Goal: Transaction & Acquisition: Purchase product/service

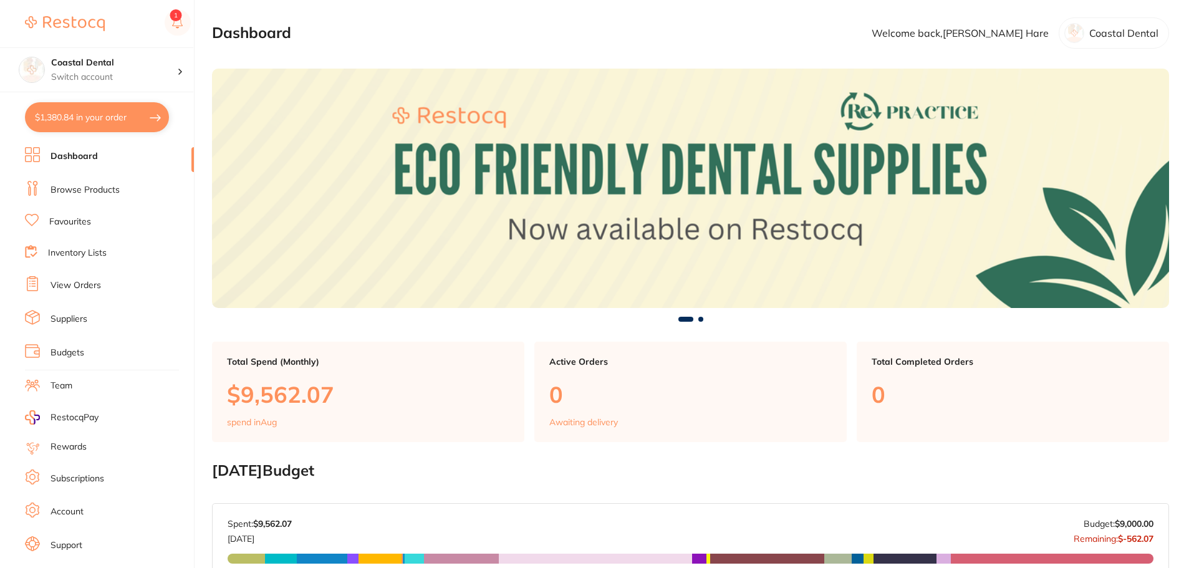
click at [67, 224] on link "Favourites" at bounding box center [70, 222] width 42 height 12
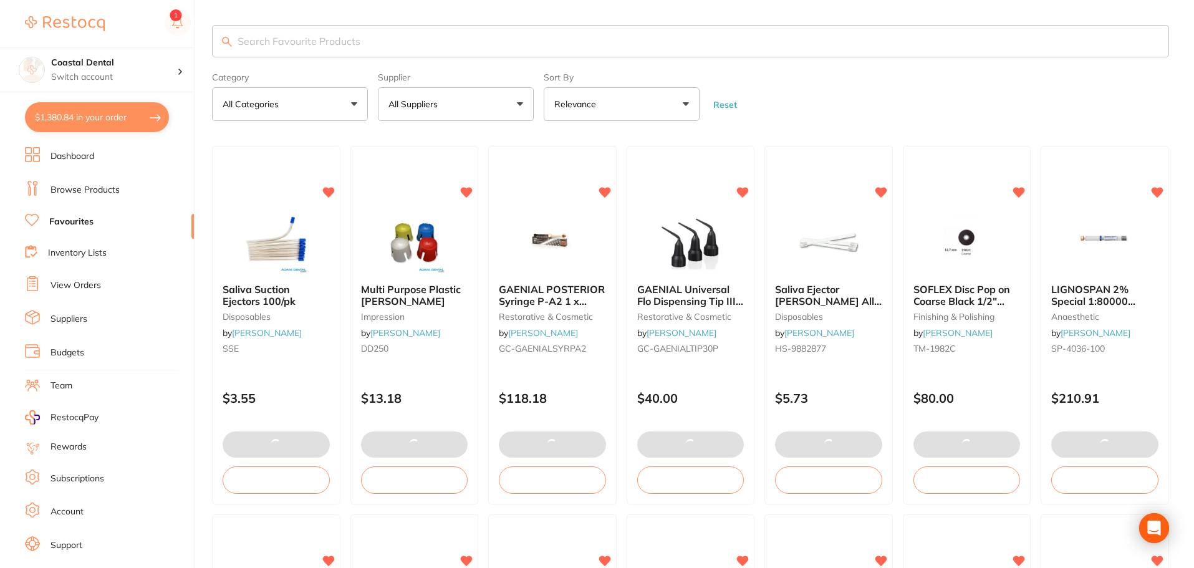
click at [91, 190] on link "Browse Products" at bounding box center [85, 190] width 69 height 12
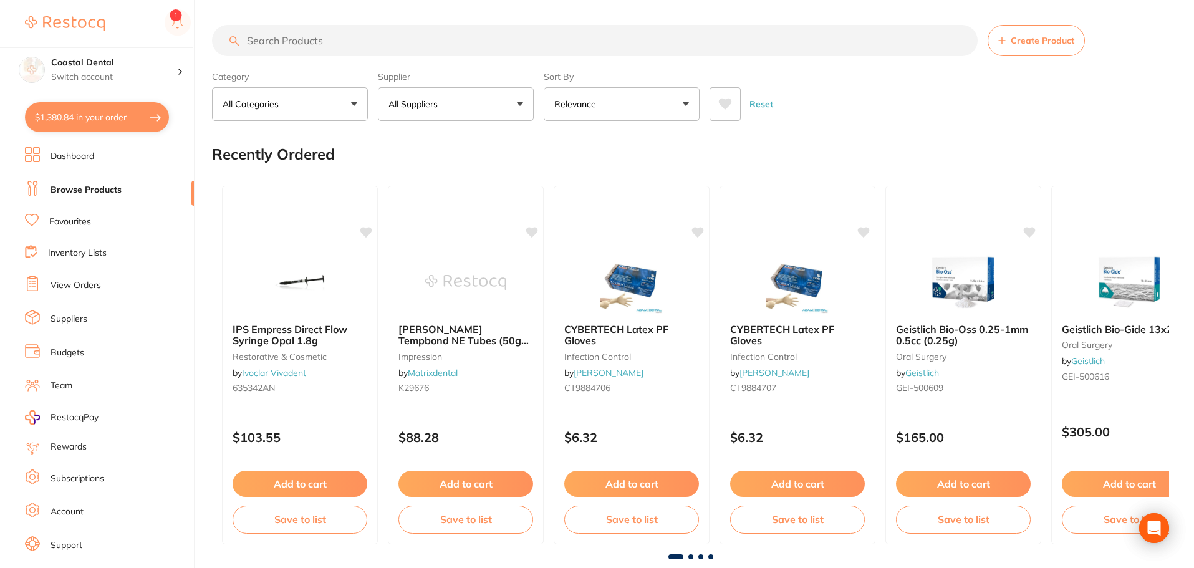
click at [312, 43] on input "search" at bounding box center [595, 40] width 766 height 31
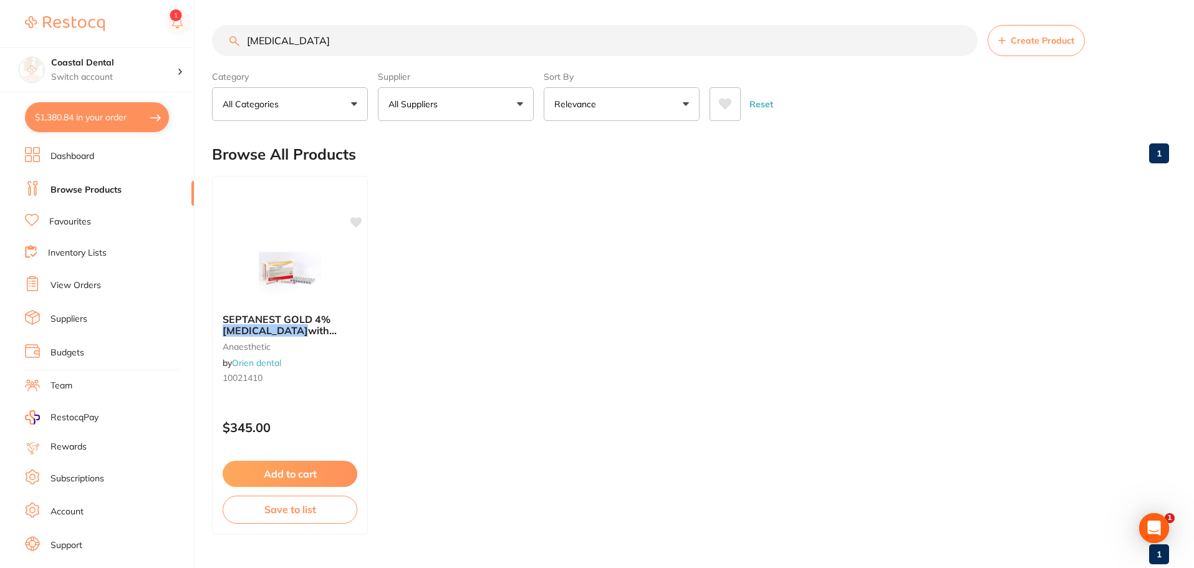
type input "[MEDICAL_DATA]"
click at [85, 223] on link "Favourites" at bounding box center [70, 222] width 42 height 12
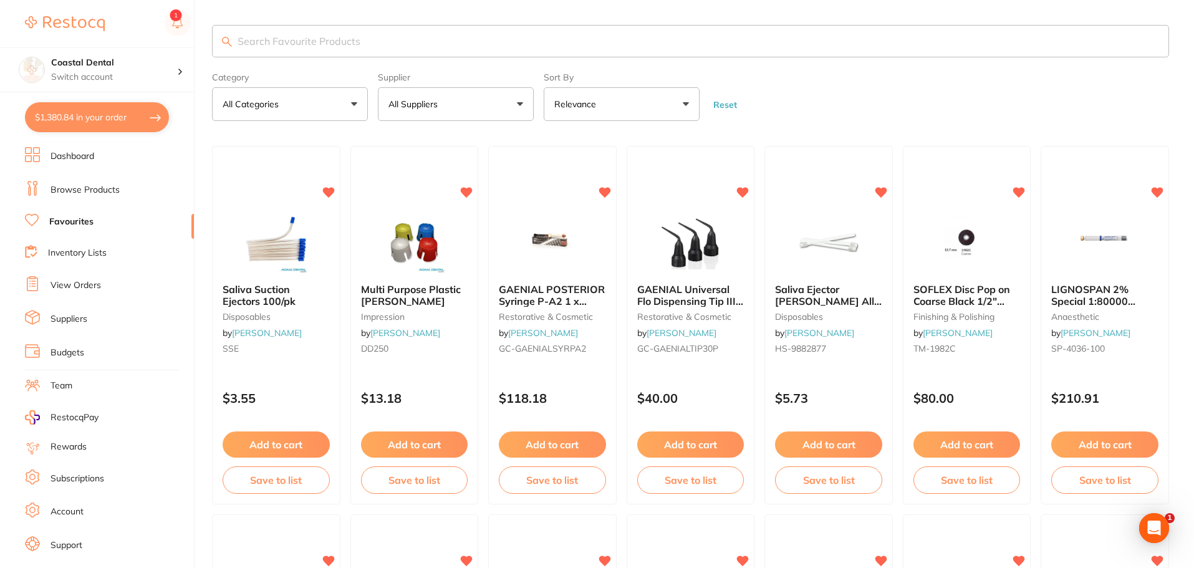
click at [271, 44] on input "search" at bounding box center [690, 41] width 957 height 32
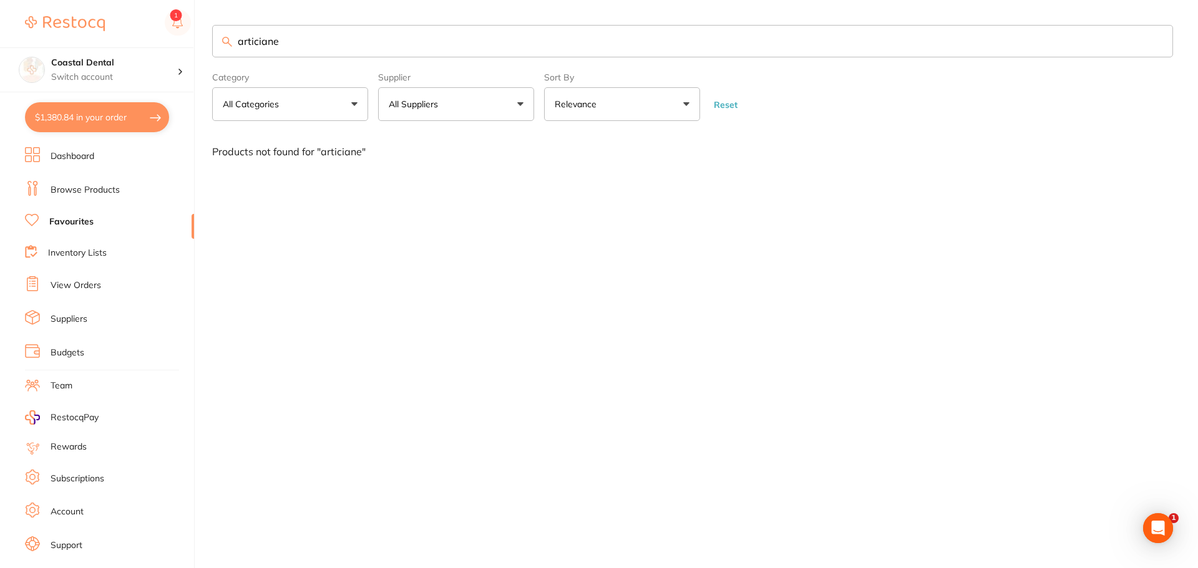
drag, startPoint x: 296, startPoint y: 42, endPoint x: 152, endPoint y: 19, distance: 145.8
click at [152, 19] on div "$1,380.84 Coastal Dental Switch account Coastal Dental Dental Sanctuary $1,380.…" at bounding box center [599, 284] width 1198 height 568
type input "articiane"
click at [85, 286] on link "View Orders" at bounding box center [76, 285] width 51 height 12
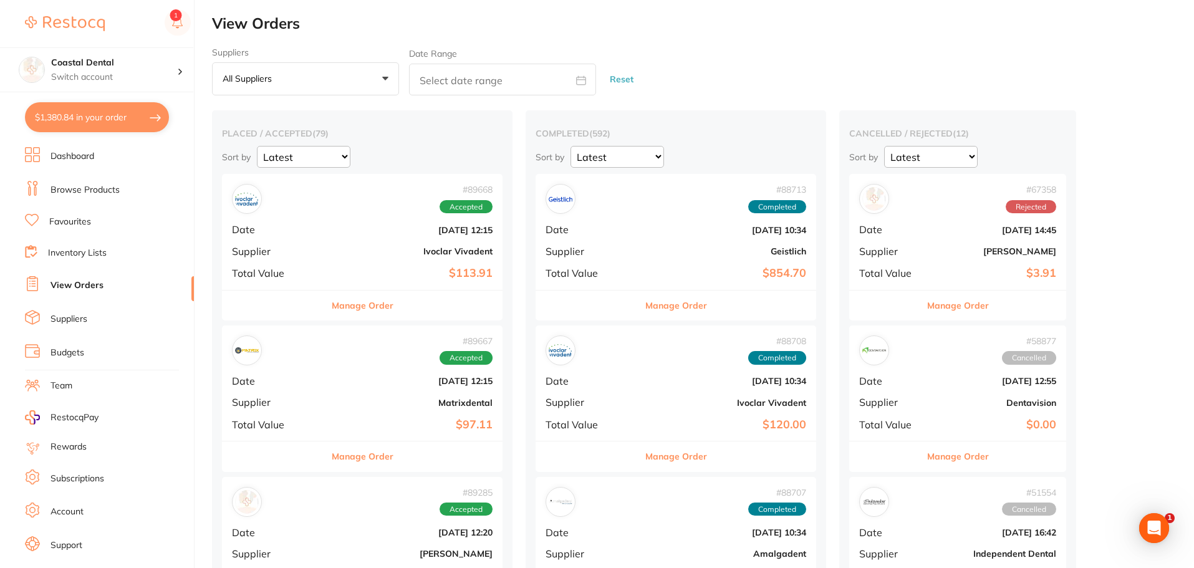
click at [341, 306] on button "Manage Order" at bounding box center [363, 306] width 62 height 30
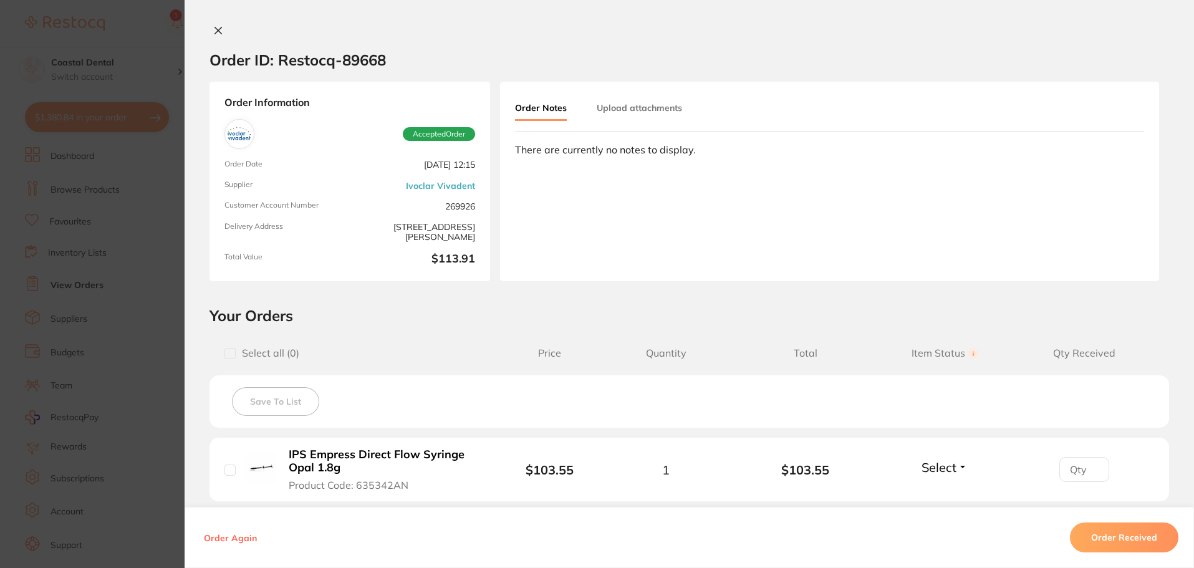
click at [215, 28] on icon at bounding box center [218, 31] width 10 height 10
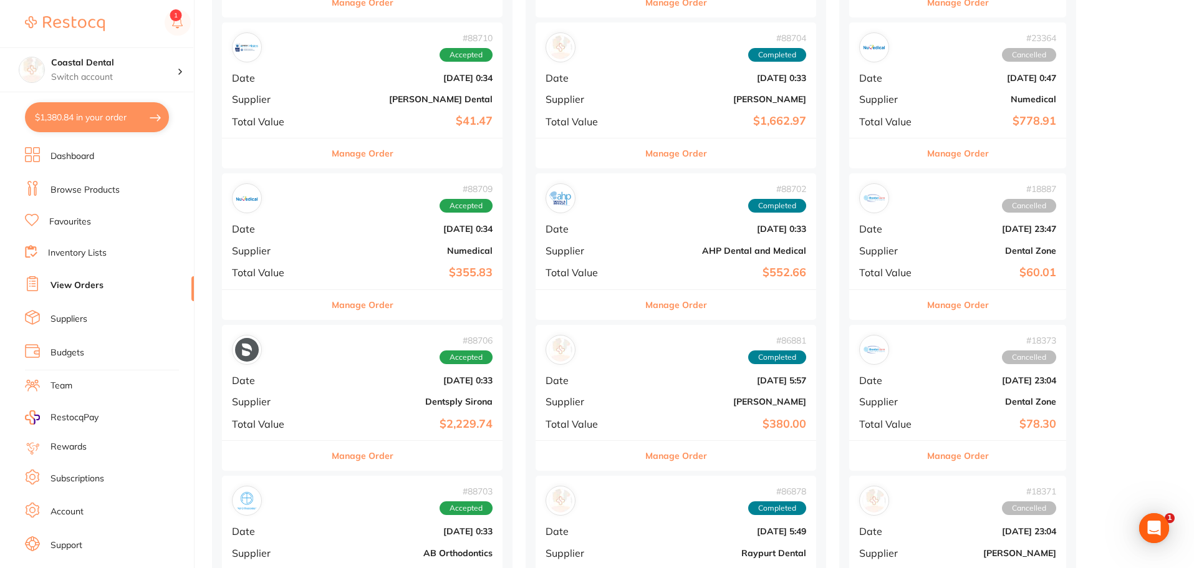
scroll to position [811, 0]
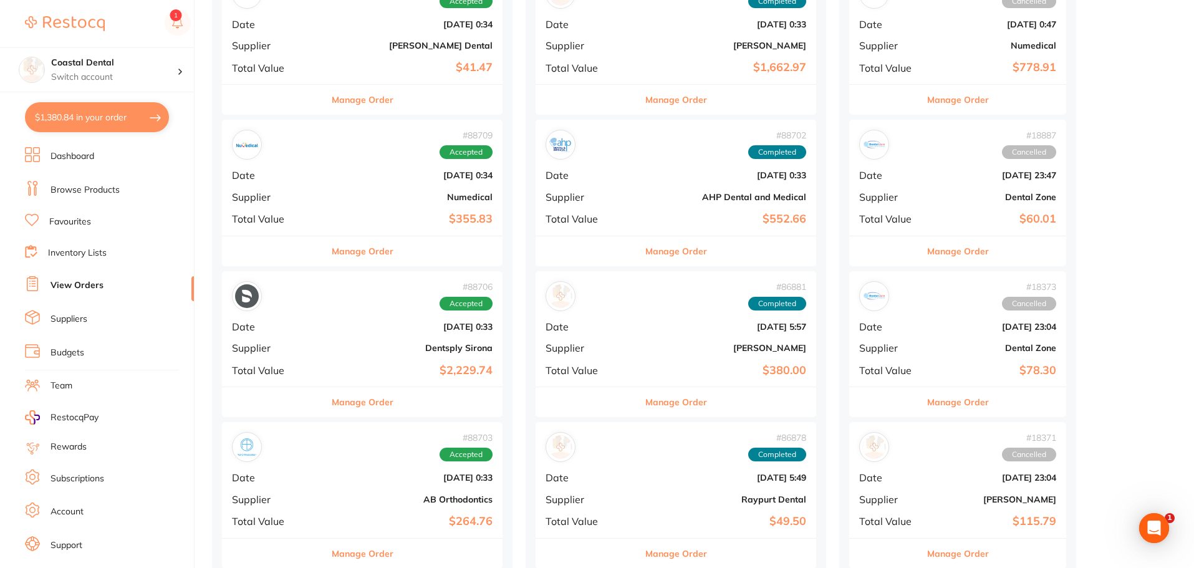
click at [356, 402] on button "Manage Order" at bounding box center [363, 402] width 62 height 30
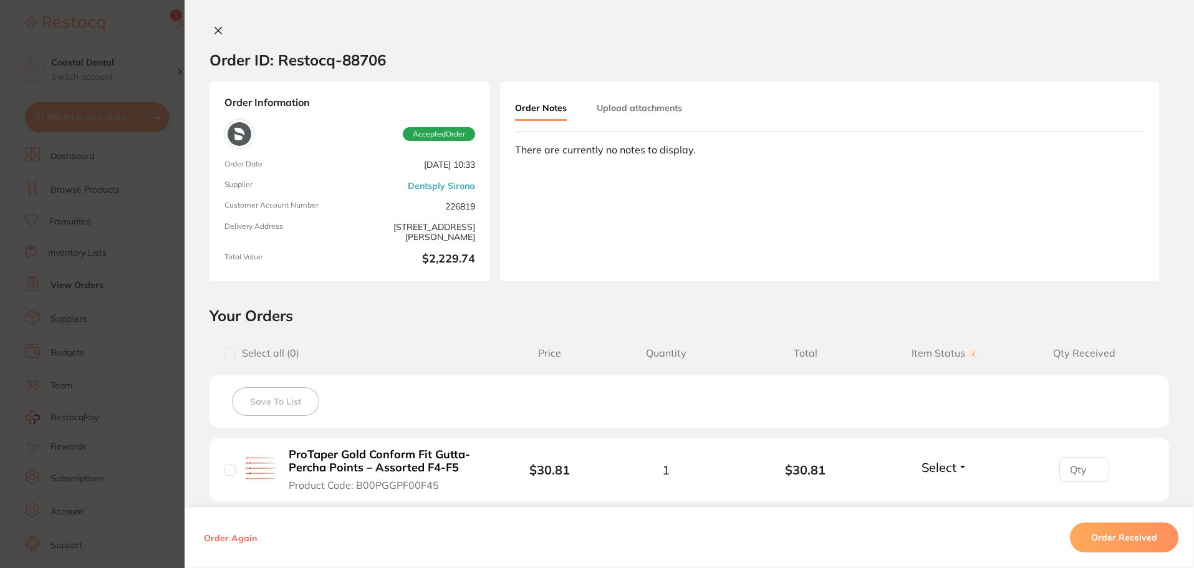
click at [216, 31] on icon at bounding box center [218, 31] width 10 height 10
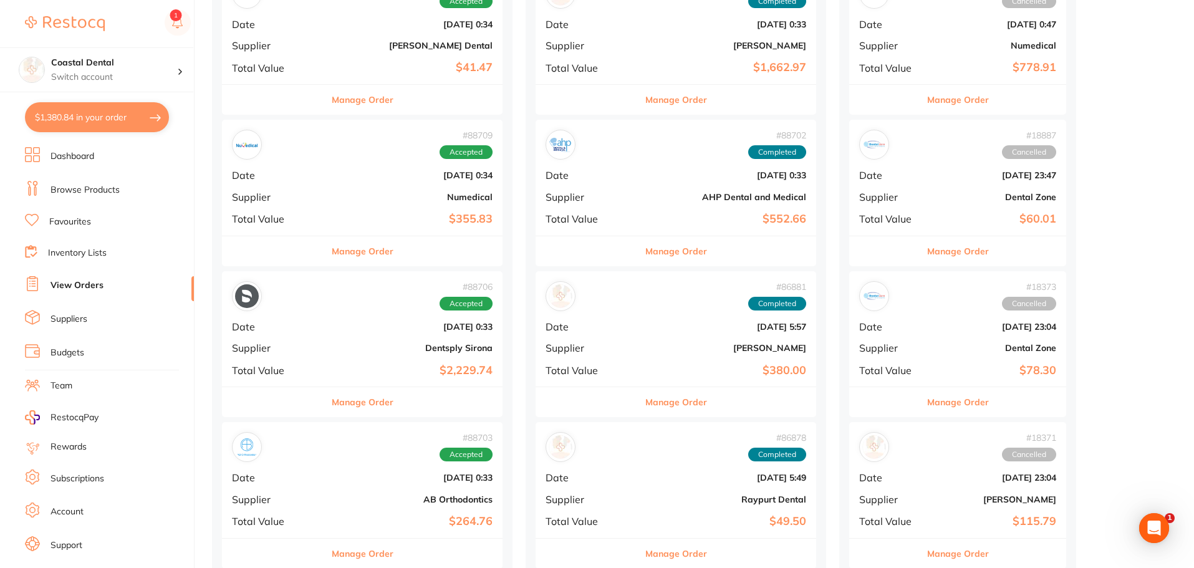
click at [67, 231] on ul "Dashboard Browse Products Favourites Inventory Lists View Orders Suppliers Budg…" at bounding box center [109, 362] width 169 height 430
click at [67, 223] on link "Favourites" at bounding box center [70, 222] width 42 height 12
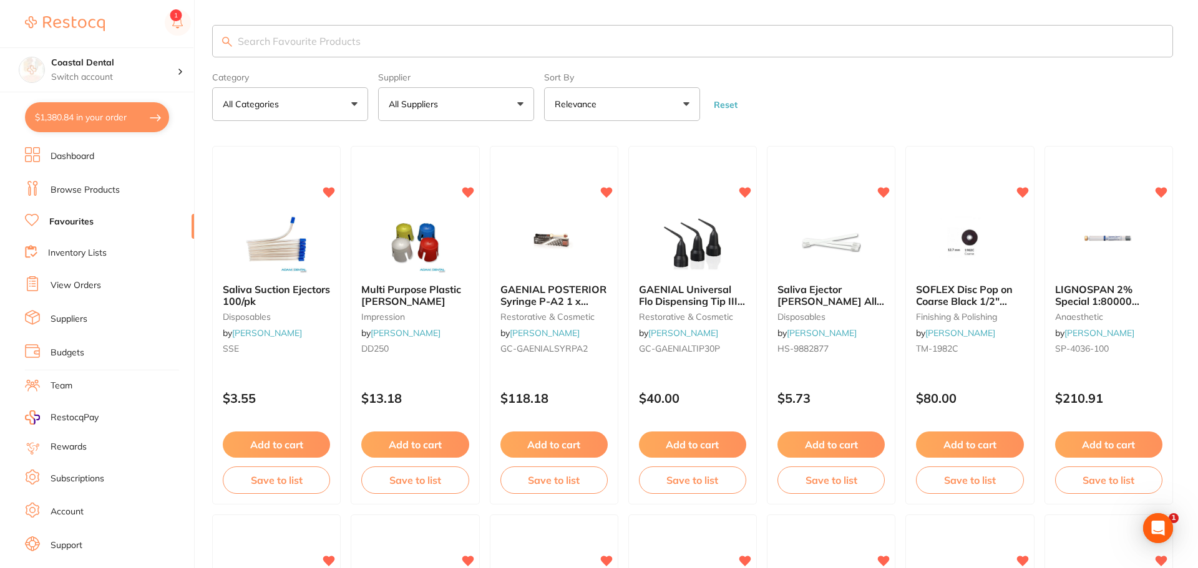
click at [519, 104] on button "All Suppliers" at bounding box center [456, 104] width 156 height 34
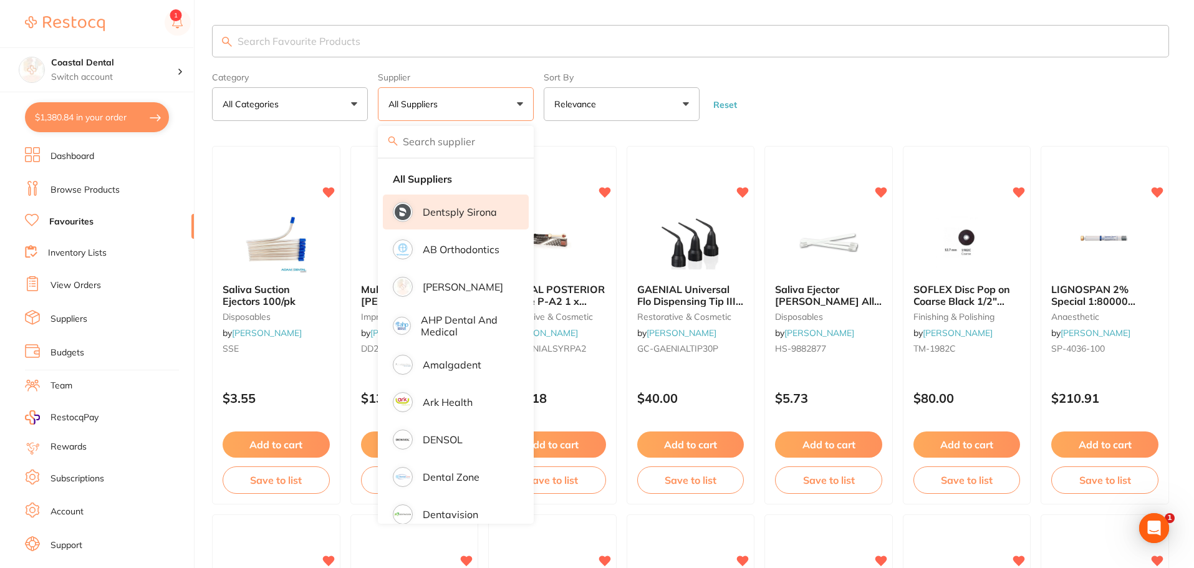
click at [468, 213] on p "Dentsply Sirona" at bounding box center [460, 211] width 74 height 11
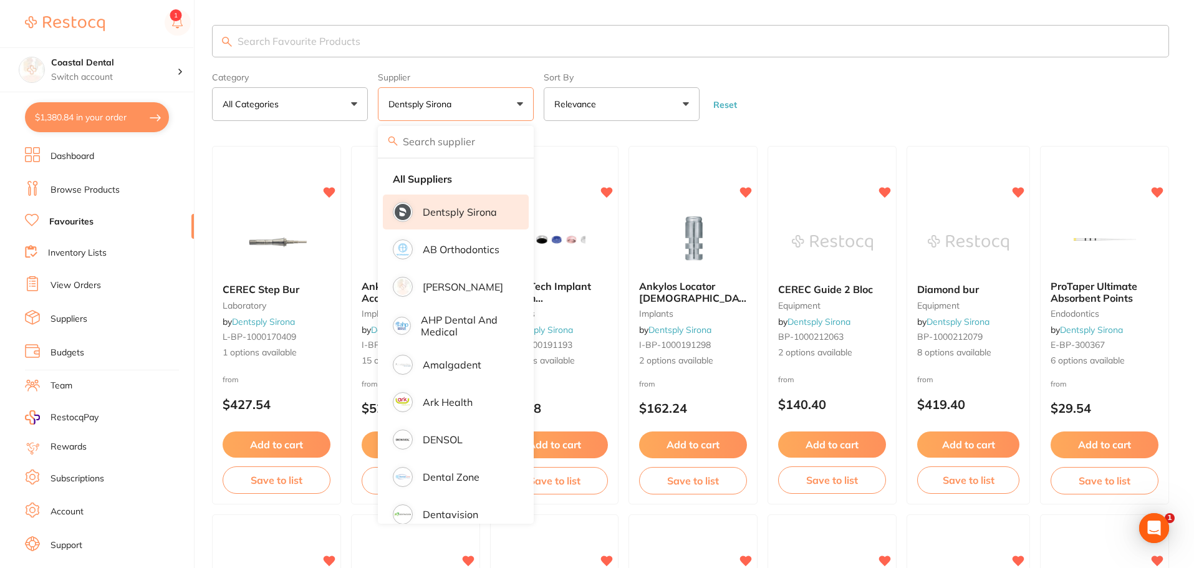
click at [796, 67] on form "Category All Categories All Categories endodontics equipment implants infection…" at bounding box center [690, 94] width 957 height 54
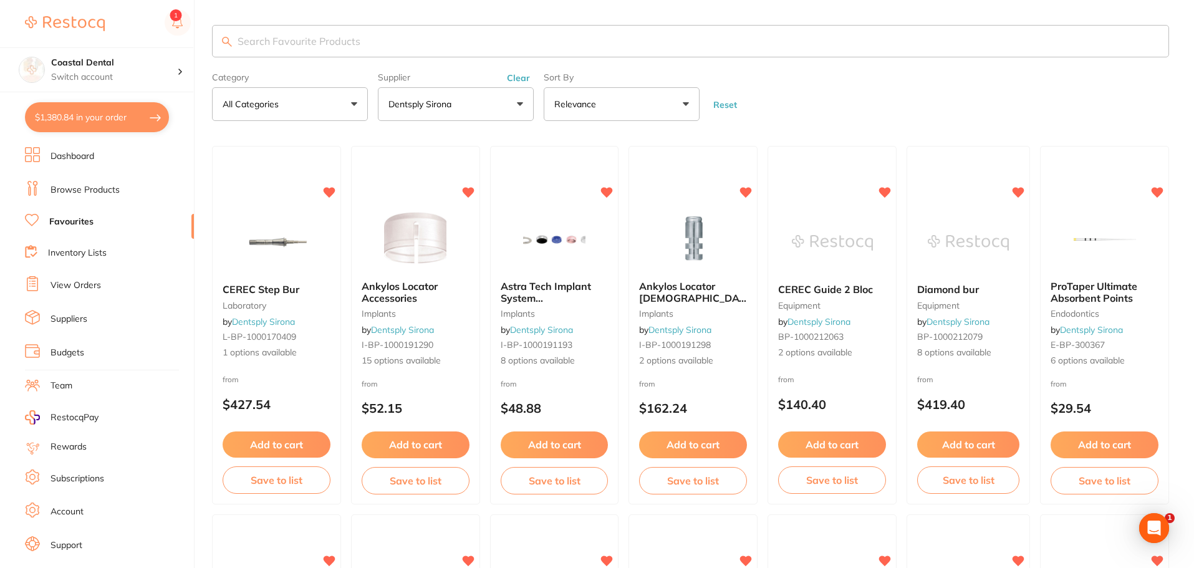
click at [314, 43] on input "search" at bounding box center [690, 41] width 957 height 32
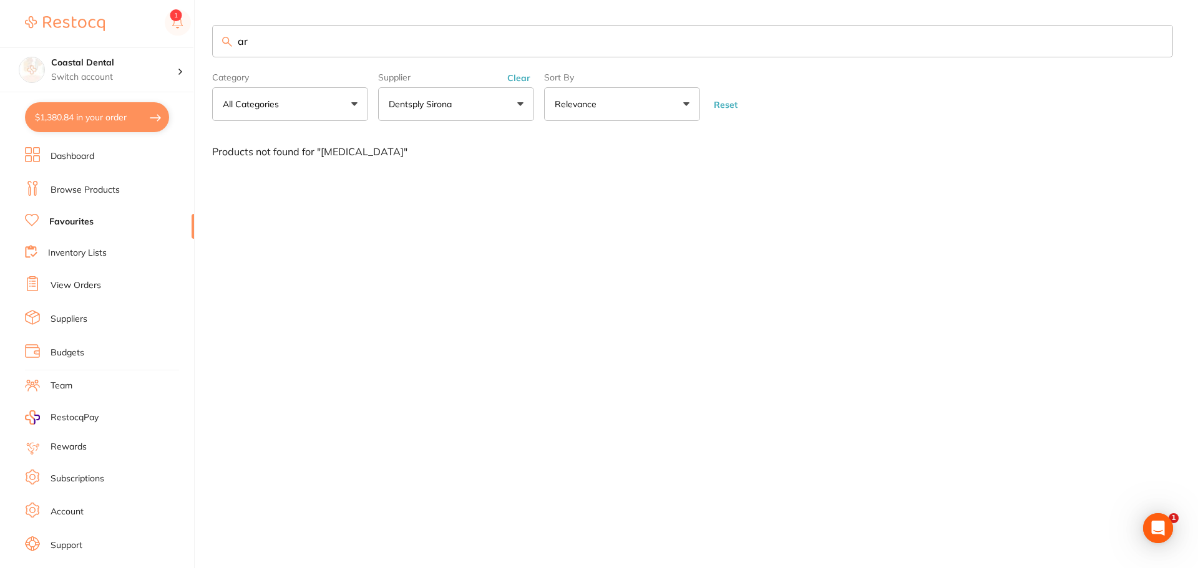
type input "a"
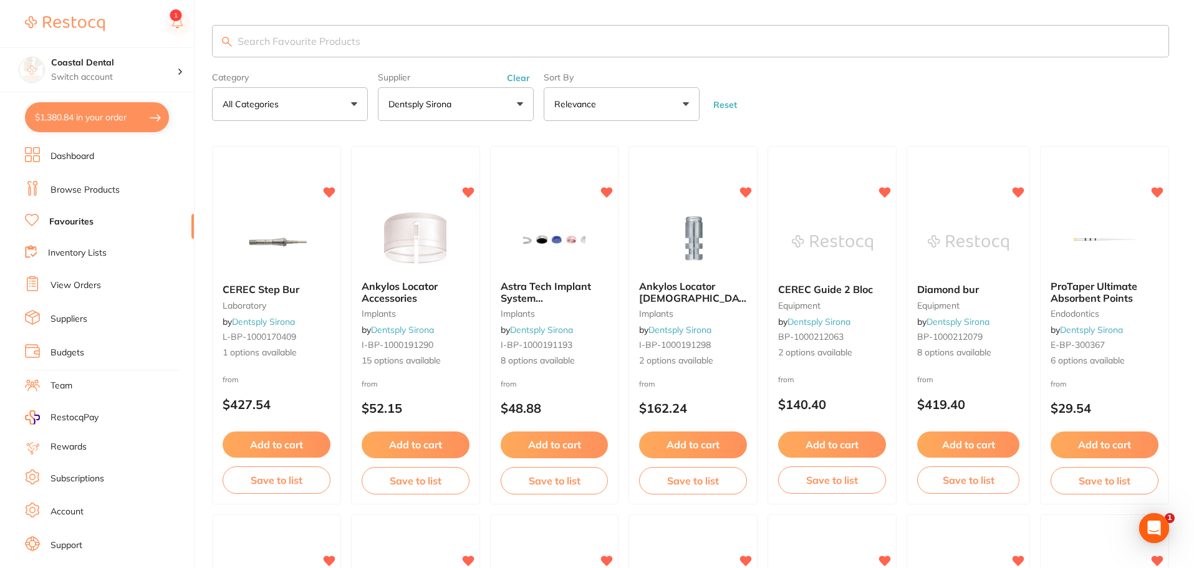
click at [67, 316] on link "Suppliers" at bounding box center [69, 319] width 37 height 12
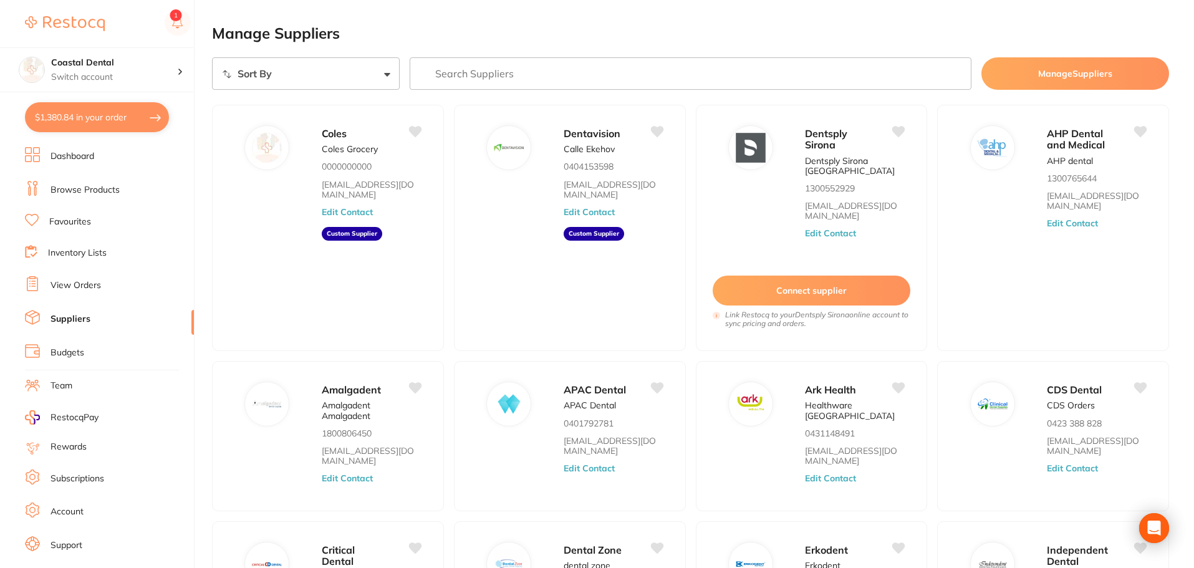
click at [79, 284] on link "View Orders" at bounding box center [76, 285] width 51 height 12
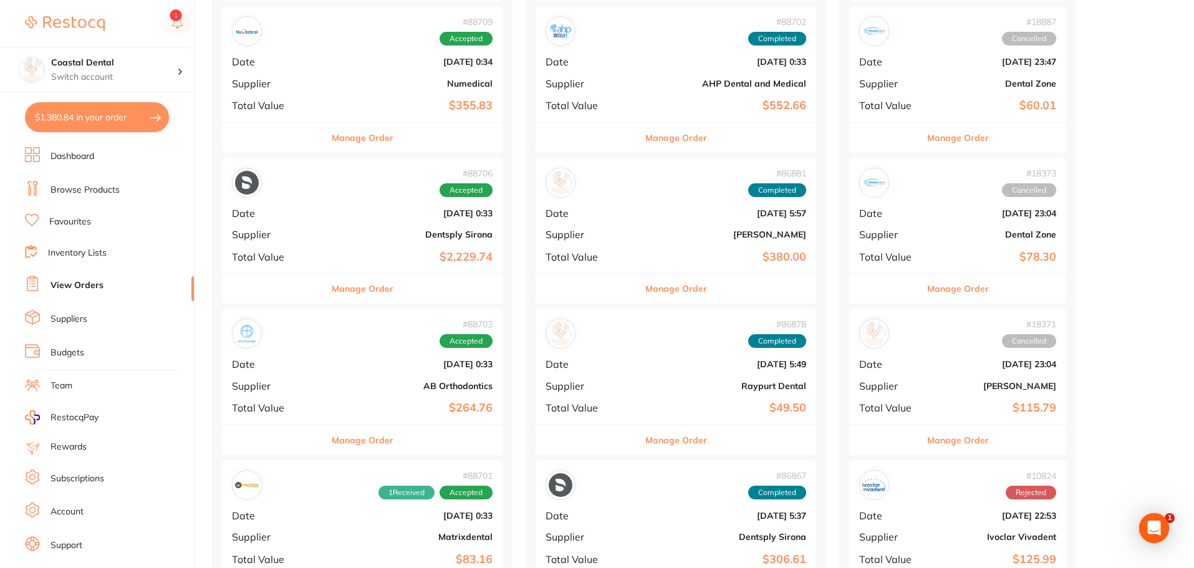
scroll to position [936, 0]
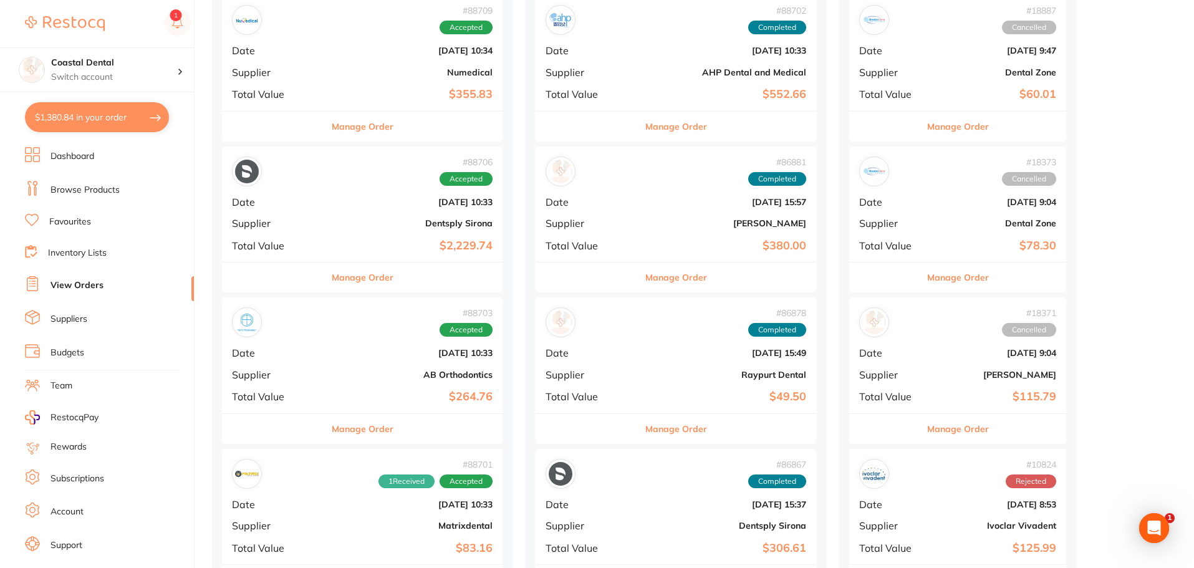
click at [337, 280] on button "Manage Order" at bounding box center [363, 278] width 62 height 30
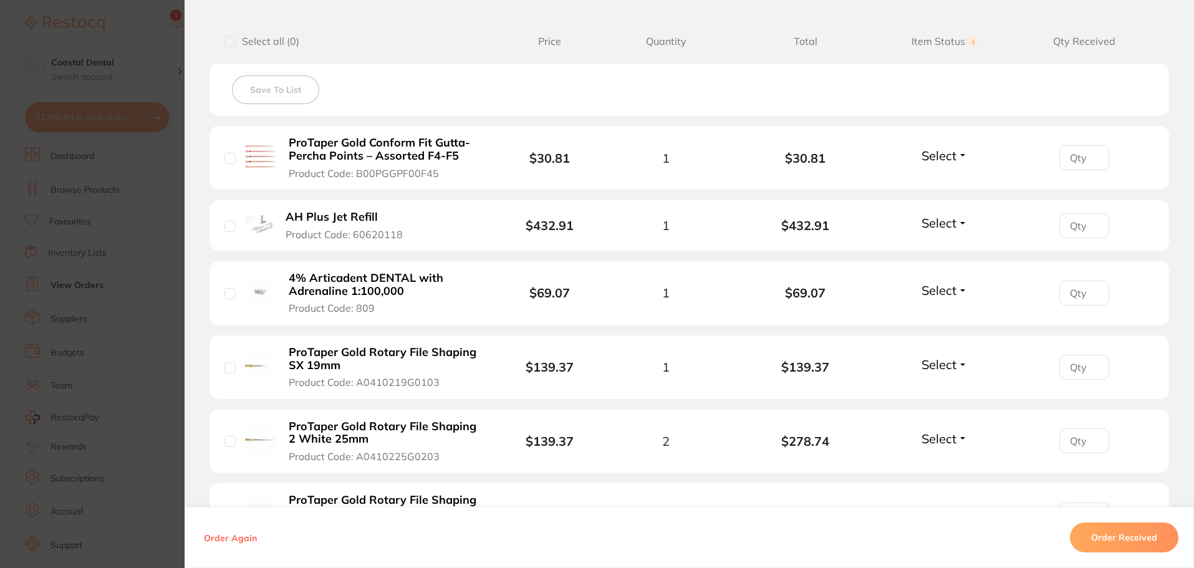
click at [393, 290] on b "4% Articadent DENTAL with Adrenaline 1:100,000" at bounding box center [385, 285] width 193 height 26
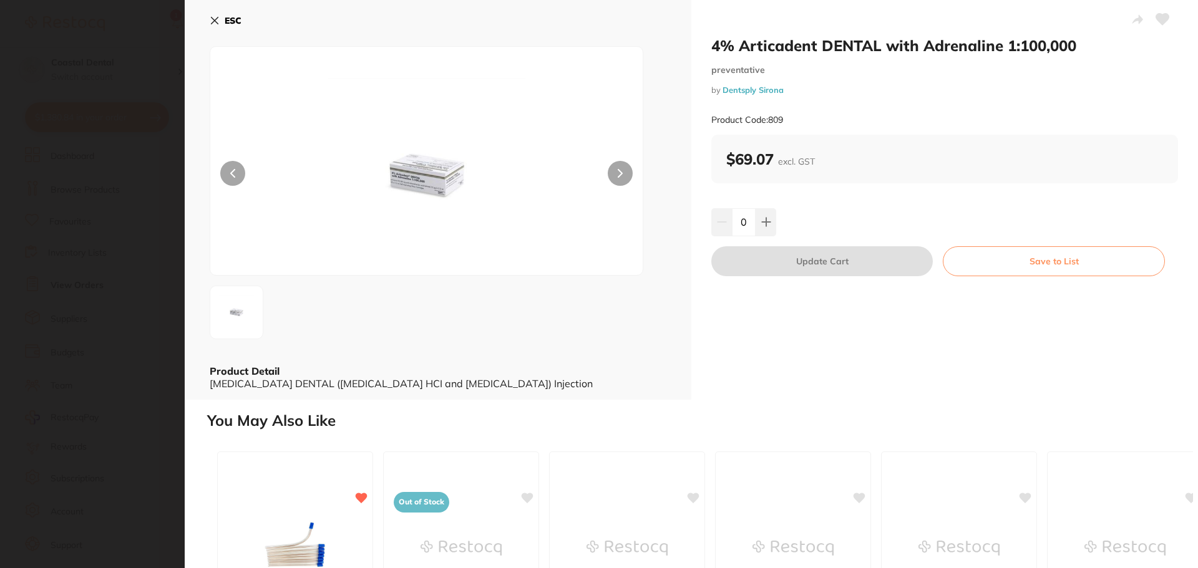
click at [217, 23] on icon at bounding box center [214, 20] width 7 height 7
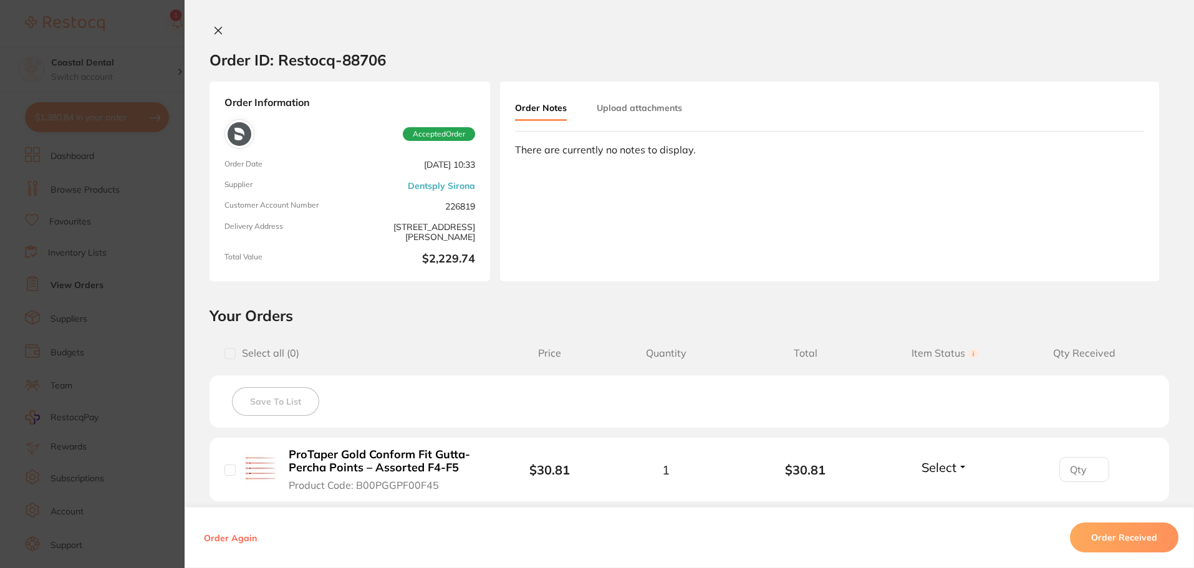
click at [215, 30] on icon at bounding box center [218, 30] width 7 height 7
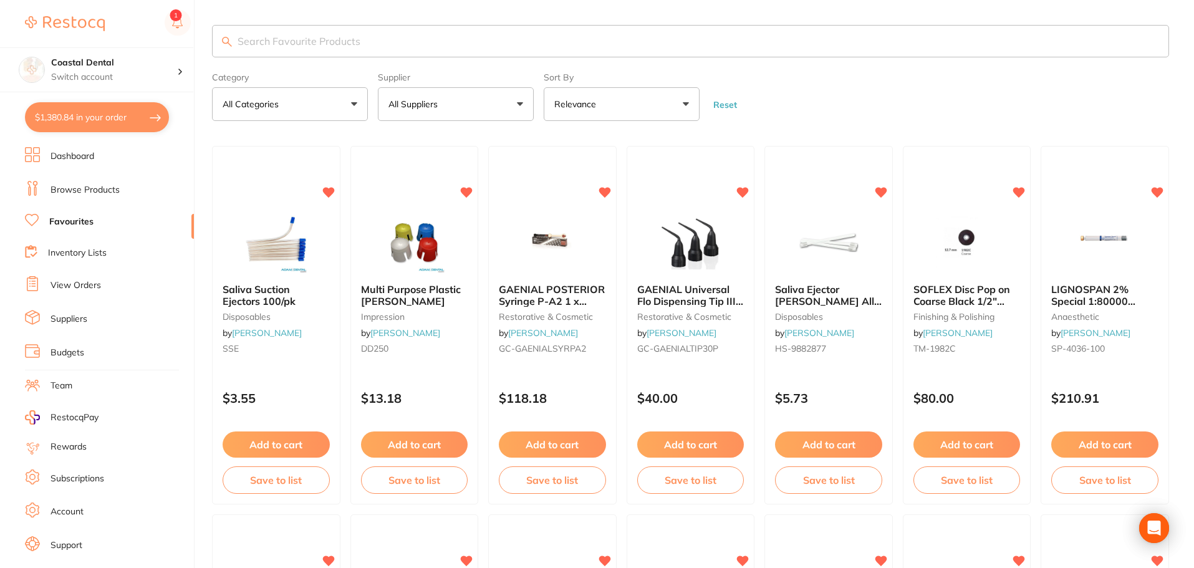
click at [262, 44] on input "search" at bounding box center [690, 41] width 957 height 32
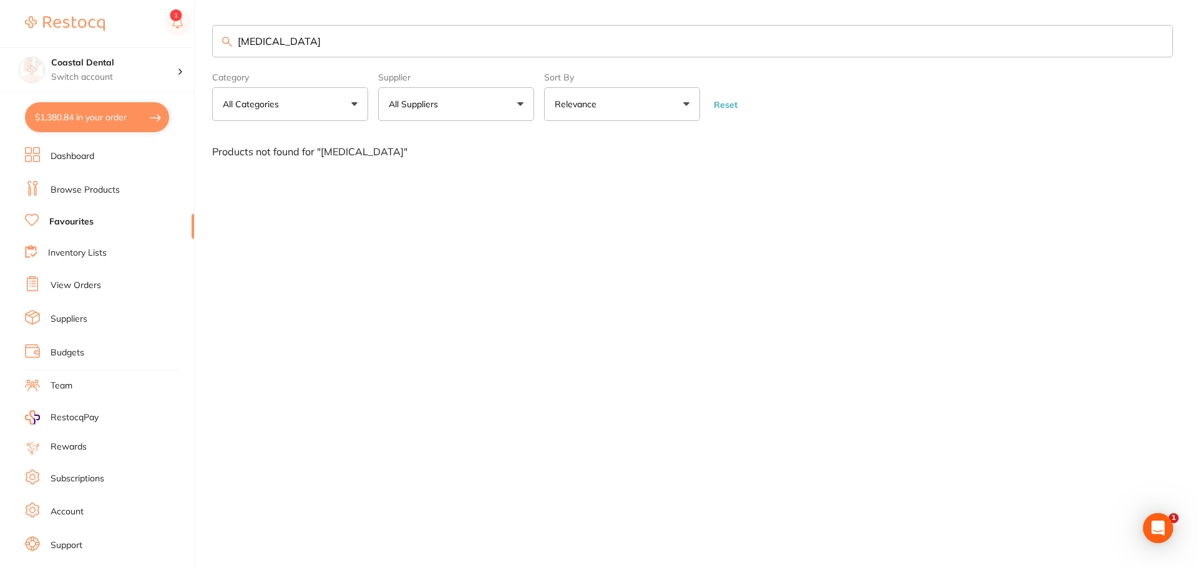
type input "articadent"
click at [101, 194] on link "Browse Products" at bounding box center [85, 190] width 69 height 12
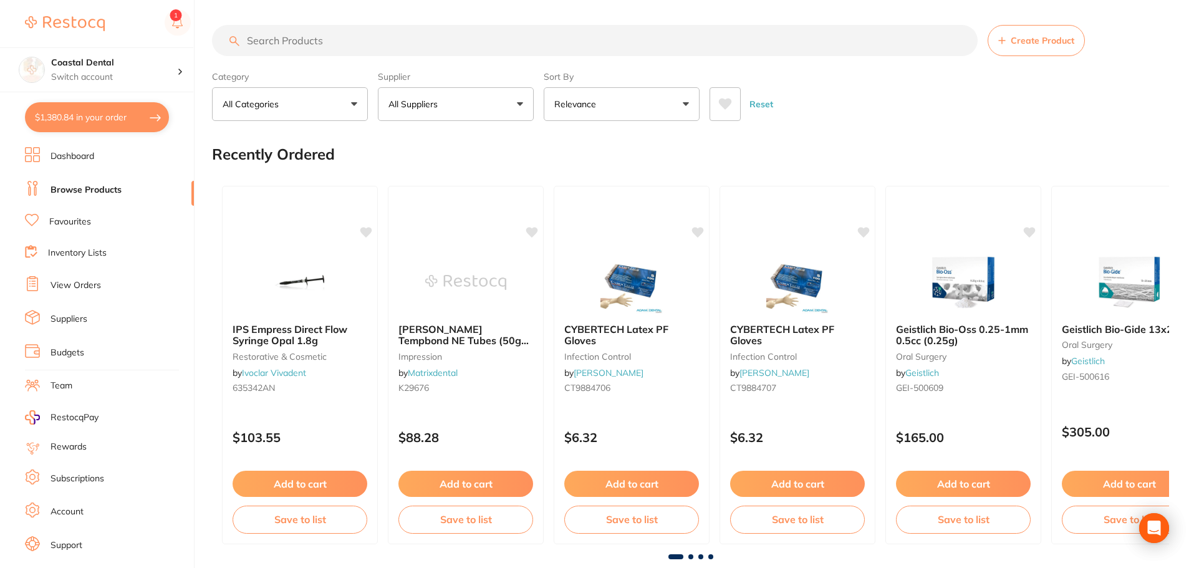
click at [289, 42] on input "search" at bounding box center [595, 40] width 766 height 31
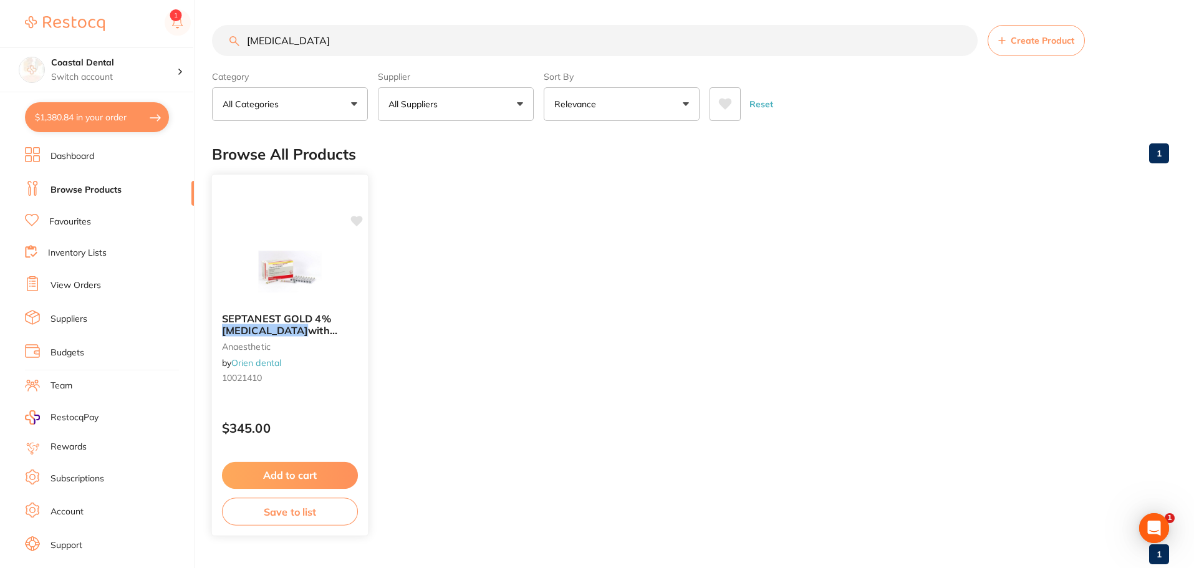
type input "articaine"
click at [315, 404] on div "SEPTANEST GOLD 4% Articaine with 1:100000 Adrenalin 2.2ml, Box of 100 anaesthet…" at bounding box center [290, 355] width 158 height 362
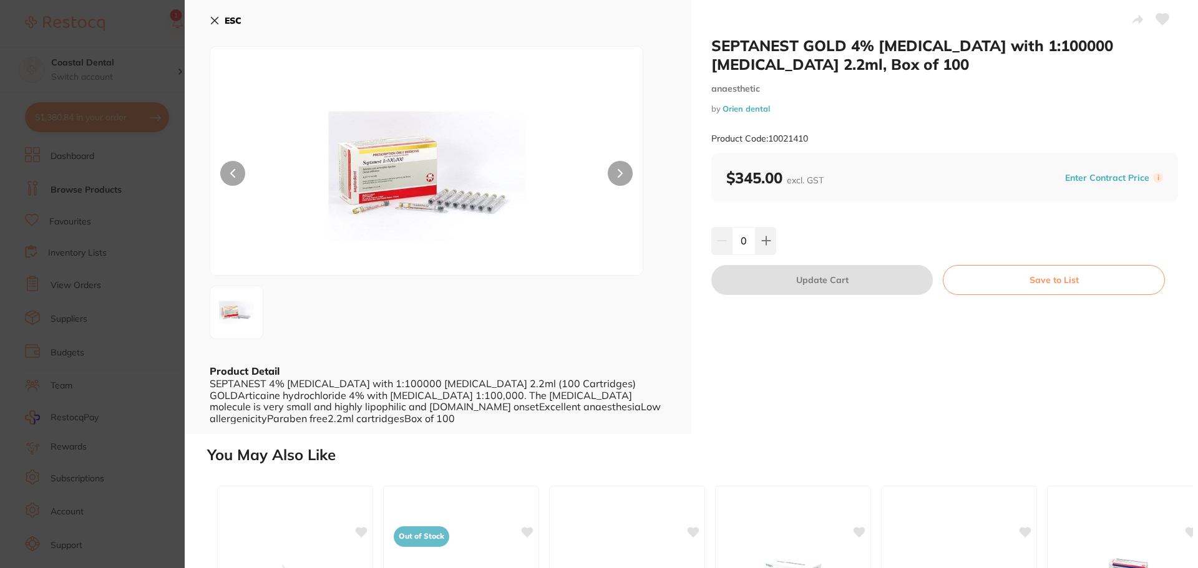
click at [213, 26] on button "ESC" at bounding box center [226, 20] width 32 height 21
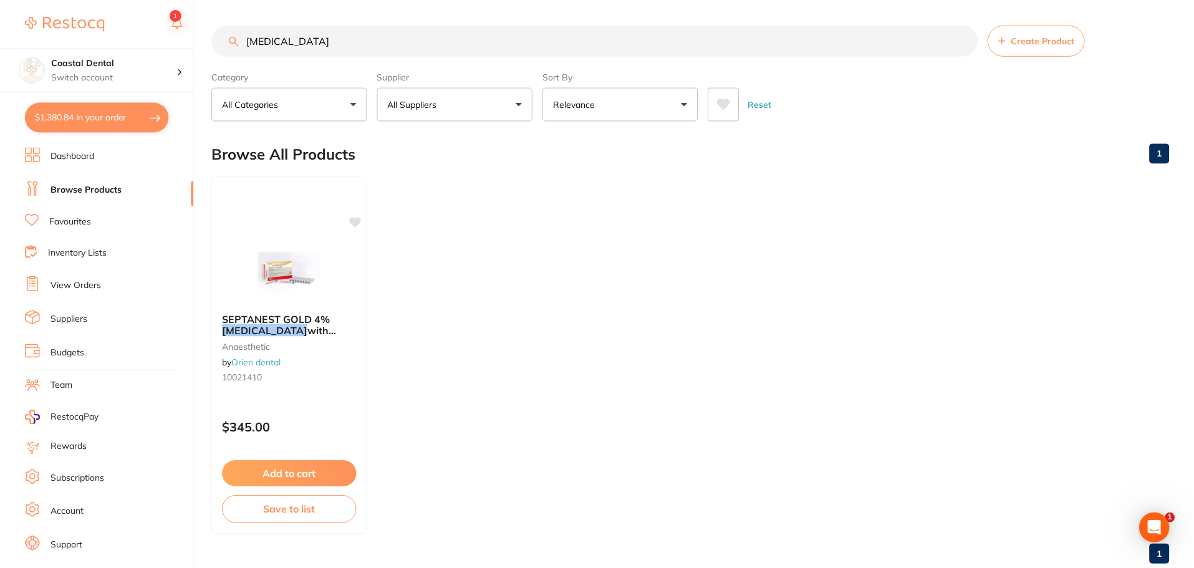
scroll to position [31, 0]
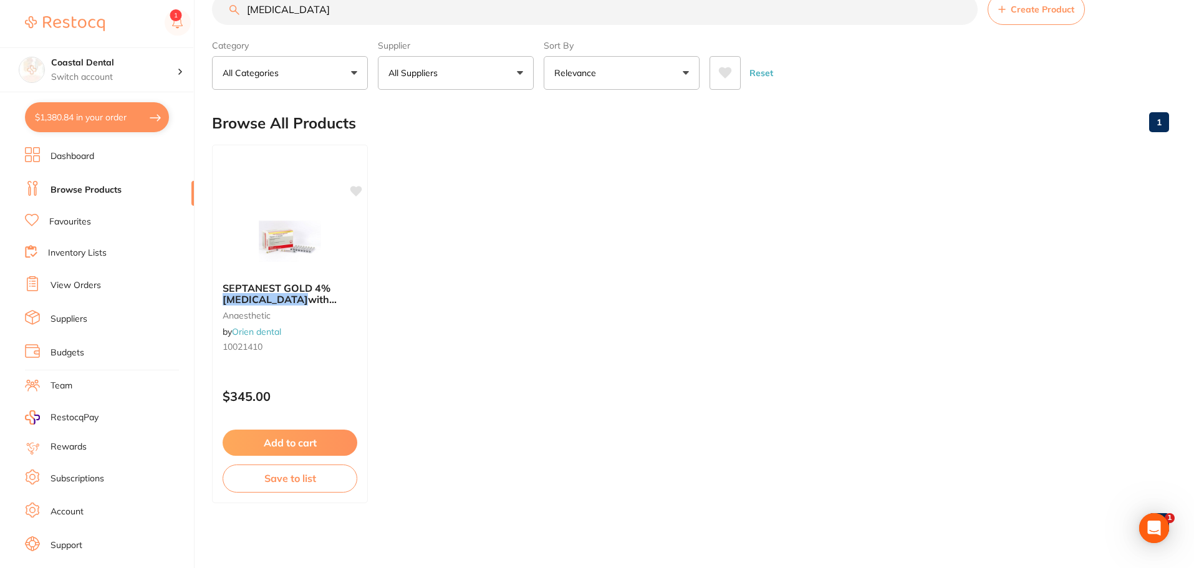
click at [77, 319] on link "Suppliers" at bounding box center [69, 319] width 37 height 12
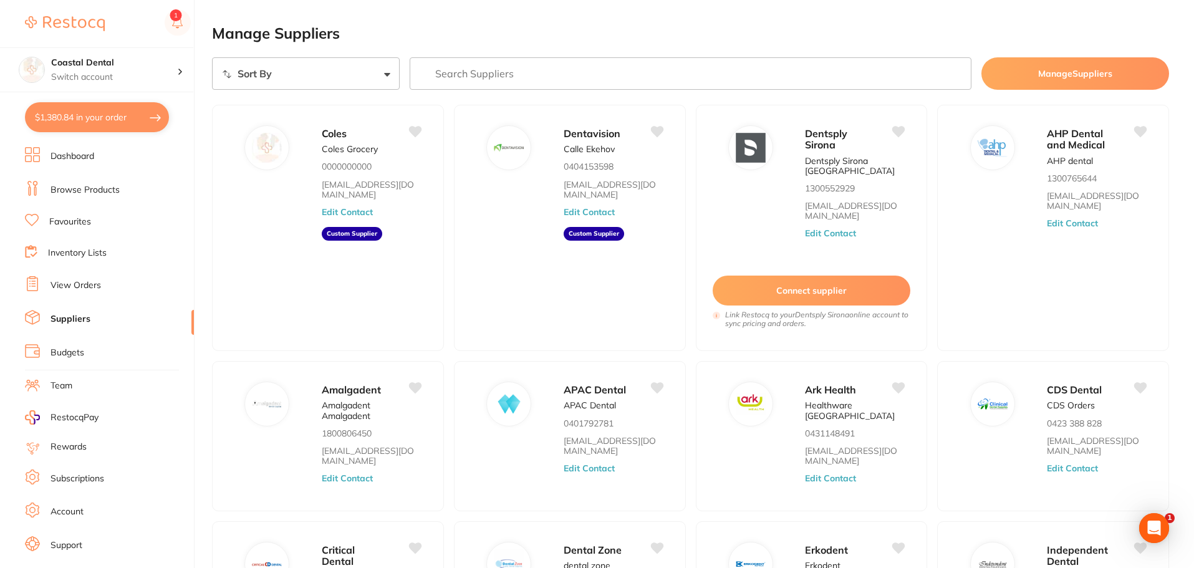
click at [79, 218] on link "Favourites" at bounding box center [70, 222] width 42 height 12
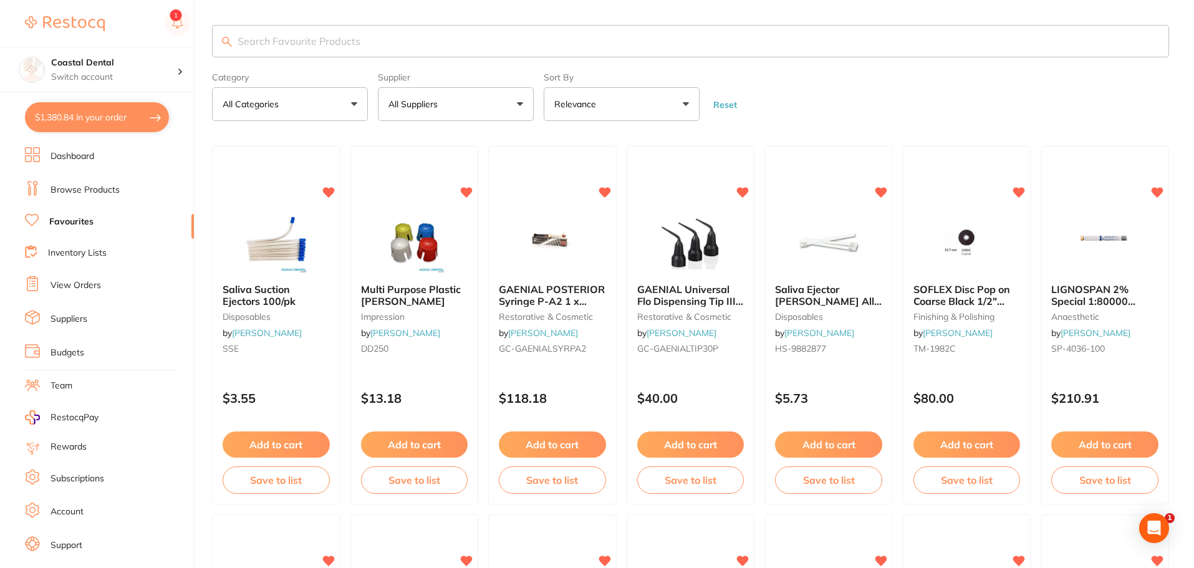
click at [302, 38] on input "search" at bounding box center [690, 41] width 957 height 32
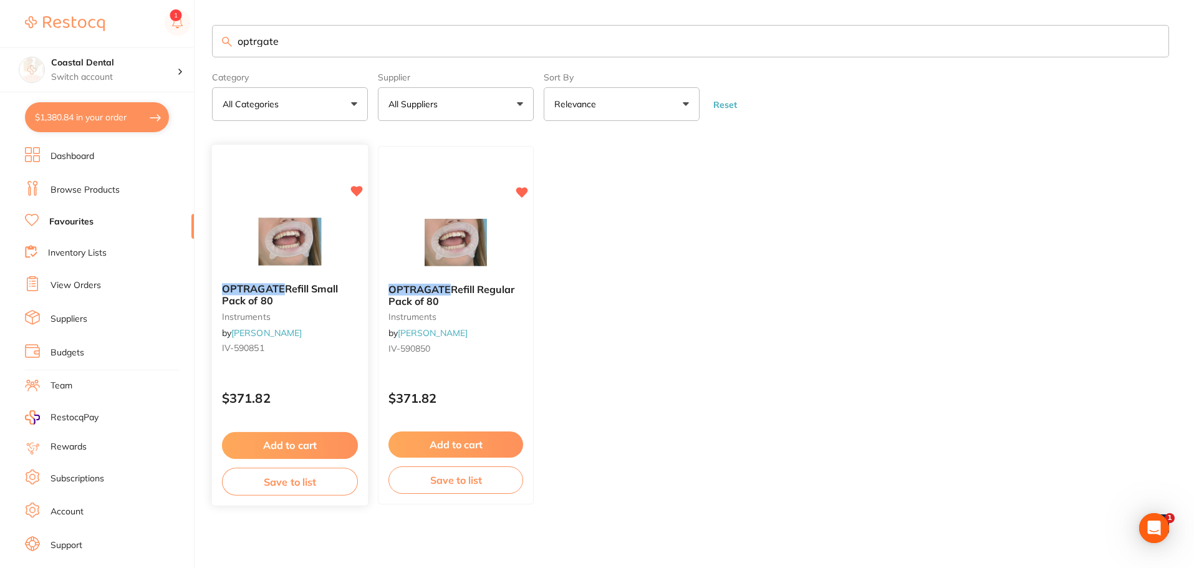
type input "optrgate"
click at [299, 444] on button "Add to cart" at bounding box center [290, 445] width 136 height 27
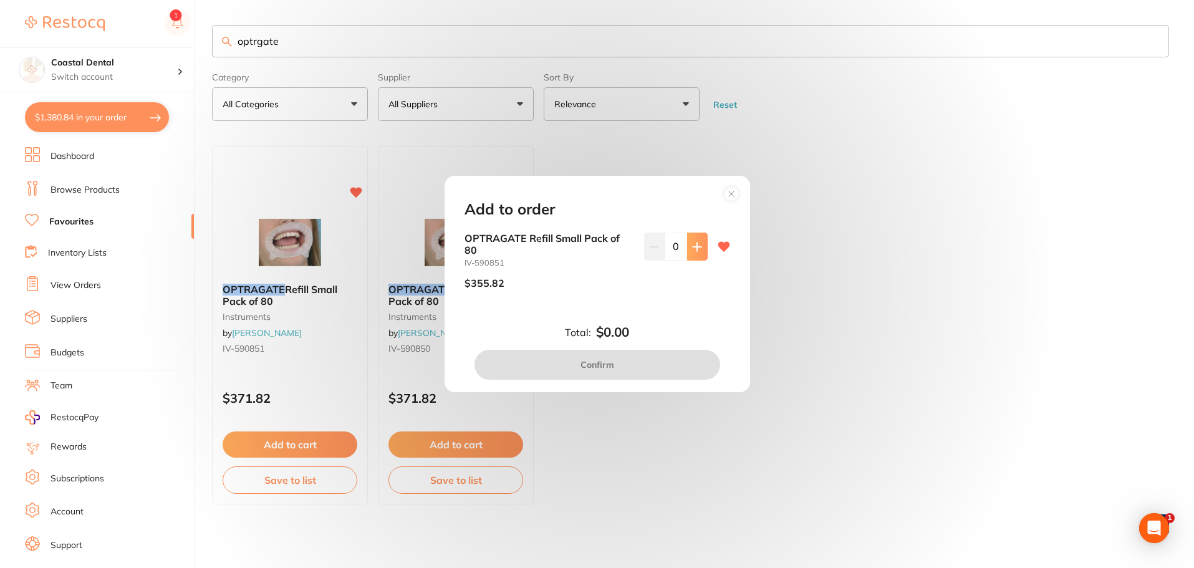
click at [699, 249] on icon at bounding box center [697, 247] width 10 height 10
type input "1"
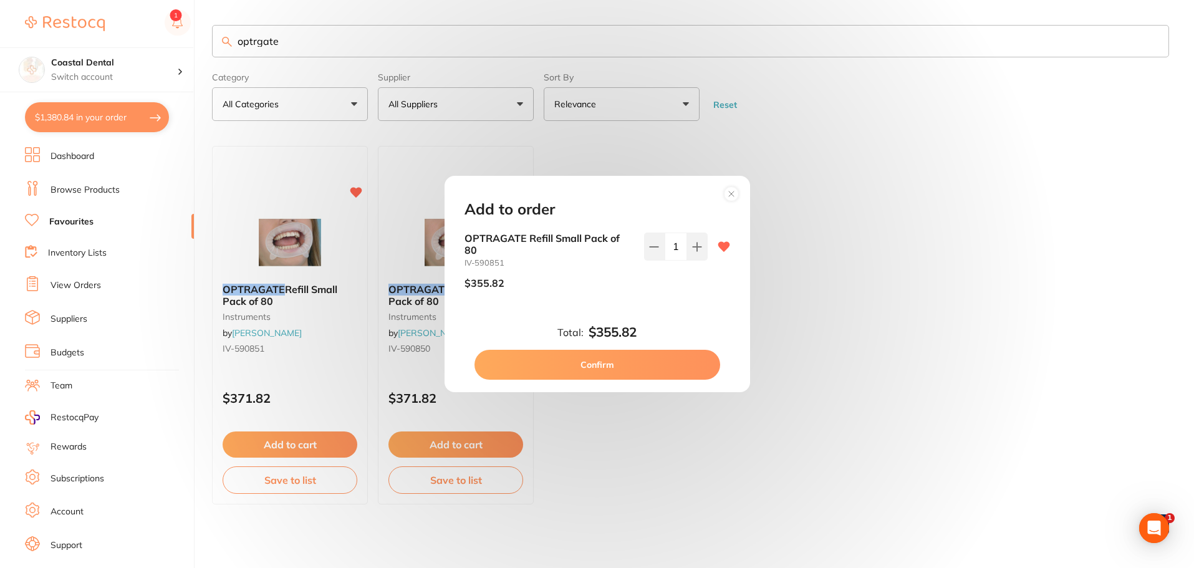
click at [621, 370] on button "Confirm" at bounding box center [598, 365] width 246 height 30
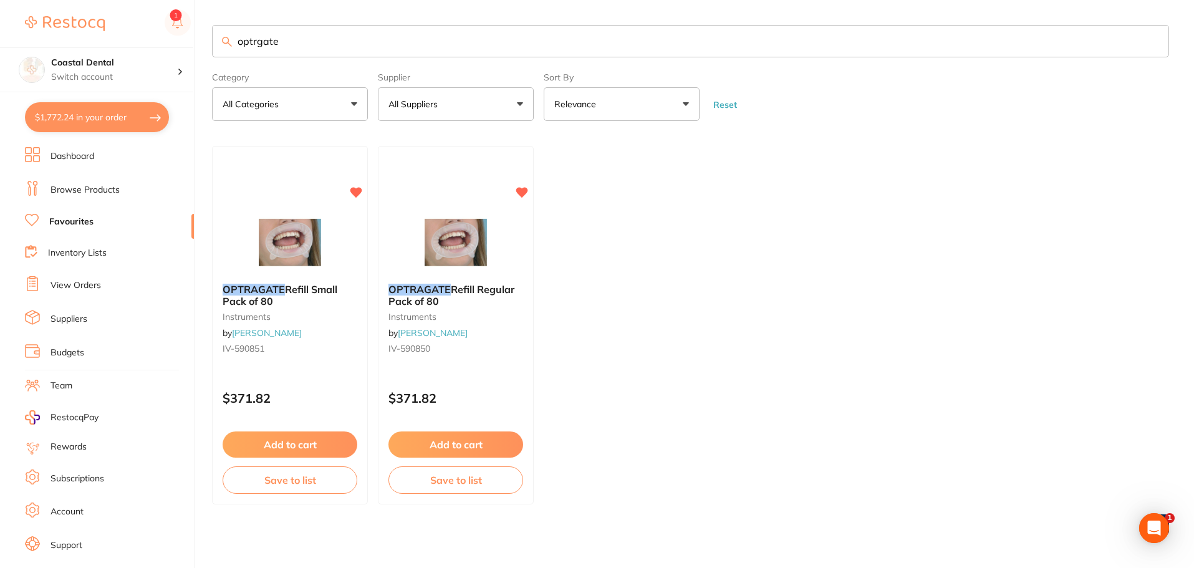
drag, startPoint x: 335, startPoint y: 39, endPoint x: 218, endPoint y: 39, distance: 117.3
click at [218, 39] on input "optrgate" at bounding box center [690, 41] width 957 height 32
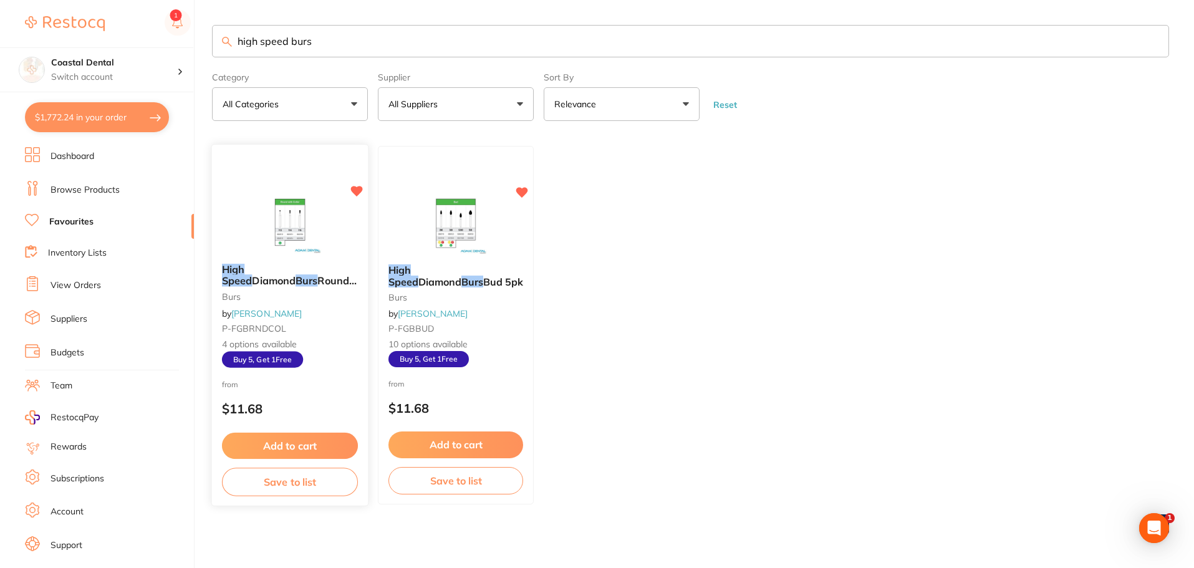
type input "high speed burs"
click at [318, 384] on div "from $11.68" at bounding box center [290, 400] width 156 height 45
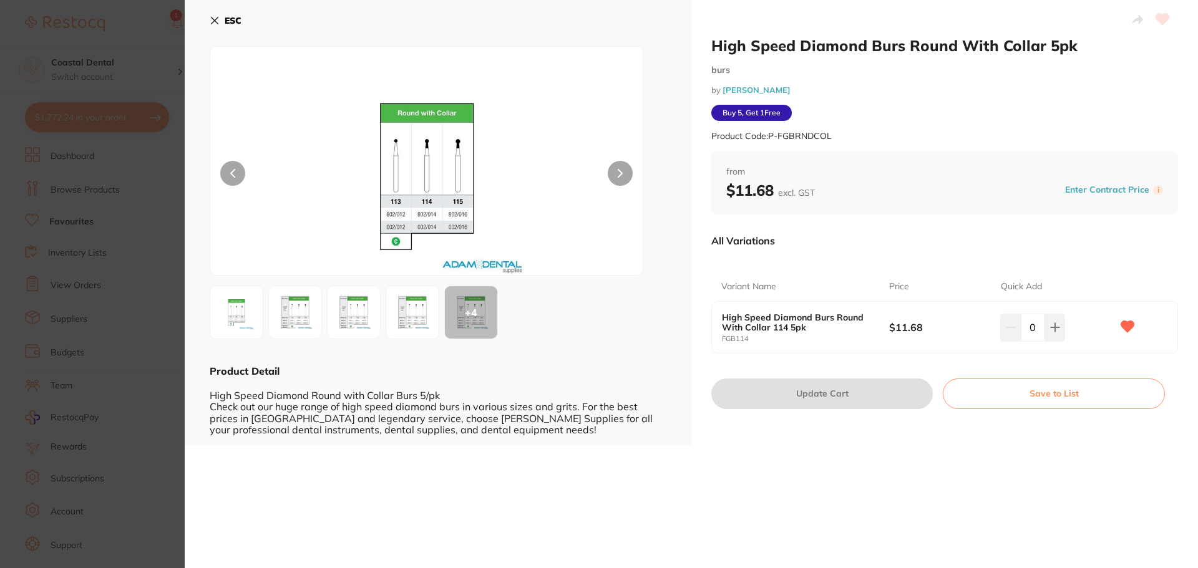
click at [216, 18] on icon at bounding box center [215, 21] width 10 height 10
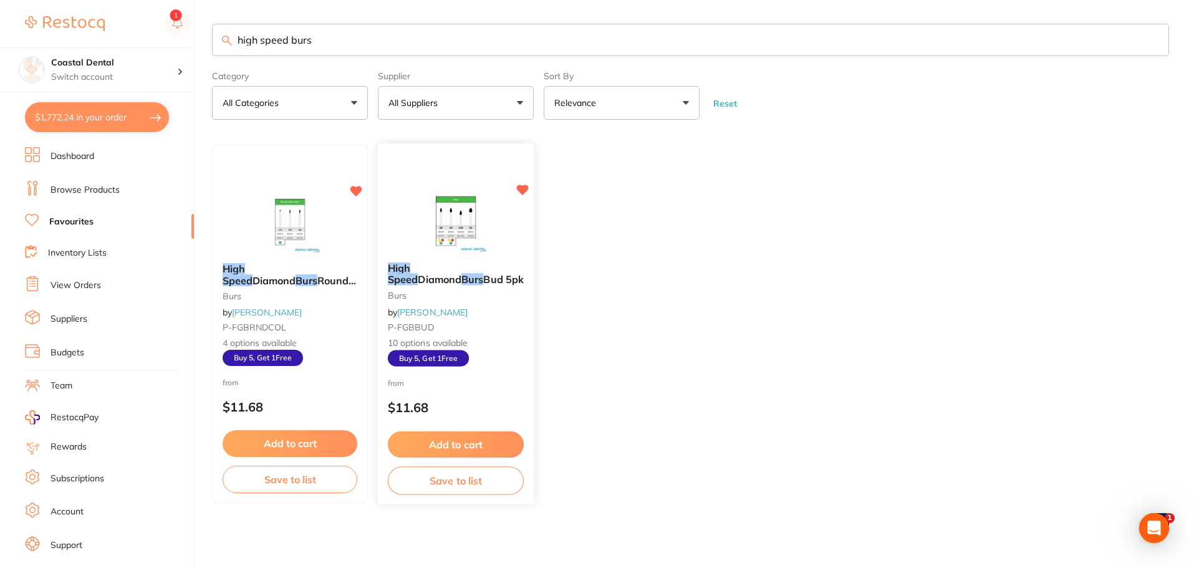
click at [482, 312] on div "High Speed Diamond Burs Bud 5pk burs by Adam Dental P-FGBBUD 10 options availab…" at bounding box center [456, 315] width 156 height 124
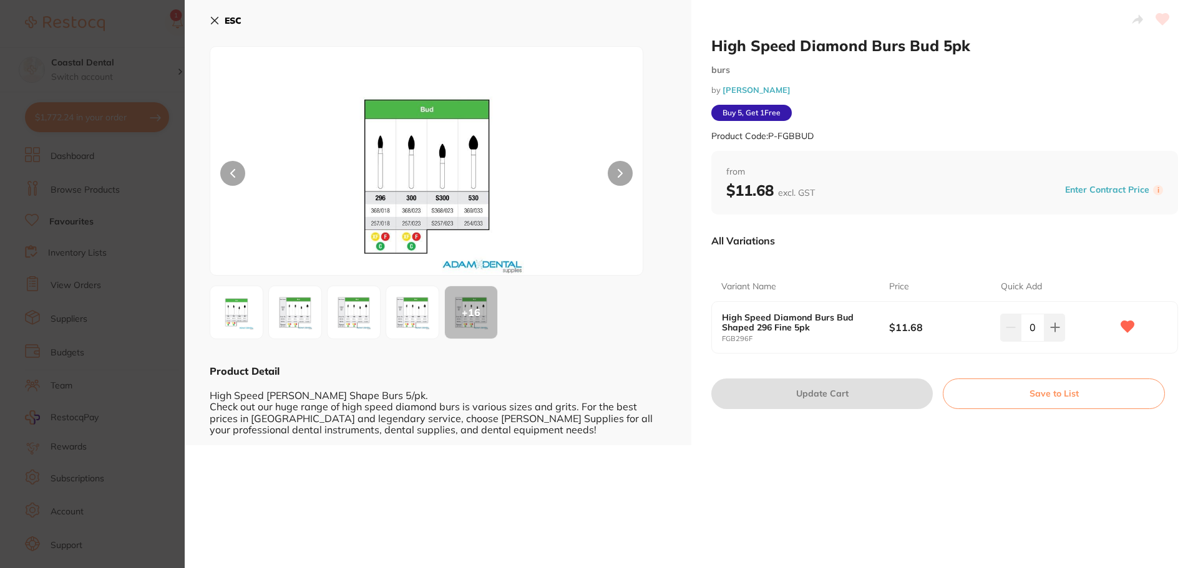
click at [216, 24] on icon at bounding box center [215, 21] width 10 height 10
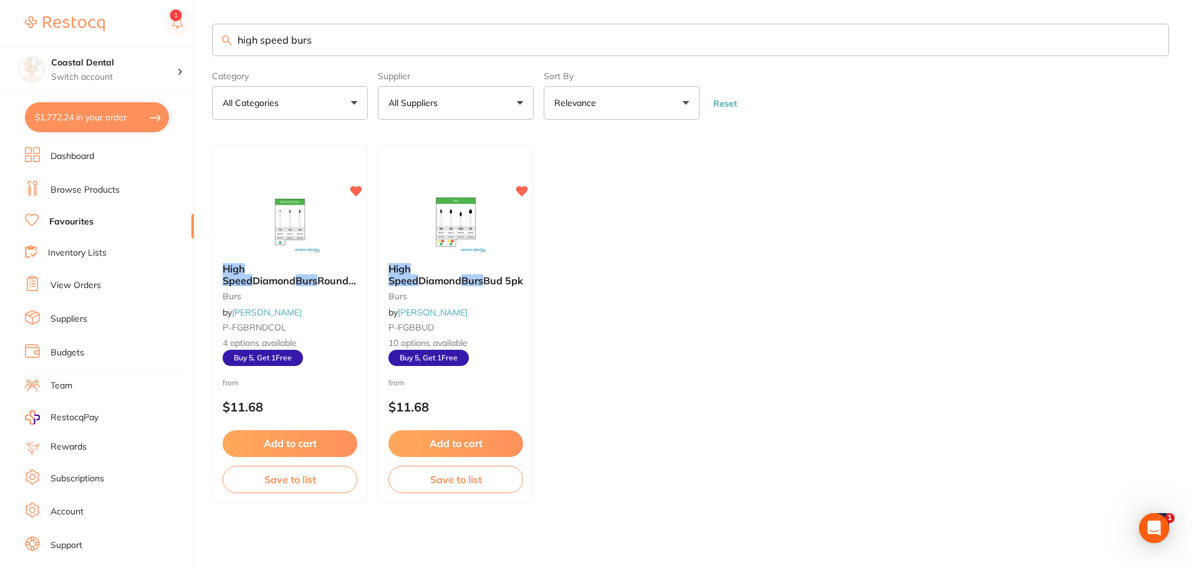
click at [86, 194] on link "Browse Products" at bounding box center [85, 190] width 69 height 12
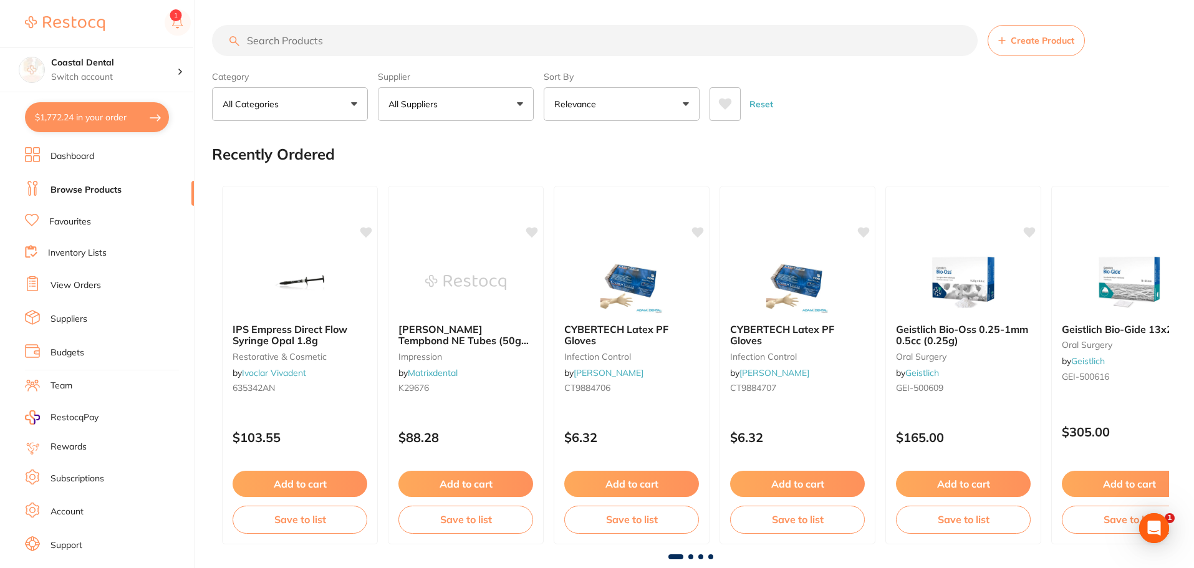
click at [316, 40] on input "search" at bounding box center [595, 40] width 766 height 31
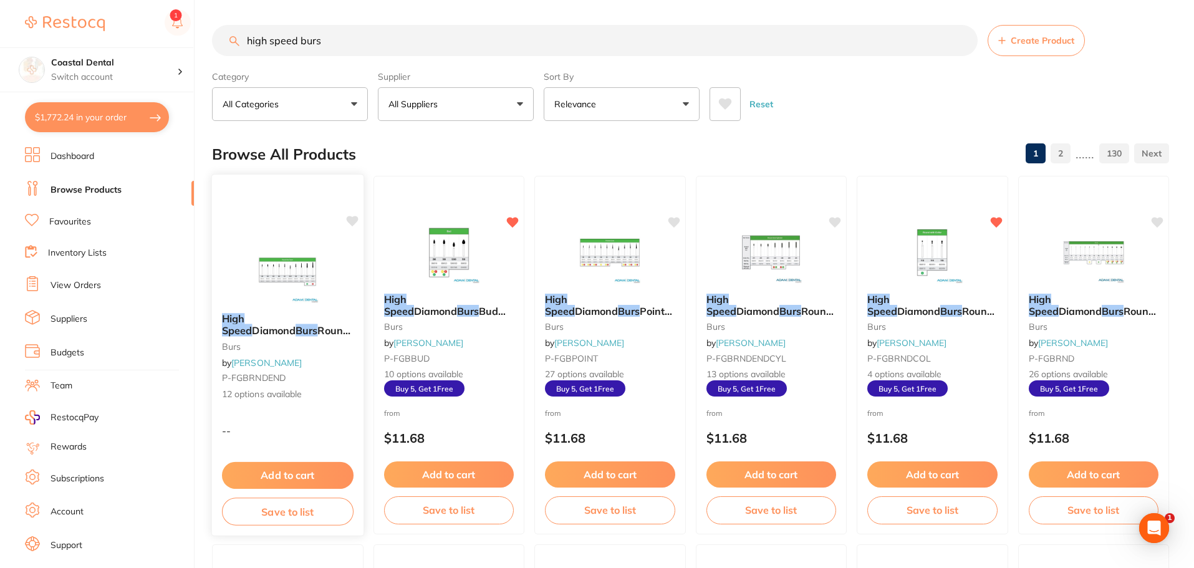
type input "high speed burs"
click at [341, 369] on div "High Speed Diamond Burs Round End Taper 5pk burs by Adam Dental P-FGBRNDEND 12 …" at bounding box center [288, 357] width 152 height 108
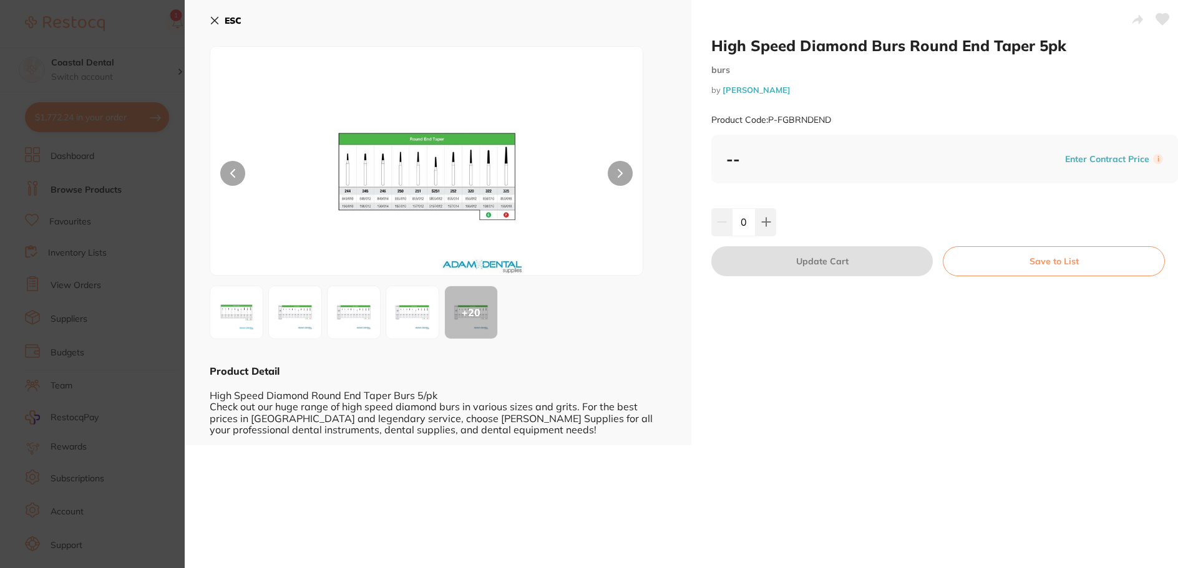
click at [215, 19] on icon at bounding box center [214, 20] width 7 height 7
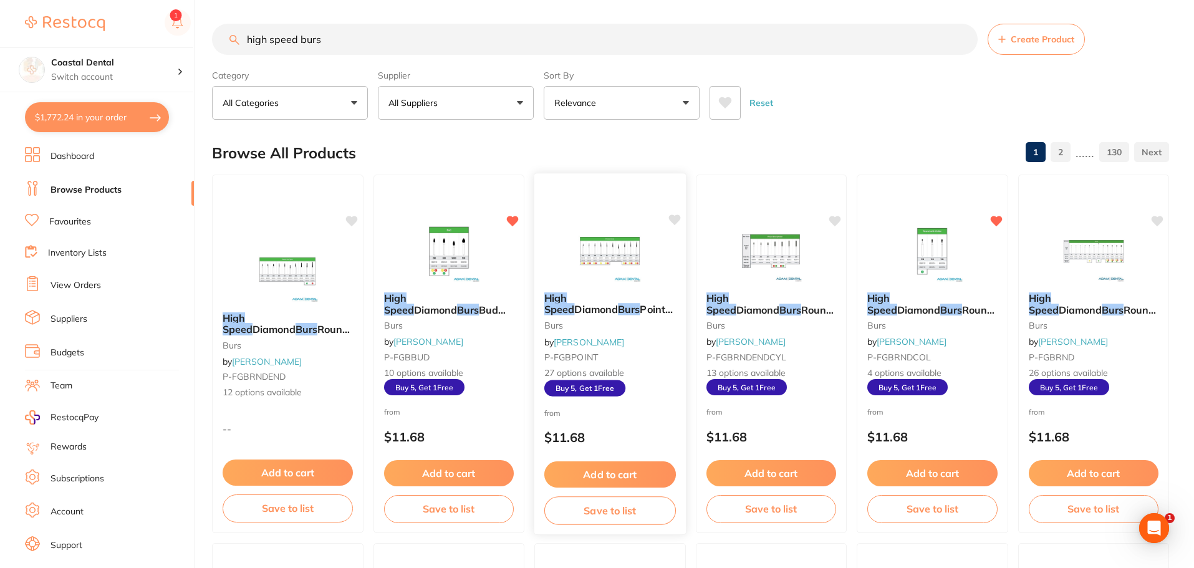
click at [659, 341] on div "High Speed Diamond Burs Pointed Cone 5pk burs by Adam Dental P-FGBPOINT 27 opti…" at bounding box center [611, 344] width 152 height 124
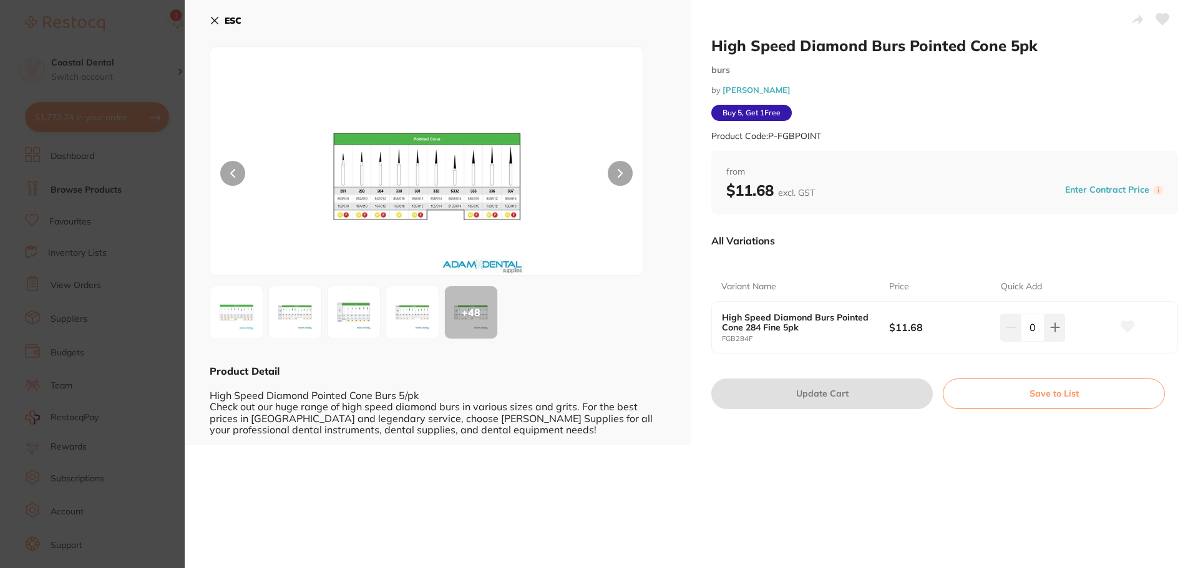
click at [215, 21] on icon at bounding box center [214, 20] width 7 height 7
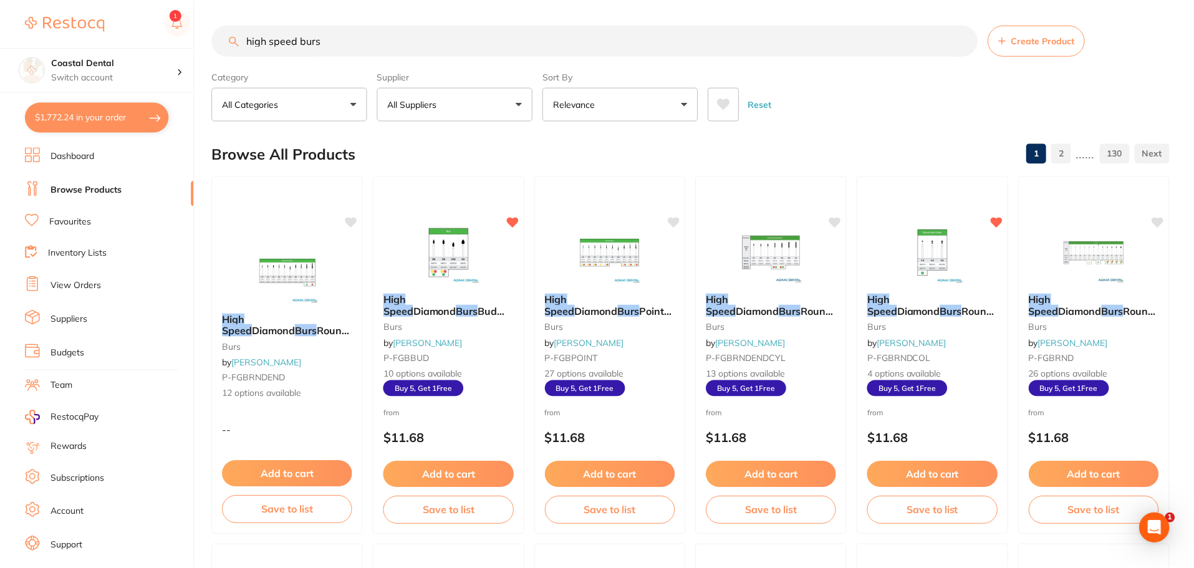
scroll to position [1, 0]
click at [800, 344] on div "High Speed Diamond Burs Round End Cylinder 5pk burs by Adam Dental P-FGBRNDENDC…" at bounding box center [771, 344] width 152 height 124
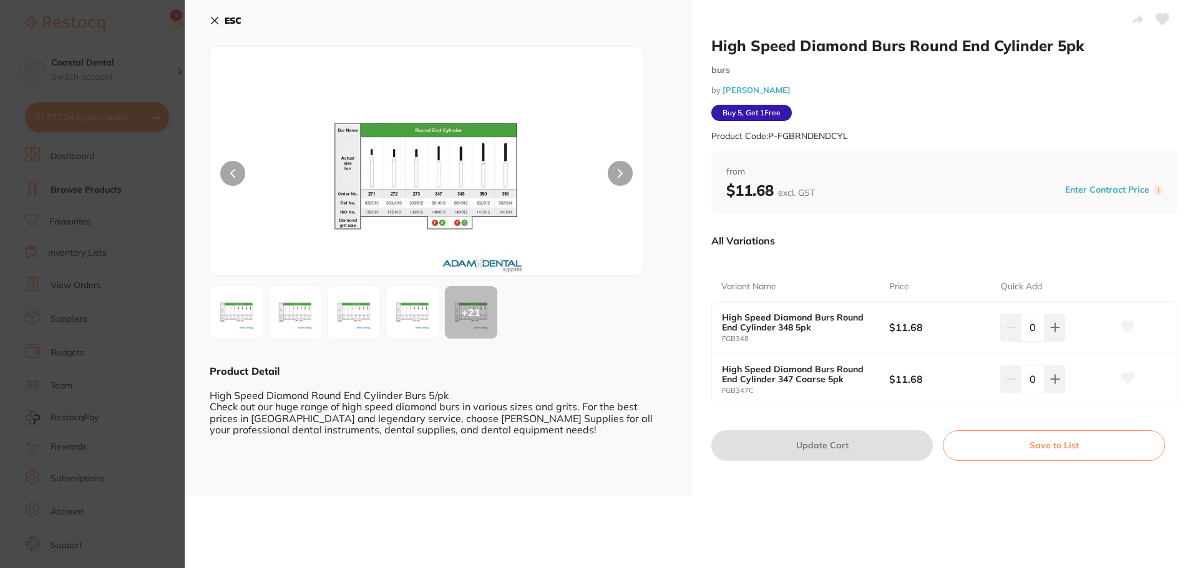
click at [215, 22] on icon at bounding box center [215, 21] width 10 height 10
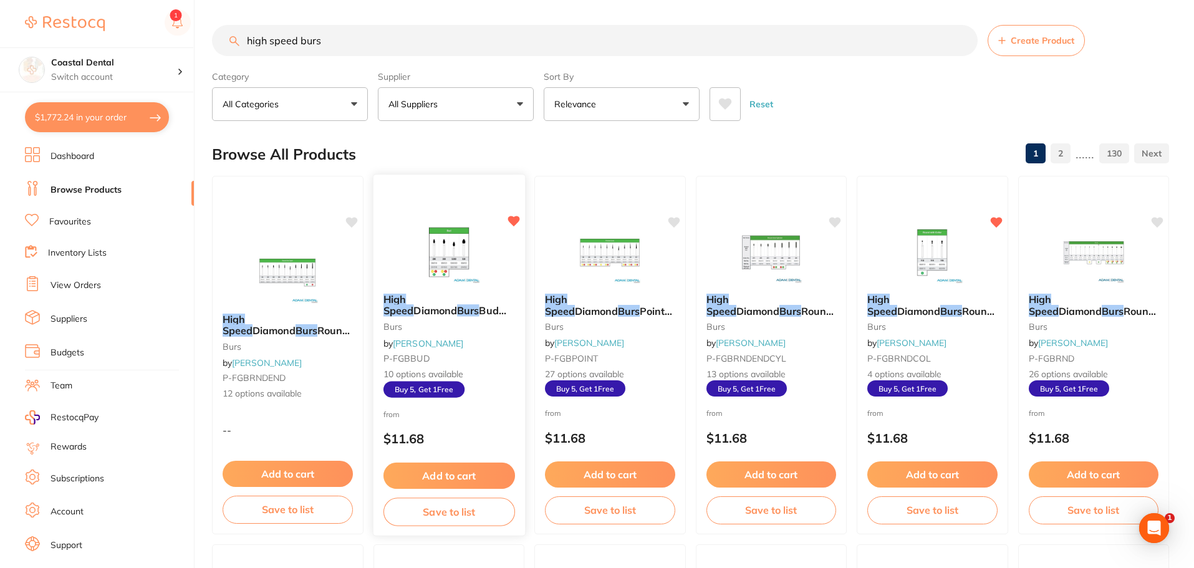
click at [448, 346] on link "[PERSON_NAME]" at bounding box center [428, 342] width 70 height 11
click at [491, 331] on small "burs" at bounding box center [449, 327] width 132 height 10
click at [496, 379] on span "10 options available" at bounding box center [449, 375] width 132 height 12
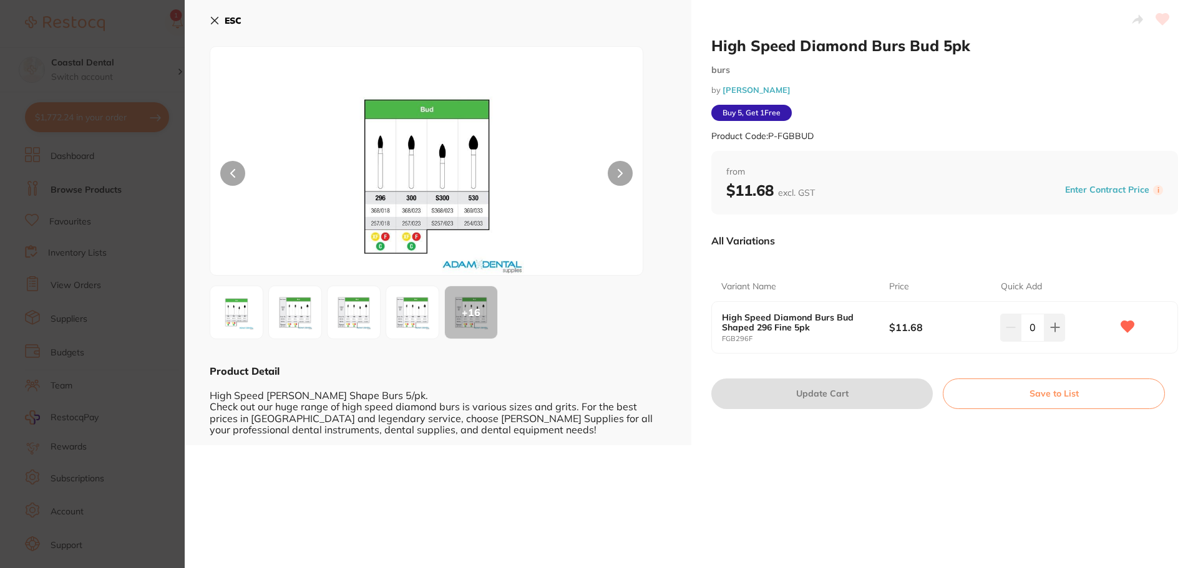
click at [212, 23] on icon at bounding box center [214, 20] width 7 height 7
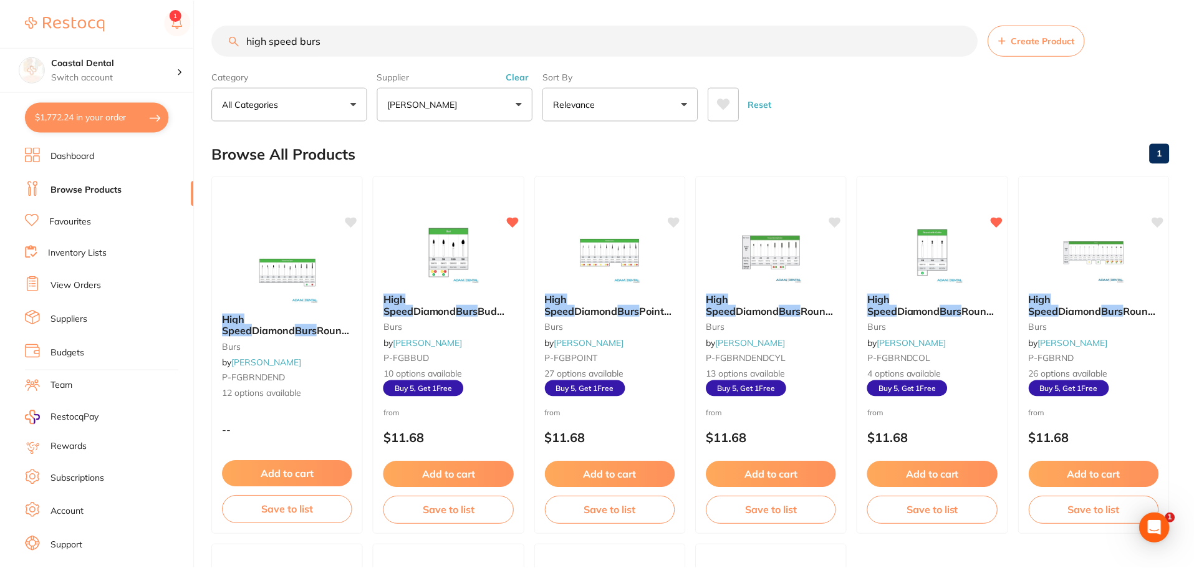
scroll to position [3, 0]
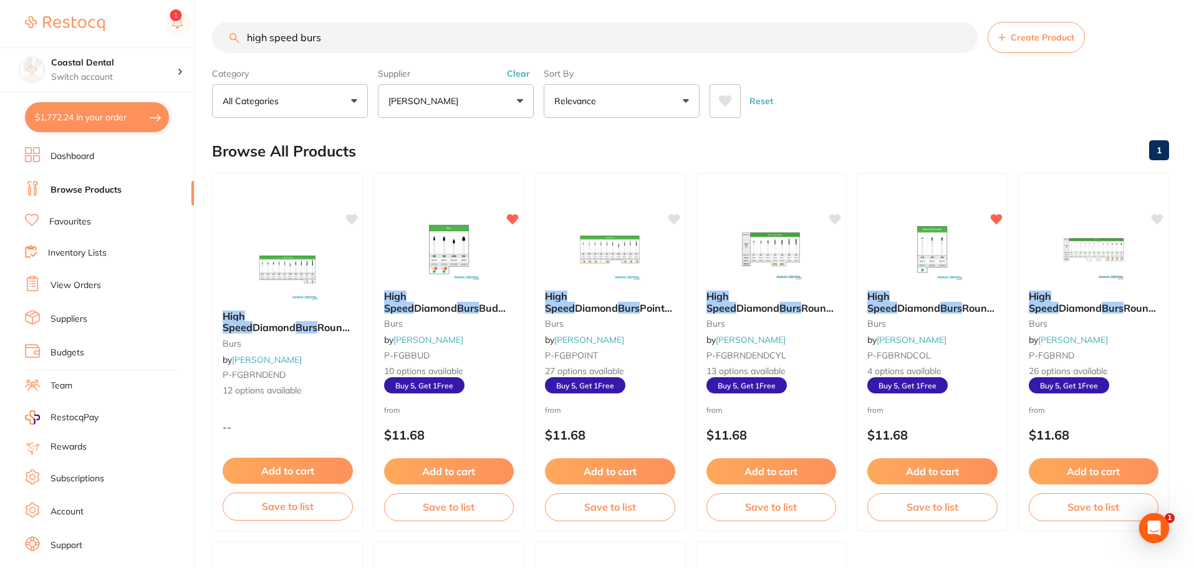
click at [83, 222] on link "Favourites" at bounding box center [70, 222] width 42 height 12
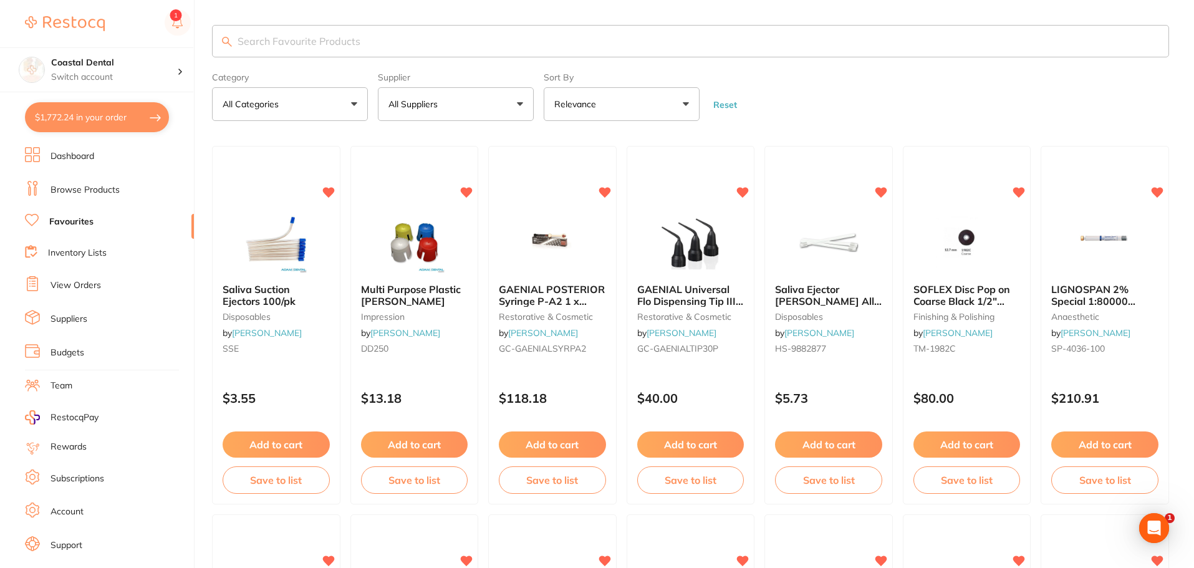
click at [291, 37] on input "search" at bounding box center [690, 41] width 957 height 32
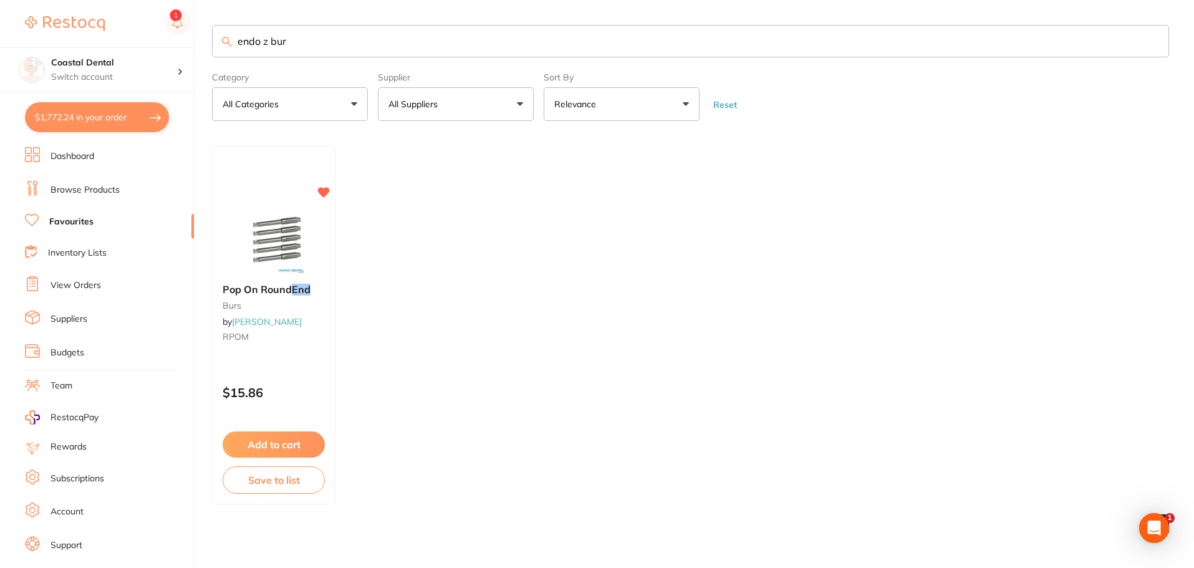
type input "endo z bur"
click at [104, 190] on link "Browse Products" at bounding box center [85, 190] width 69 height 12
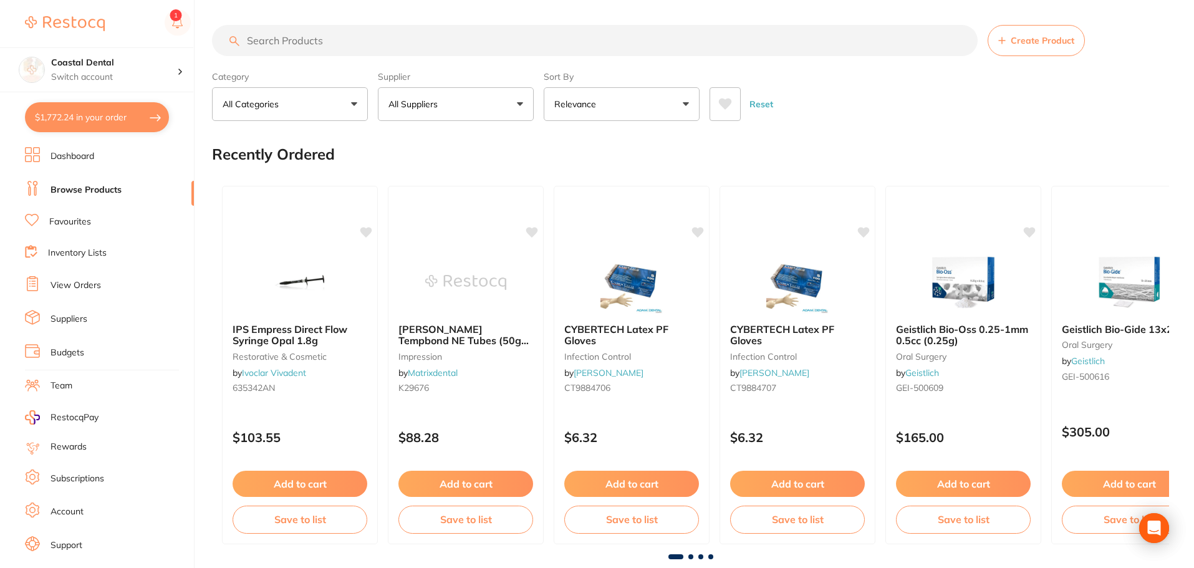
click at [284, 39] on input "search" at bounding box center [595, 40] width 766 height 31
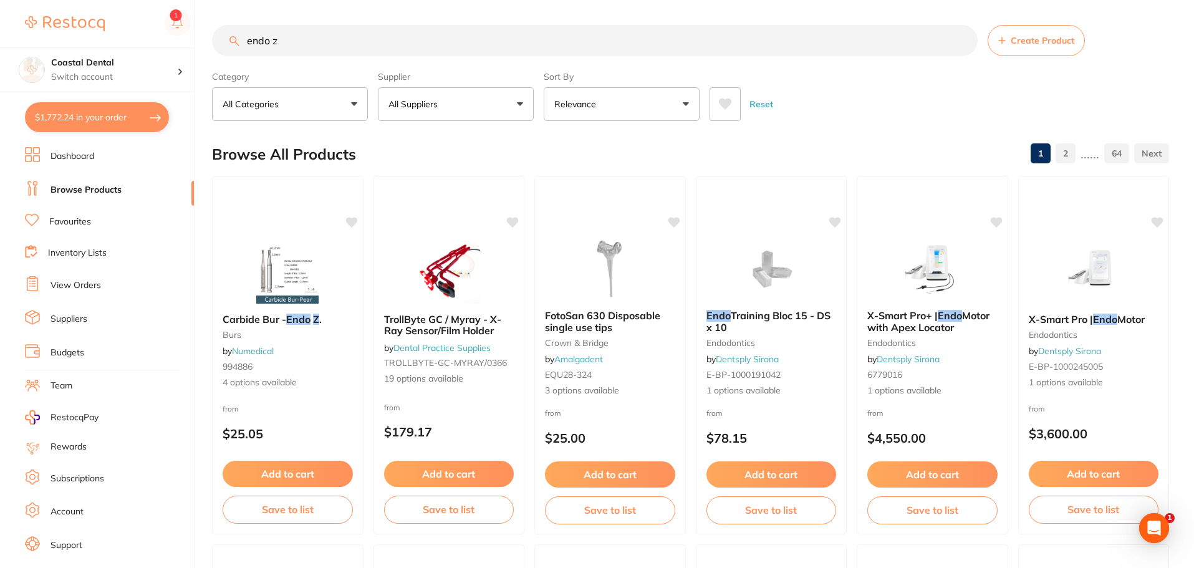
click at [520, 105] on button "All Suppliers" at bounding box center [456, 104] width 156 height 34
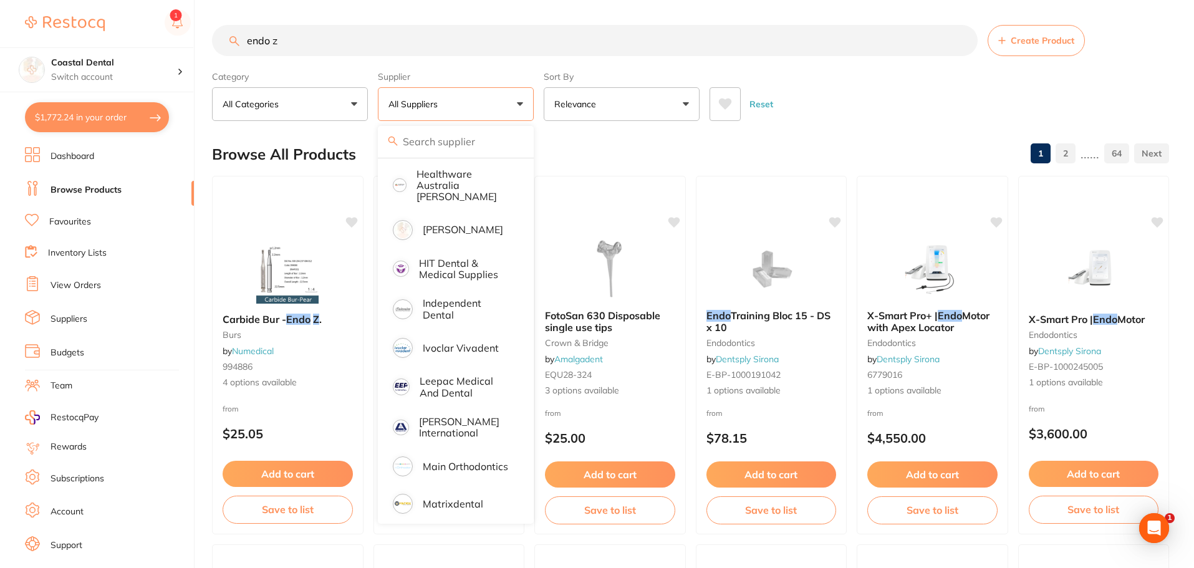
scroll to position [516, 0]
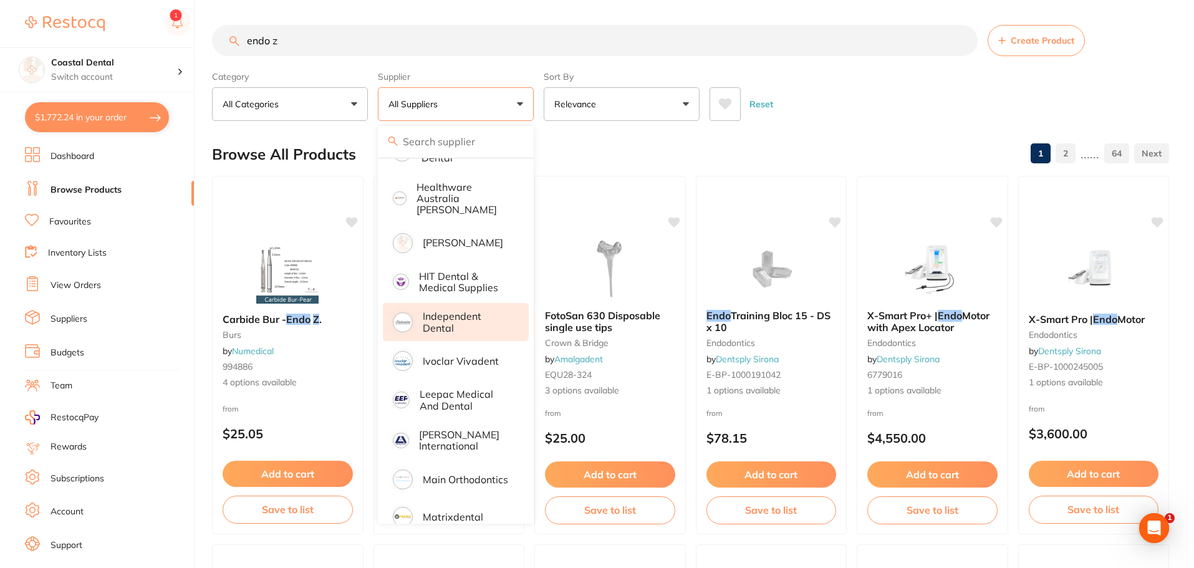
click at [465, 317] on p "Independent Dental" at bounding box center [467, 322] width 89 height 23
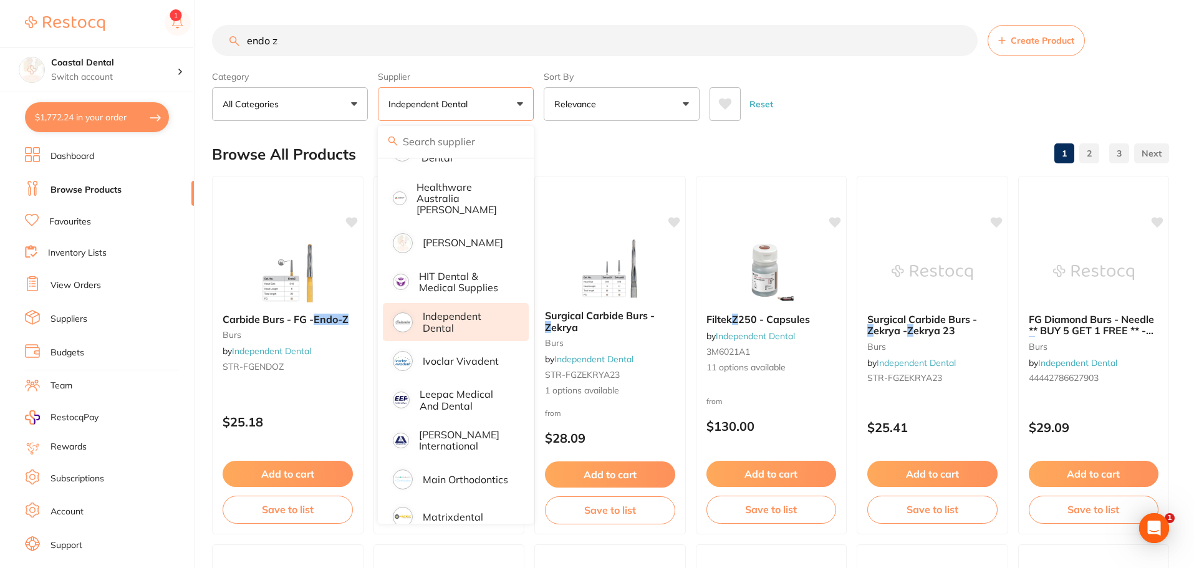
scroll to position [0, 0]
click at [361, 36] on input "endo z" at bounding box center [595, 40] width 766 height 31
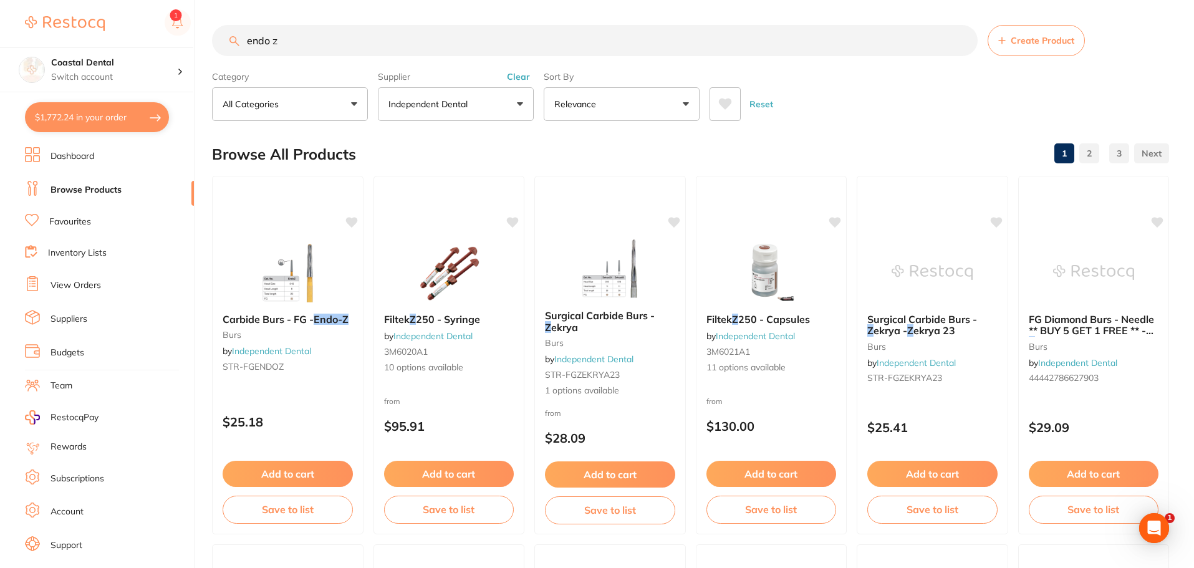
drag, startPoint x: 346, startPoint y: 40, endPoint x: 163, endPoint y: 31, distance: 183.6
click at [165, 31] on div "$1,772.24 Coastal Dental Switch account Coastal Dental Dental Sanctuary $1,772.…" at bounding box center [597, 284] width 1194 height 568
click at [518, 102] on button "Independent Dental" at bounding box center [456, 104] width 156 height 34
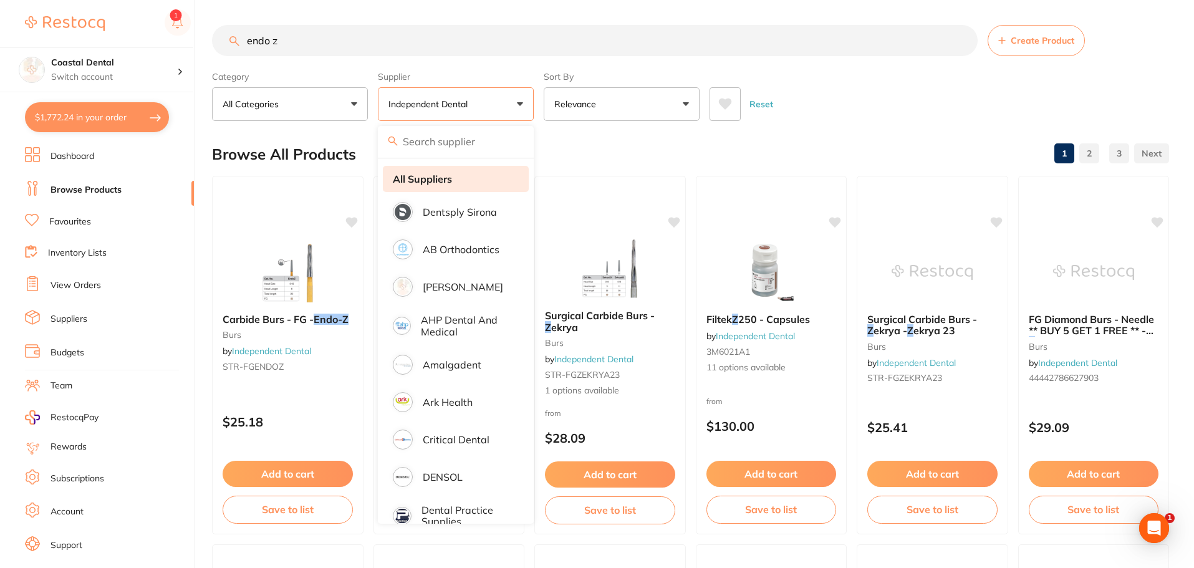
click at [441, 176] on strong "All Suppliers" at bounding box center [422, 178] width 59 height 11
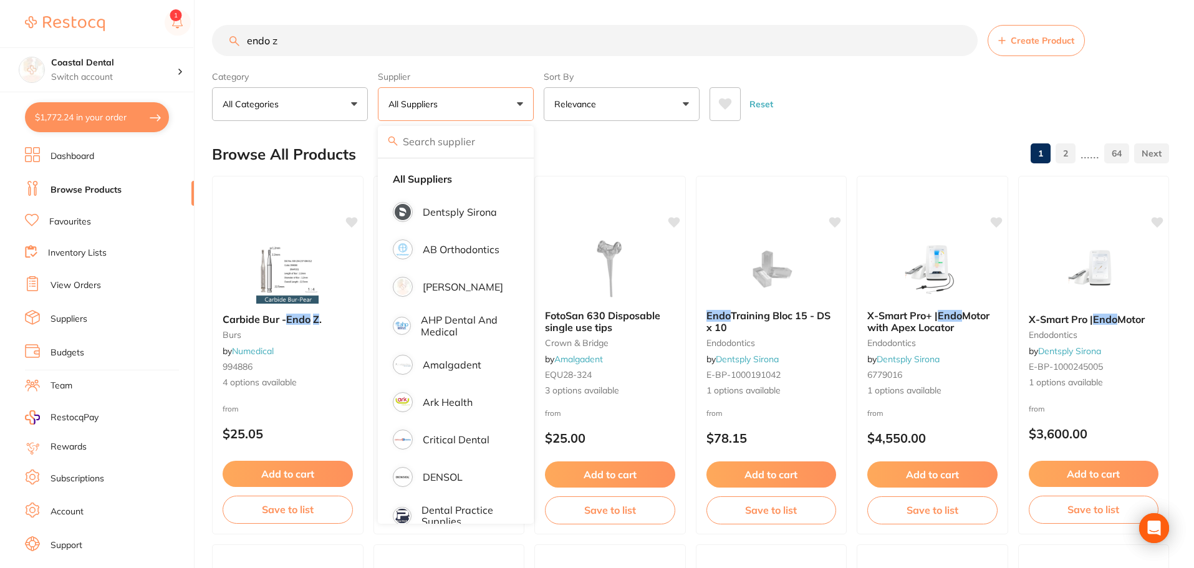
click at [312, 38] on input "endo z" at bounding box center [595, 40] width 766 height 31
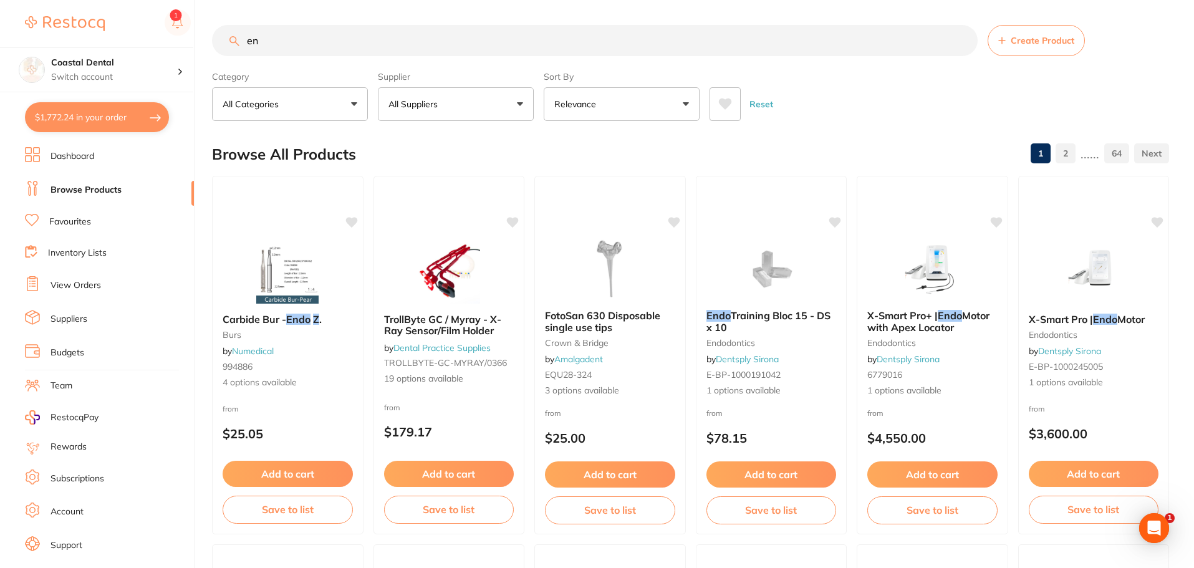
type input "e"
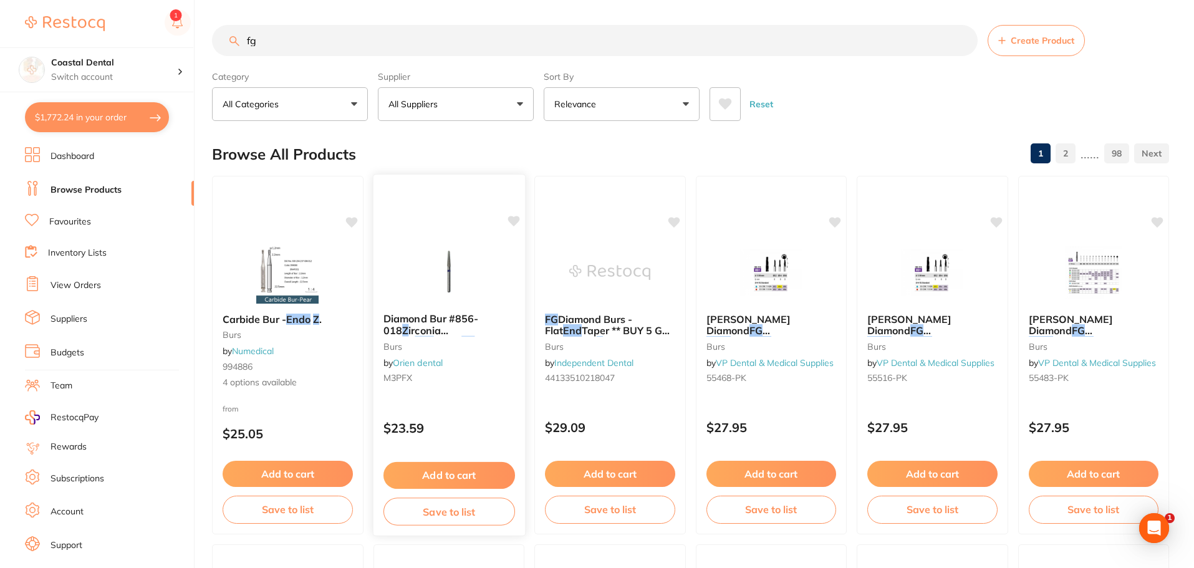
type input "f"
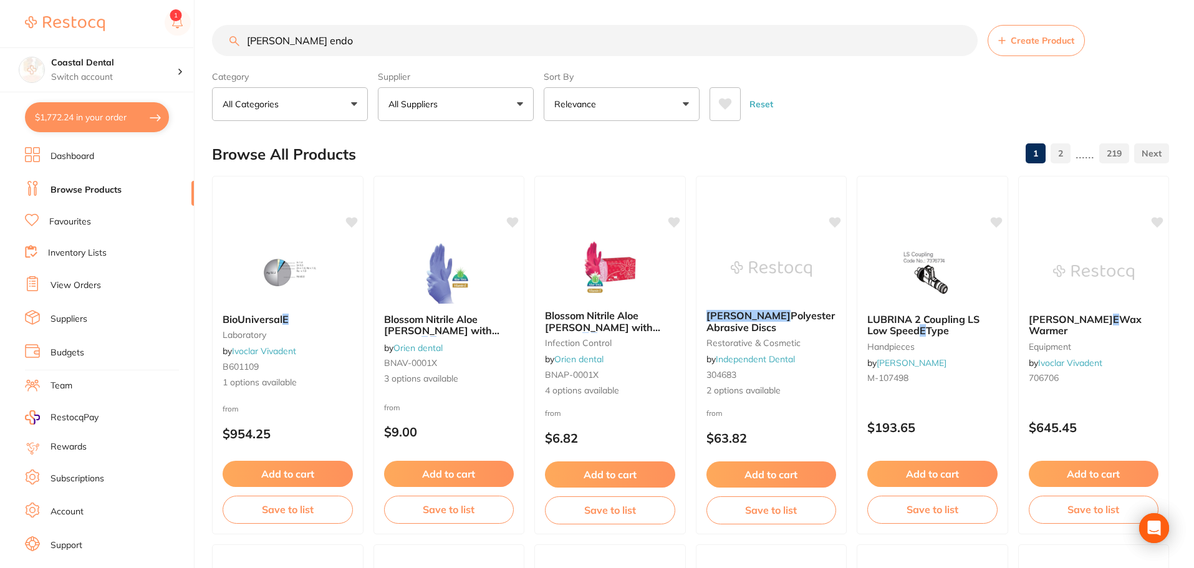
type input "strauss endo z"
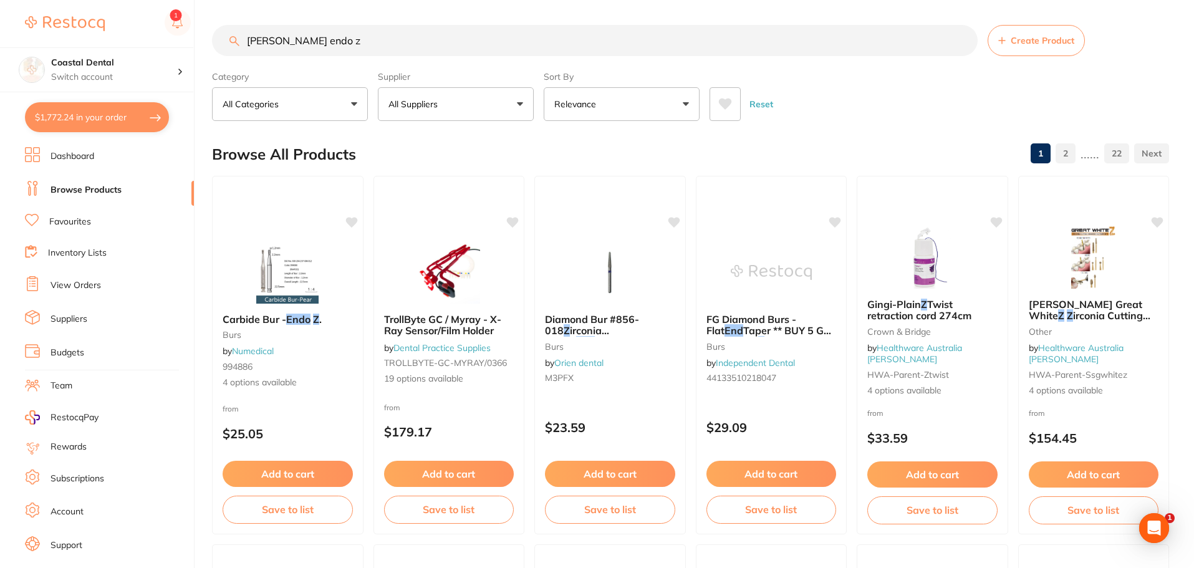
type input "[PERSON_NAME] endo z"
drag, startPoint x: 328, startPoint y: 42, endPoint x: 206, endPoint y: 36, distance: 122.4
click at [206, 36] on div "$1,772.24 Coastal Dental Switch account Coastal Dental Dental Sanctuary $1,772.…" at bounding box center [597, 284] width 1194 height 568
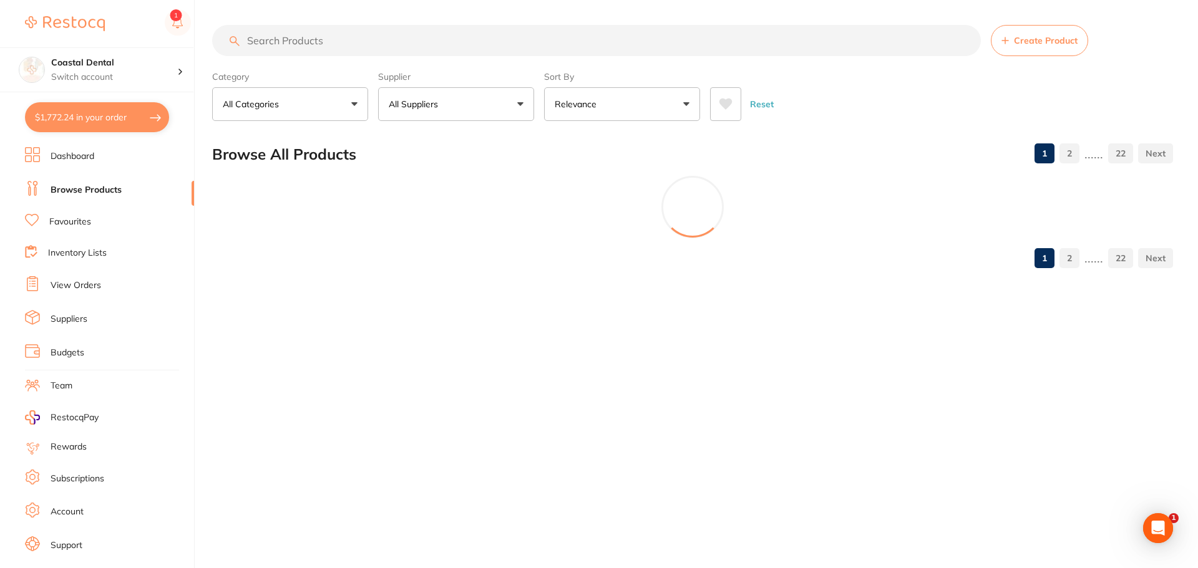
click at [519, 104] on button "All Suppliers" at bounding box center [456, 104] width 156 height 34
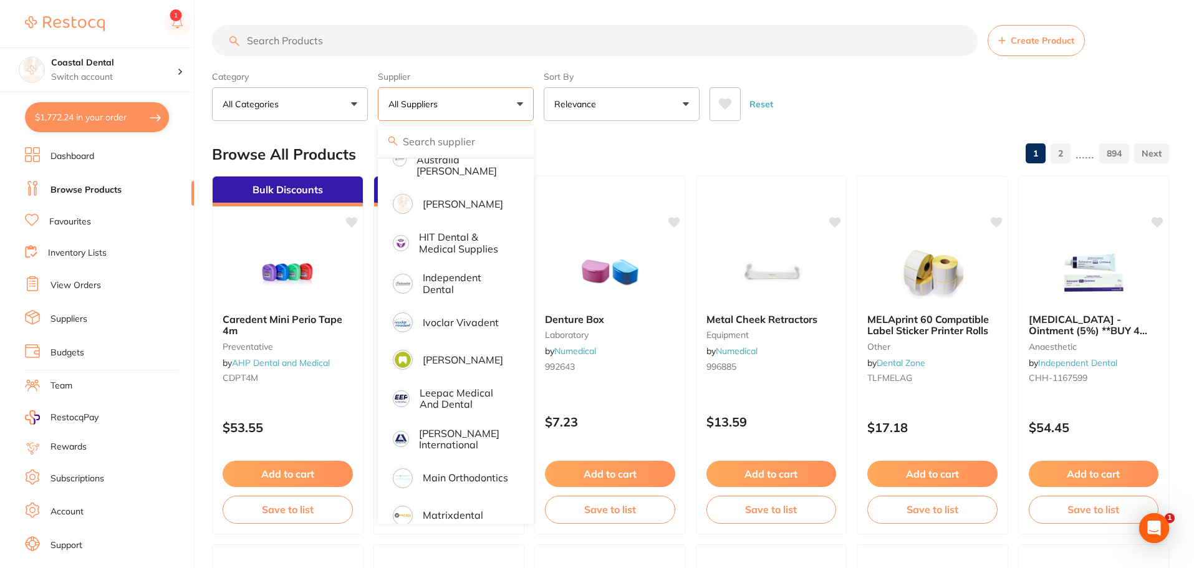
scroll to position [635, 0]
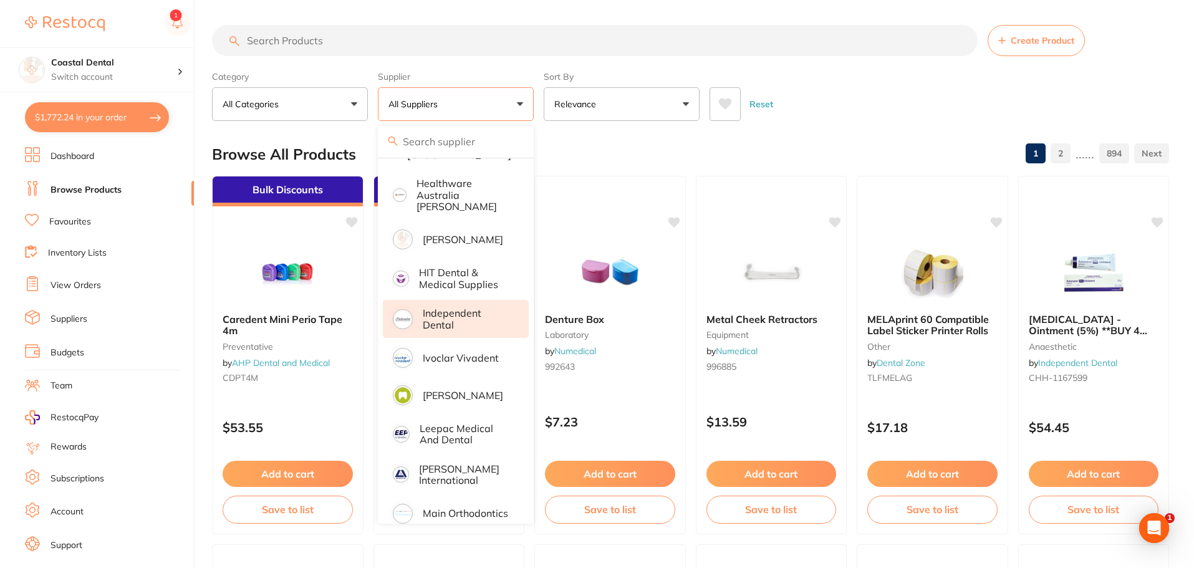
click at [477, 313] on p "Independent Dental" at bounding box center [467, 318] width 89 height 23
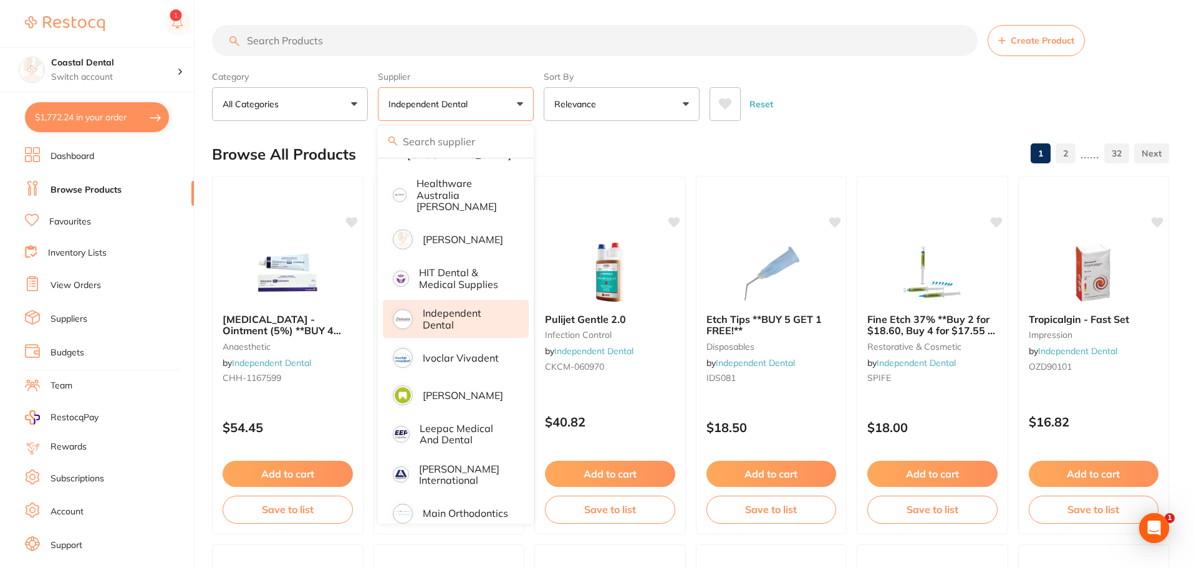
scroll to position [0, 0]
click at [477, 313] on p "Independent Dental" at bounding box center [467, 318] width 89 height 23
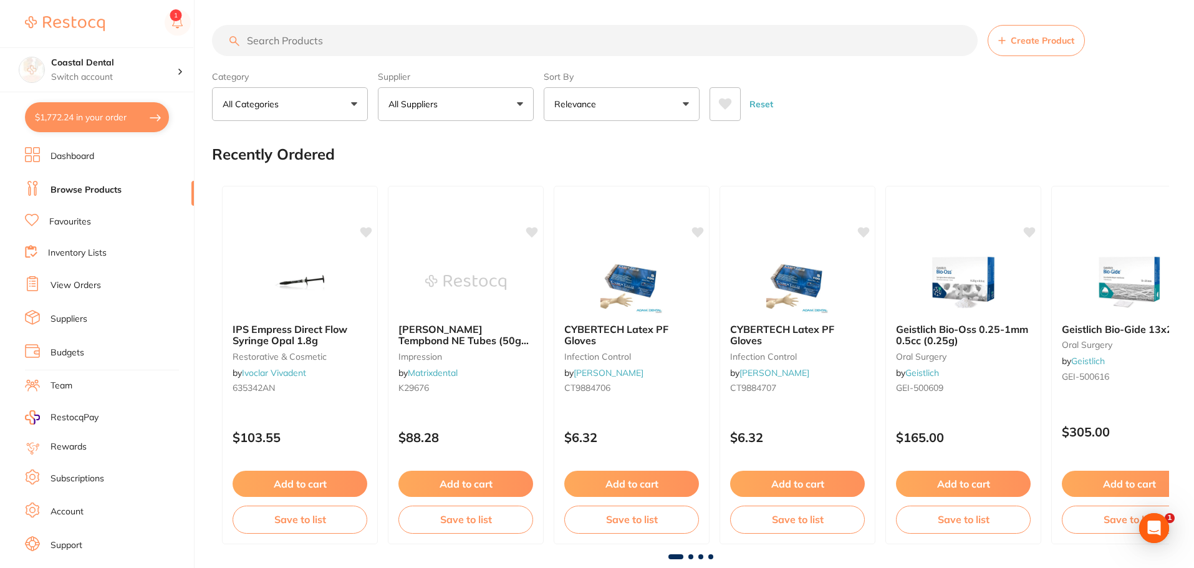
click at [523, 104] on button "All Suppliers" at bounding box center [456, 104] width 156 height 34
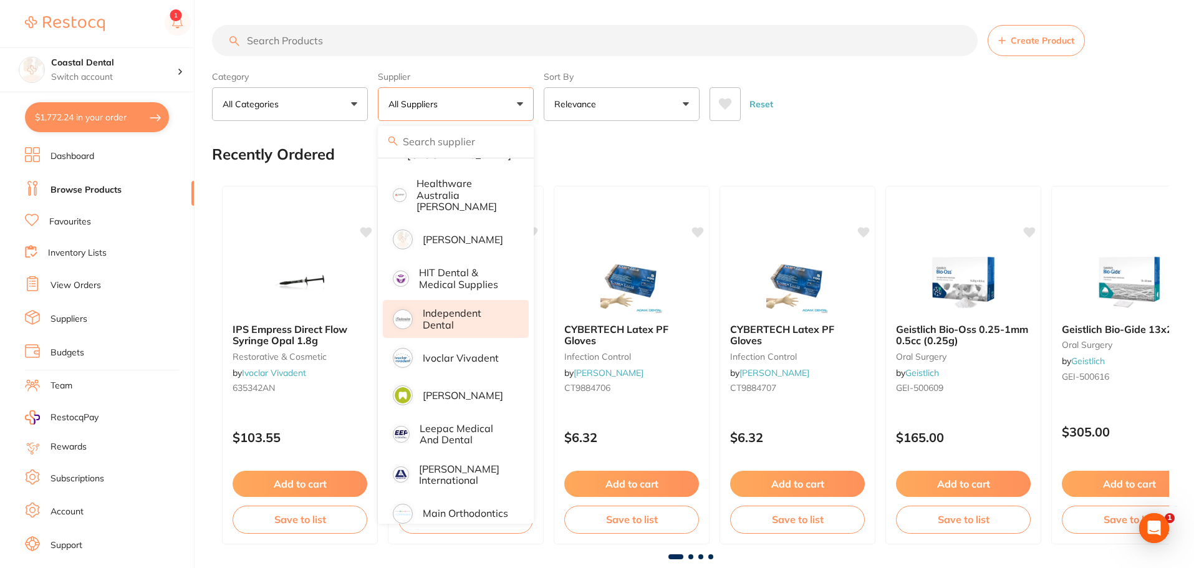
click at [472, 309] on p "Independent Dental" at bounding box center [467, 318] width 89 height 23
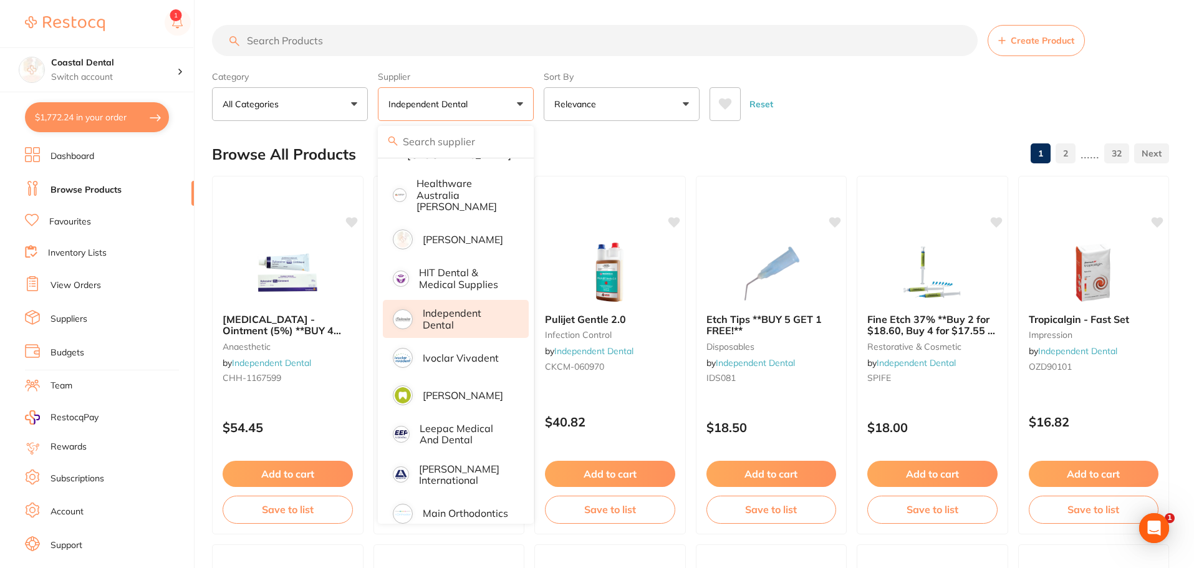
click at [312, 46] on input "search" at bounding box center [595, 40] width 766 height 31
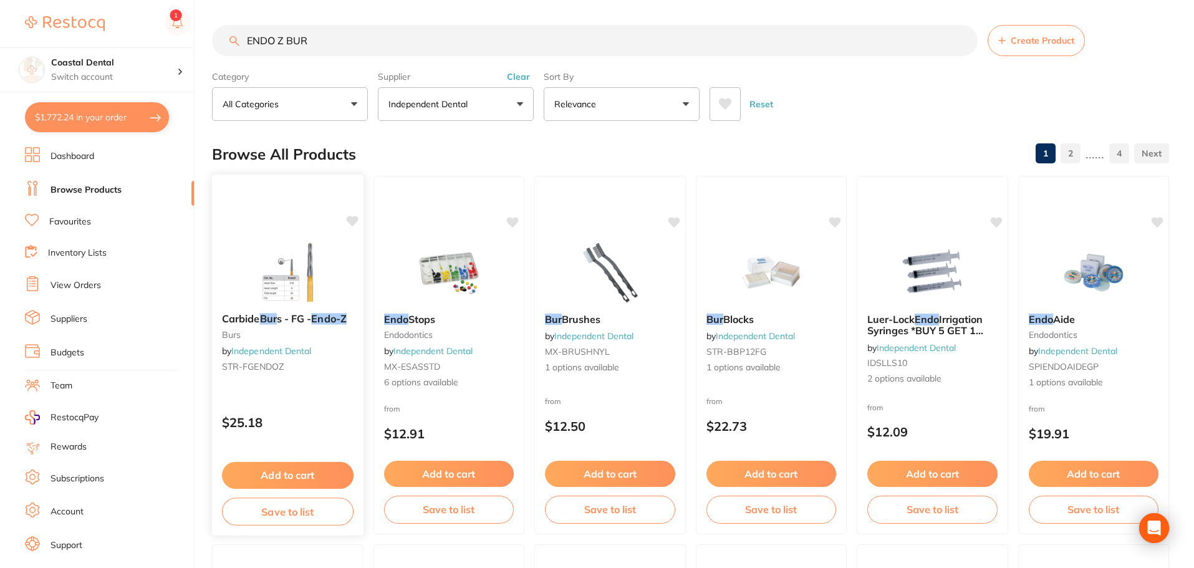
type input "ENDO Z BUR"
click at [326, 359] on div "Carbide Bur s - FG - Endo-Z burs by Independent Dental STR-FGENDOZ" at bounding box center [288, 345] width 152 height 84
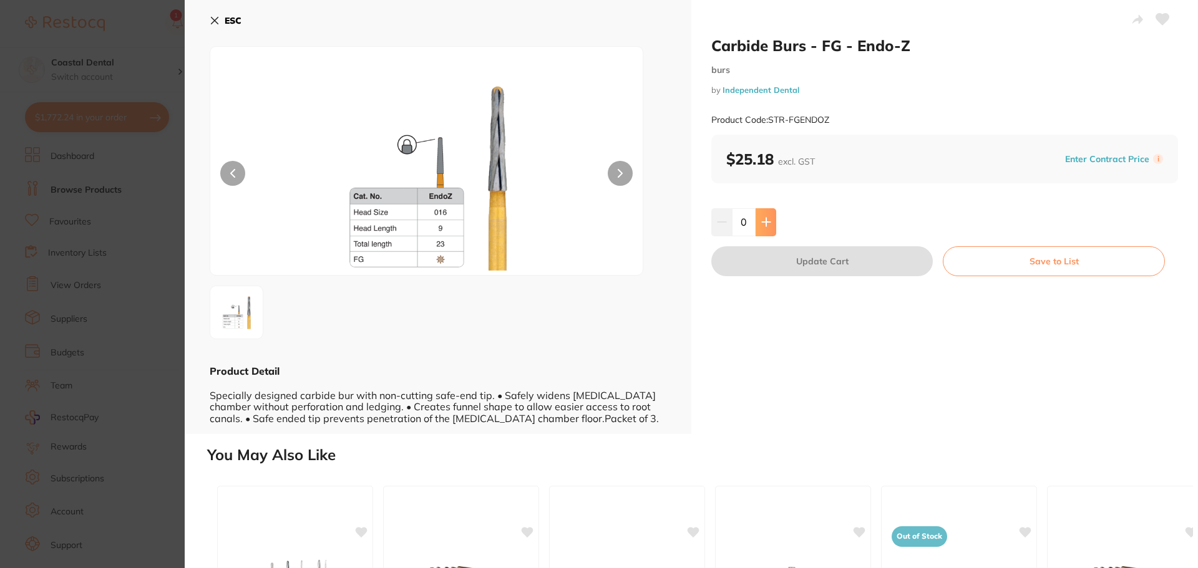
click at [768, 228] on button at bounding box center [765, 221] width 21 height 27
type input "1"
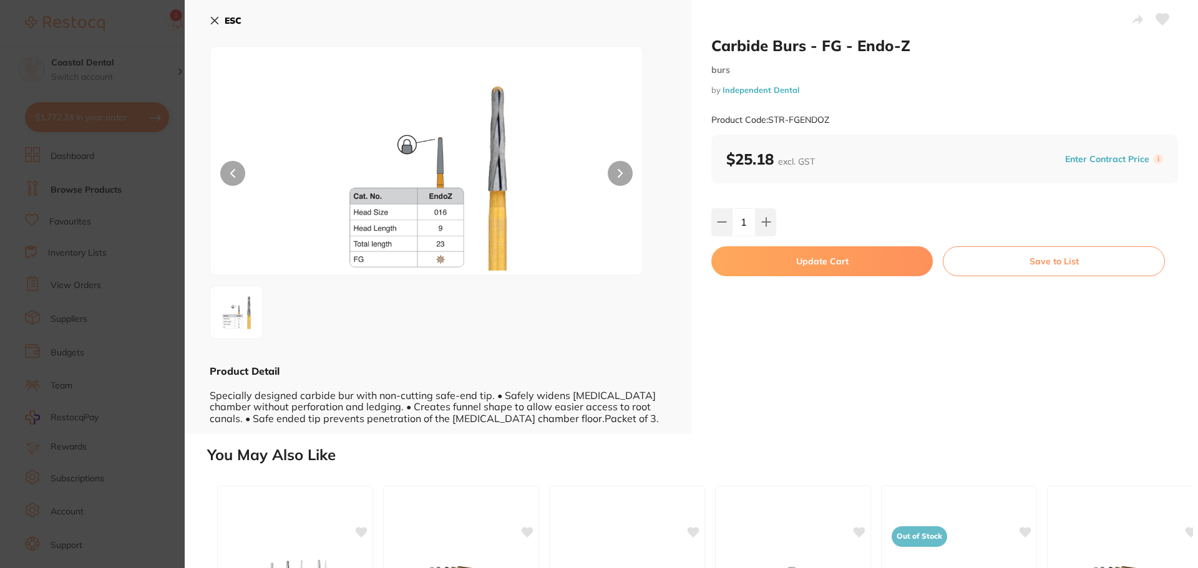
click at [815, 262] on button "Update Cart" at bounding box center [821, 261] width 221 height 30
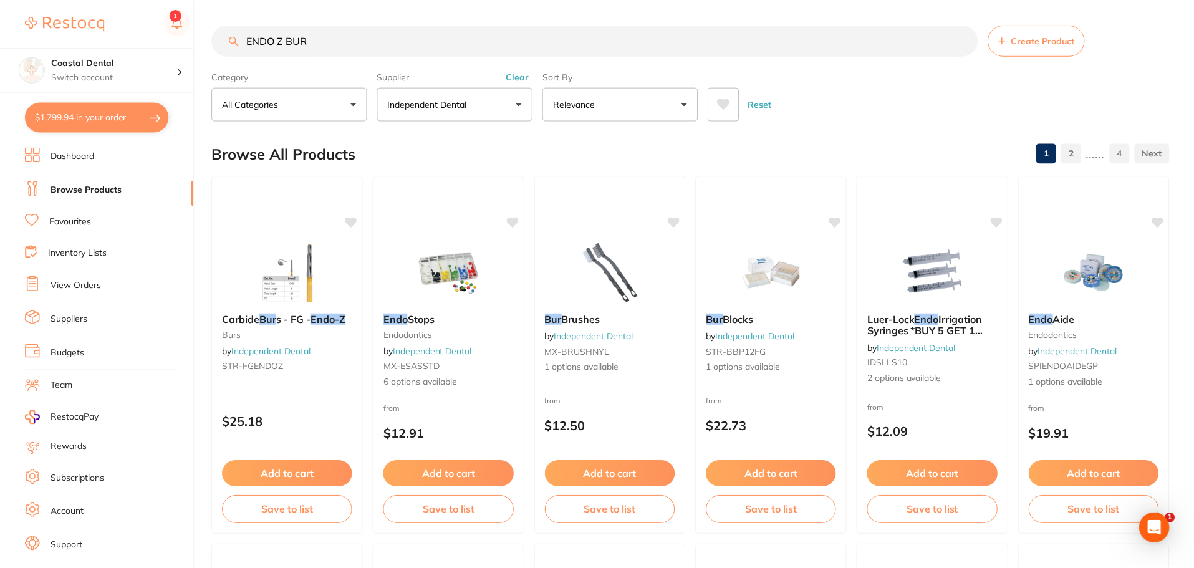
scroll to position [6, 0]
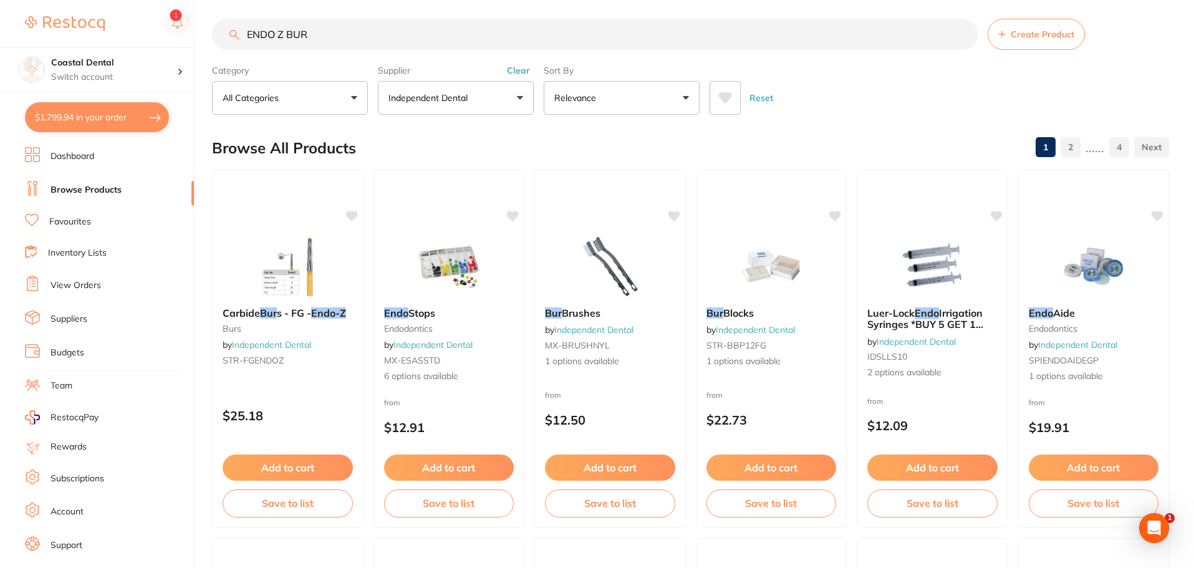
drag, startPoint x: 339, startPoint y: 36, endPoint x: 216, endPoint y: 29, distance: 123.7
click at [216, 29] on input "ENDO Z BUR" at bounding box center [595, 34] width 766 height 31
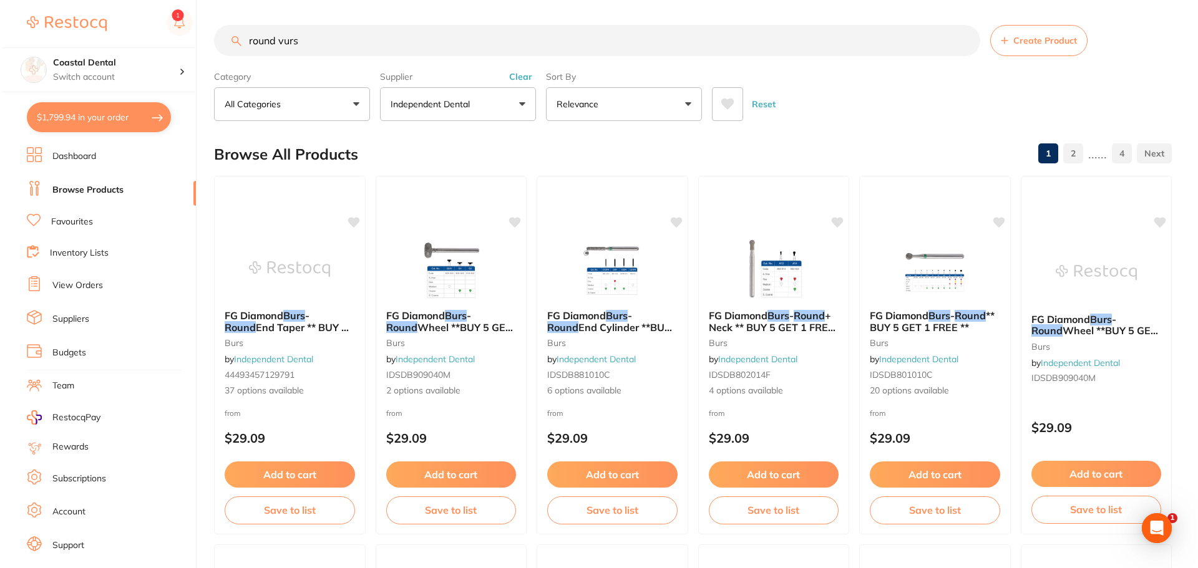
scroll to position [0, 0]
click at [984, 402] on div "FG Diamond Burs - Round ** BUY 5 GET 1 FREE ** burs by Independent Dental IDSDB…" at bounding box center [933, 354] width 152 height 108
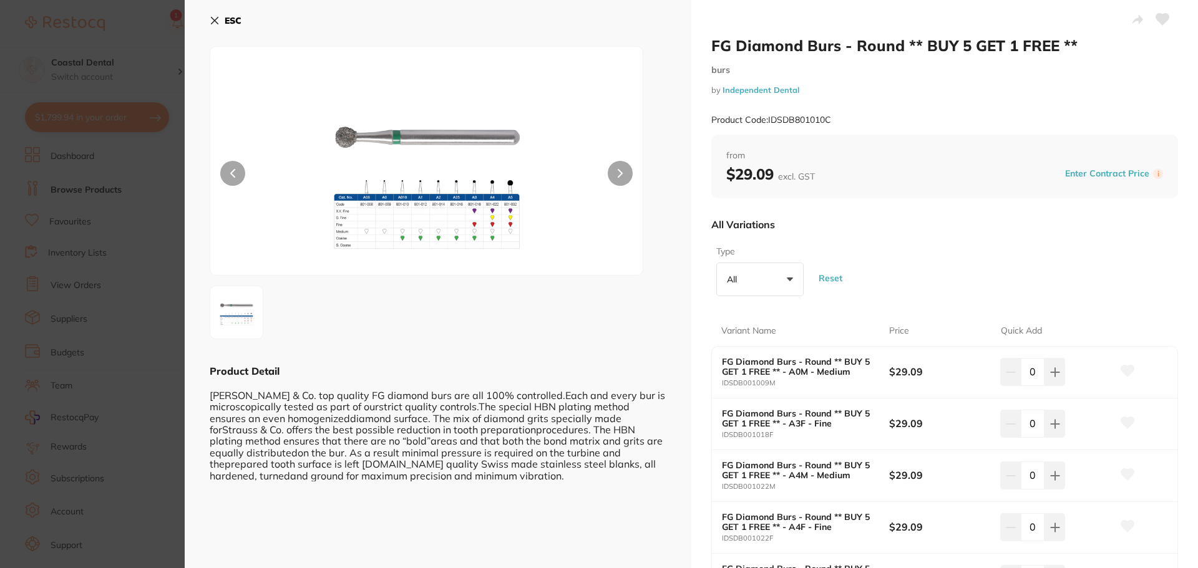
click at [368, 245] on img at bounding box center [426, 176] width 259 height 197
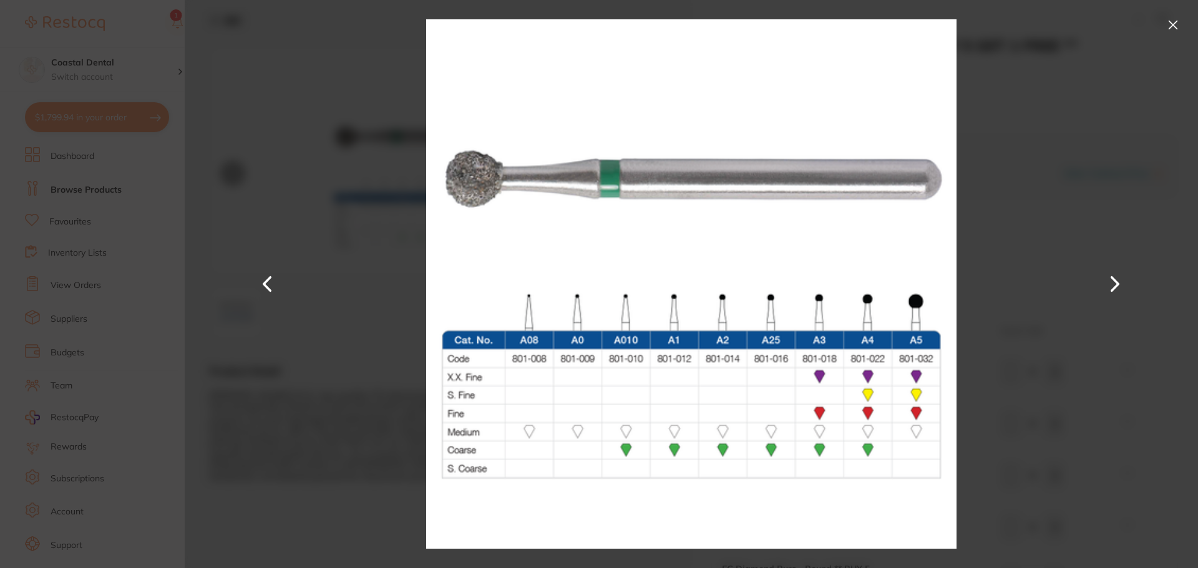
click at [1172, 25] on button at bounding box center [1173, 25] width 20 height 20
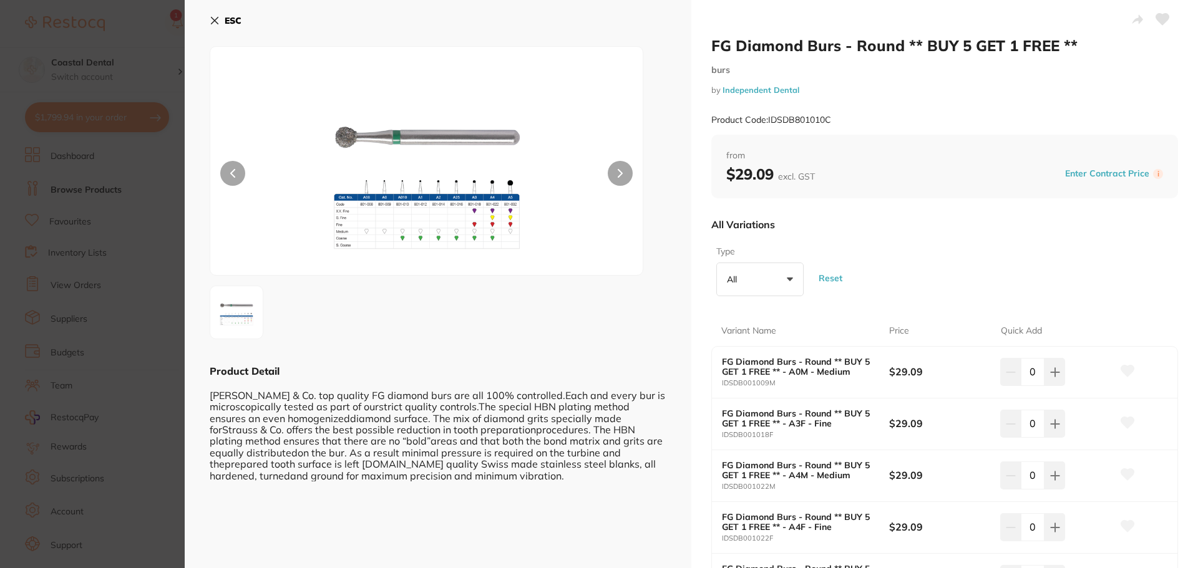
click at [215, 25] on icon at bounding box center [215, 21] width 10 height 10
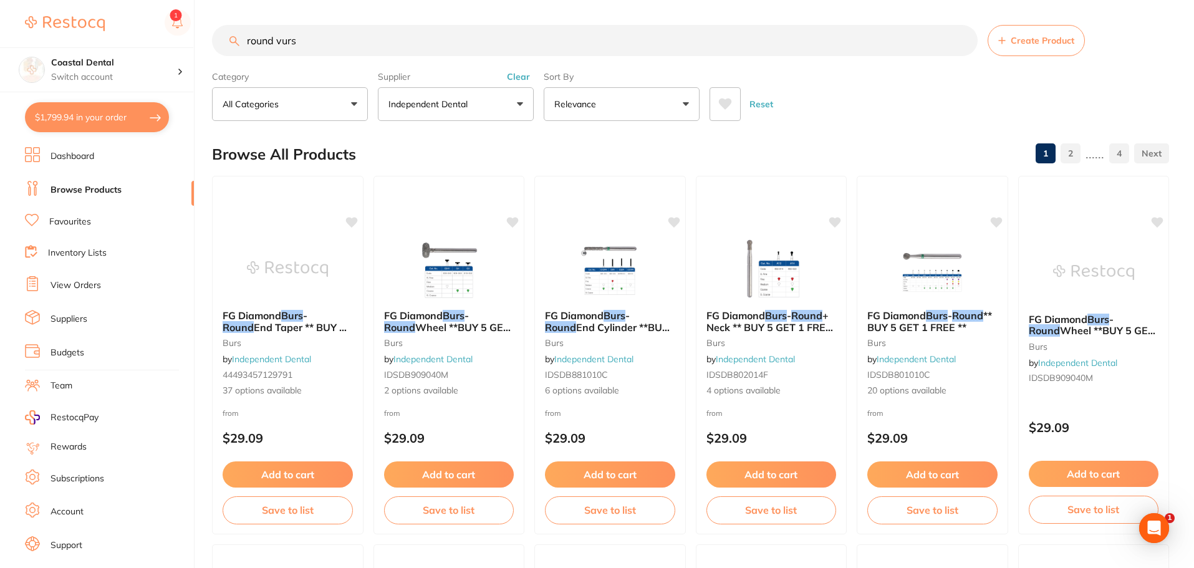
click at [321, 40] on input "round vurs" at bounding box center [595, 40] width 766 height 31
type input "r"
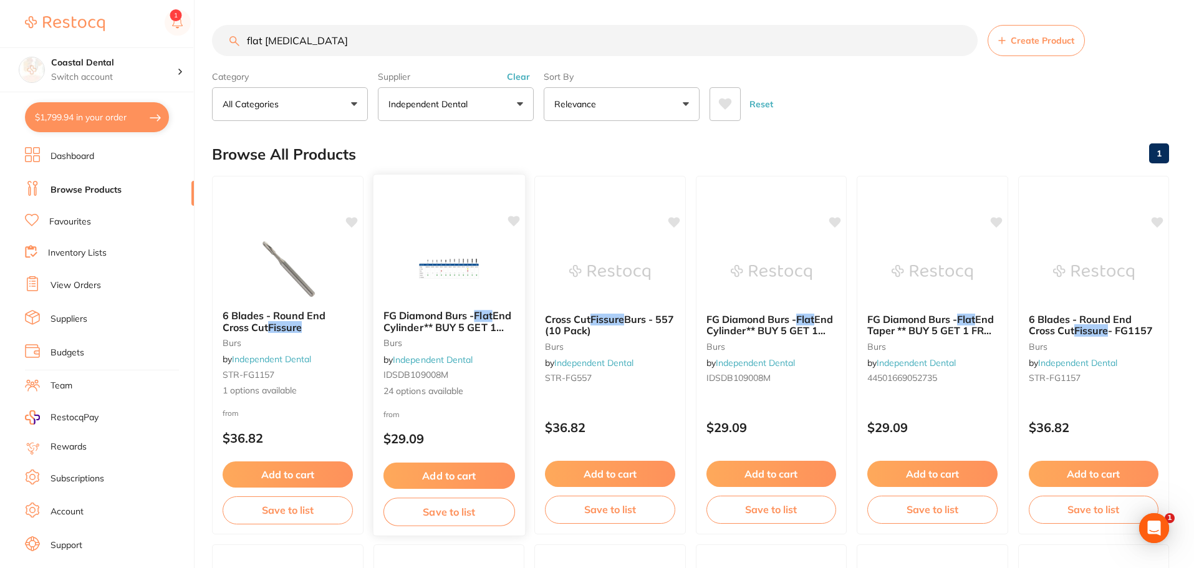
type input "flat fissure"
click at [484, 356] on div "FG Diamond Burs - Flat End Cylinder** BUY 5 GET 1 FREE ** burs by Independent D…" at bounding box center [449, 354] width 152 height 108
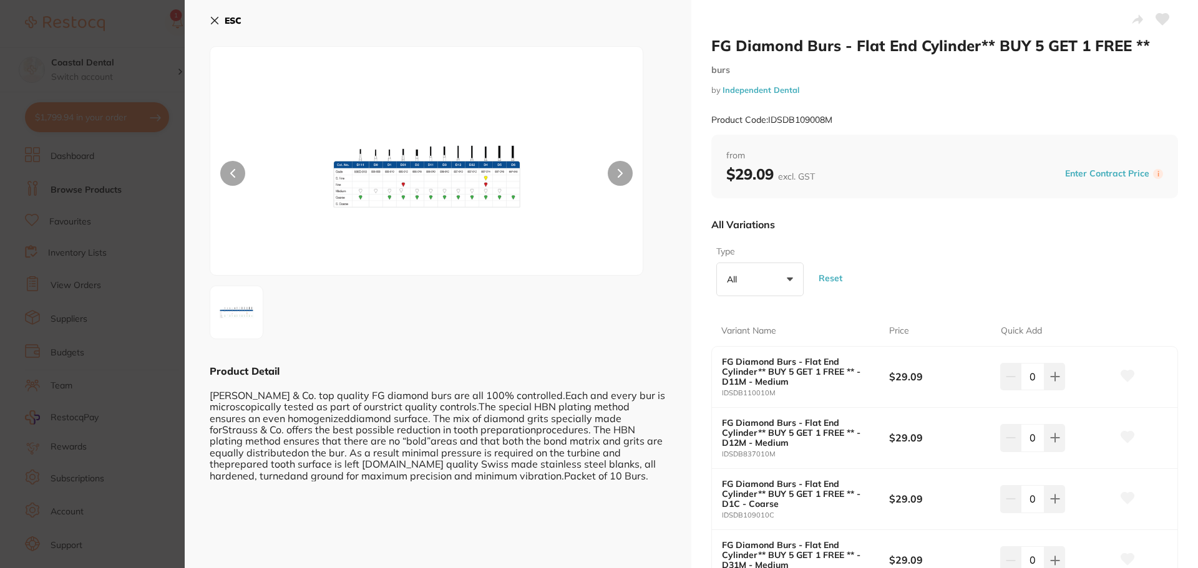
click at [443, 247] on img at bounding box center [426, 176] width 259 height 197
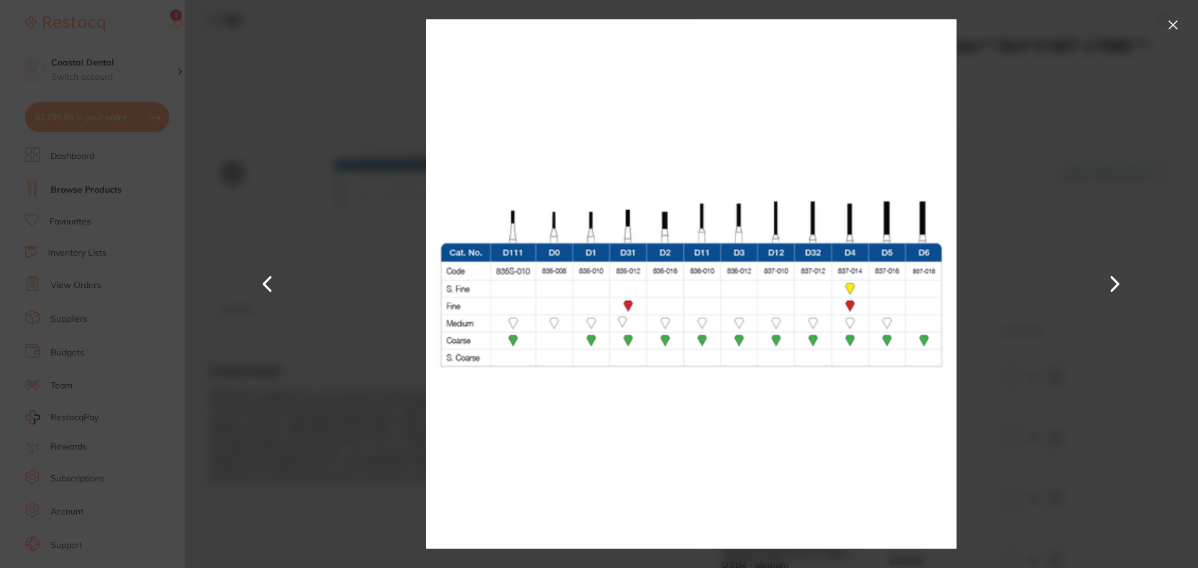
click at [1170, 23] on button at bounding box center [1173, 25] width 20 height 20
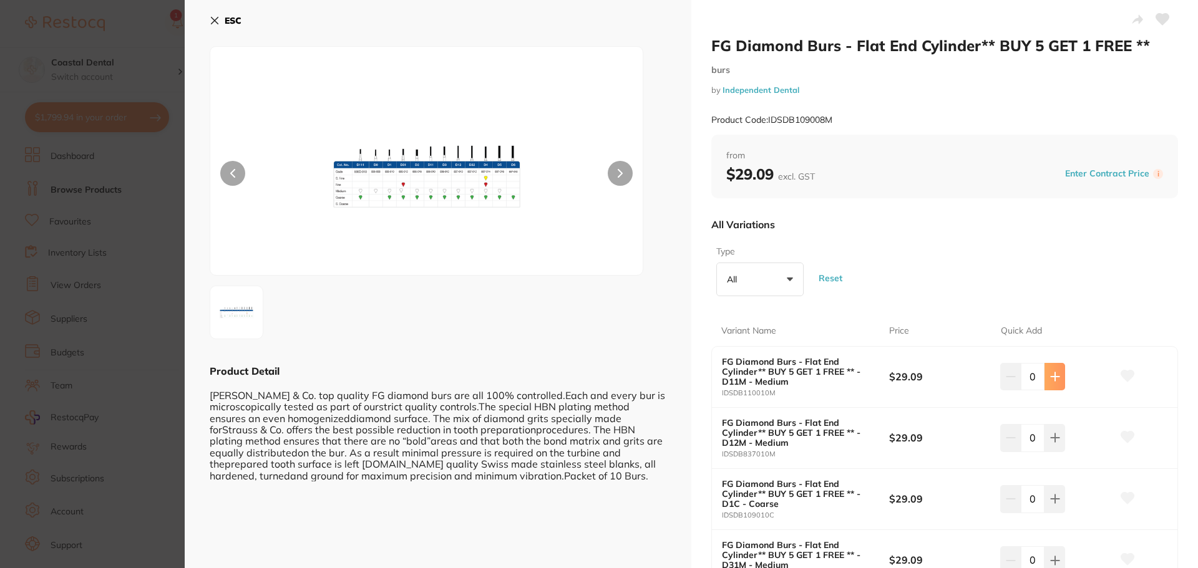
click at [1059, 377] on button at bounding box center [1054, 376] width 21 height 27
click at [1055, 378] on icon at bounding box center [1055, 377] width 10 height 10
click at [477, 225] on img at bounding box center [426, 176] width 259 height 197
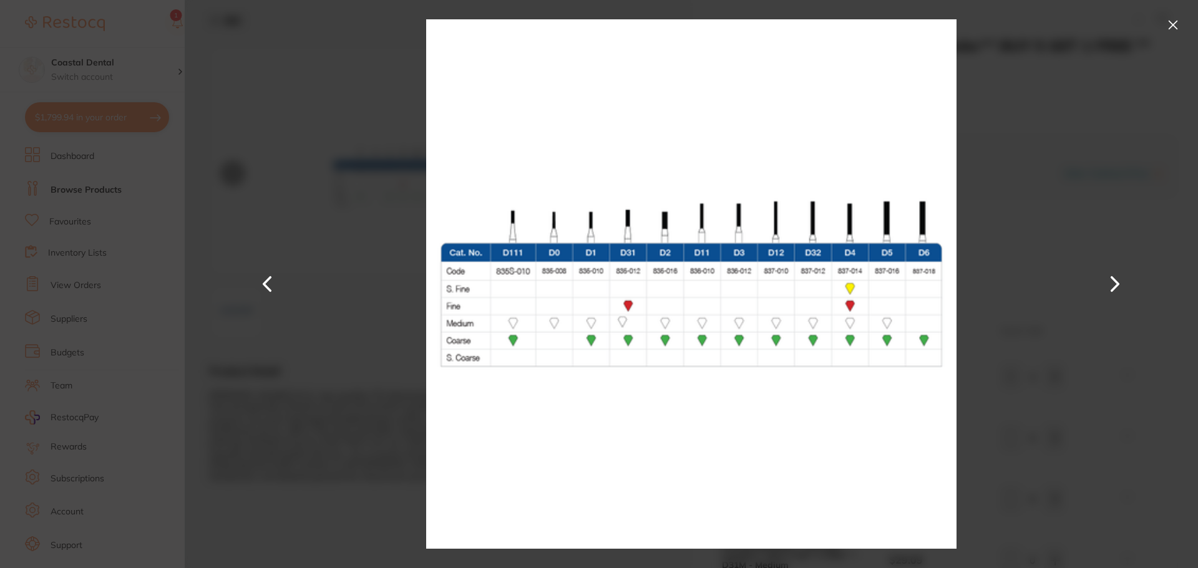
click at [1173, 26] on button at bounding box center [1173, 25] width 20 height 20
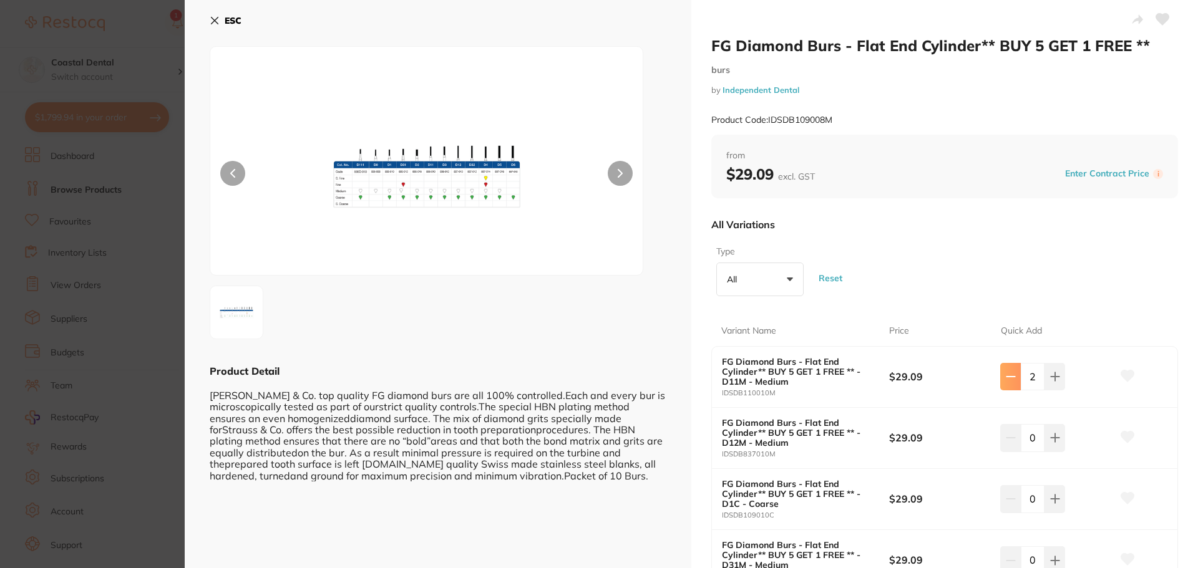
click at [1002, 371] on button at bounding box center [1010, 376] width 21 height 27
type input "0"
click at [380, 255] on img at bounding box center [426, 176] width 259 height 197
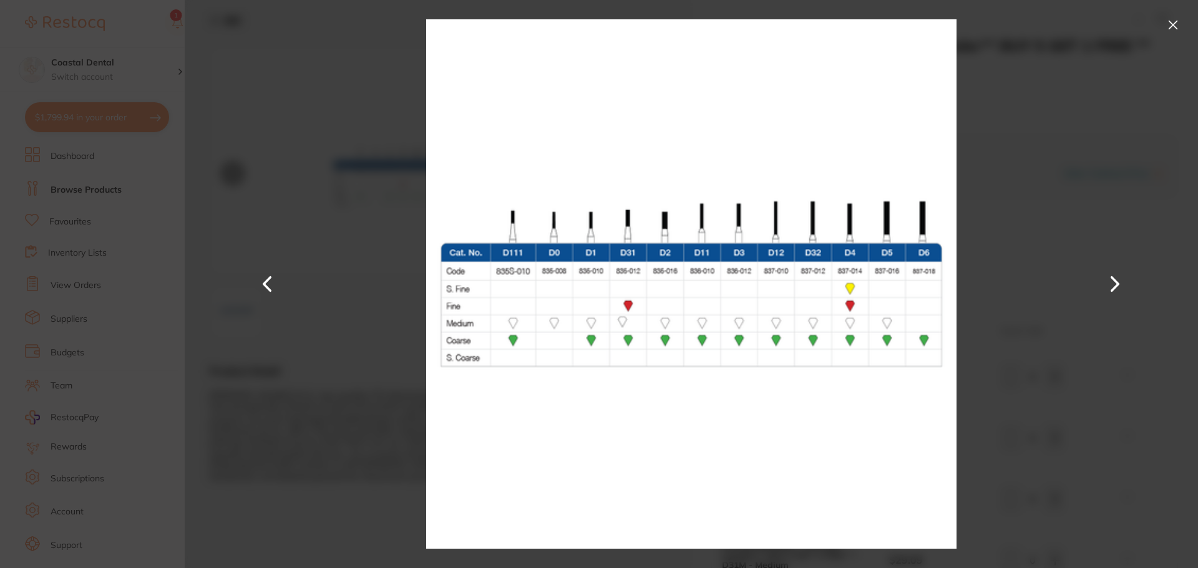
click at [1118, 288] on button at bounding box center [1115, 284] width 30 height 284
click at [1115, 286] on button at bounding box center [1115, 284] width 30 height 284
click at [1169, 22] on button at bounding box center [1173, 25] width 20 height 20
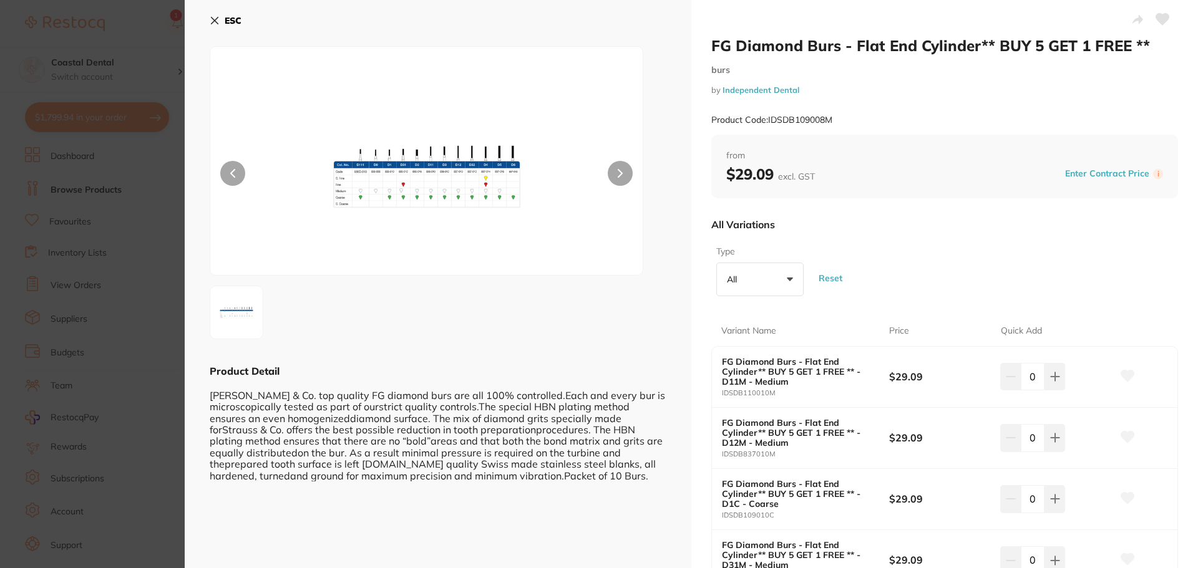
click at [214, 22] on icon at bounding box center [214, 20] width 7 height 7
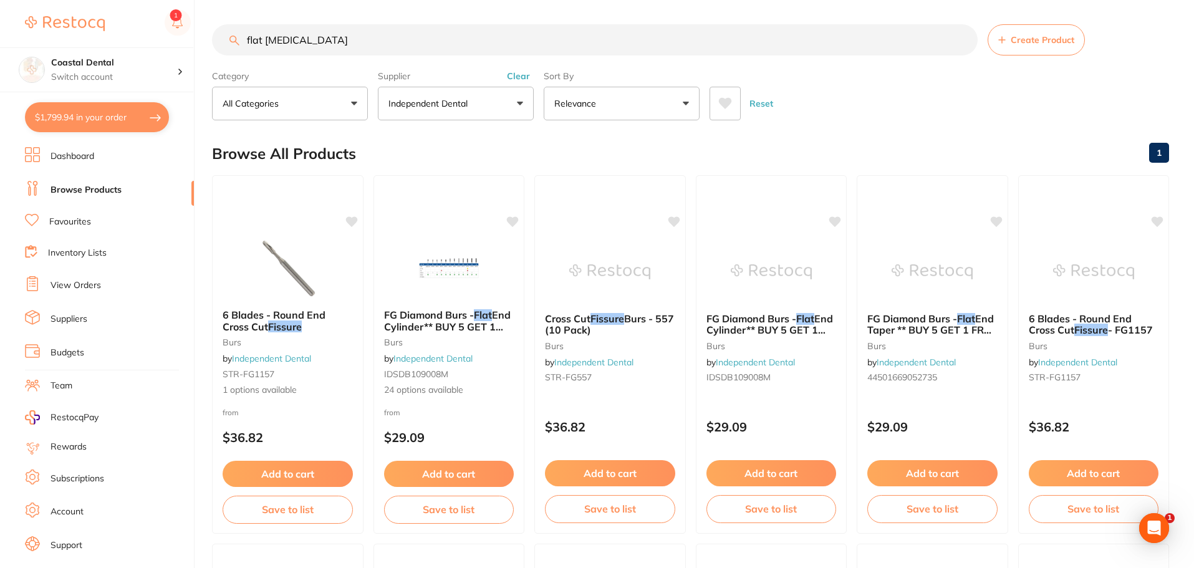
click at [520, 102] on button "Independent Dental" at bounding box center [456, 104] width 156 height 34
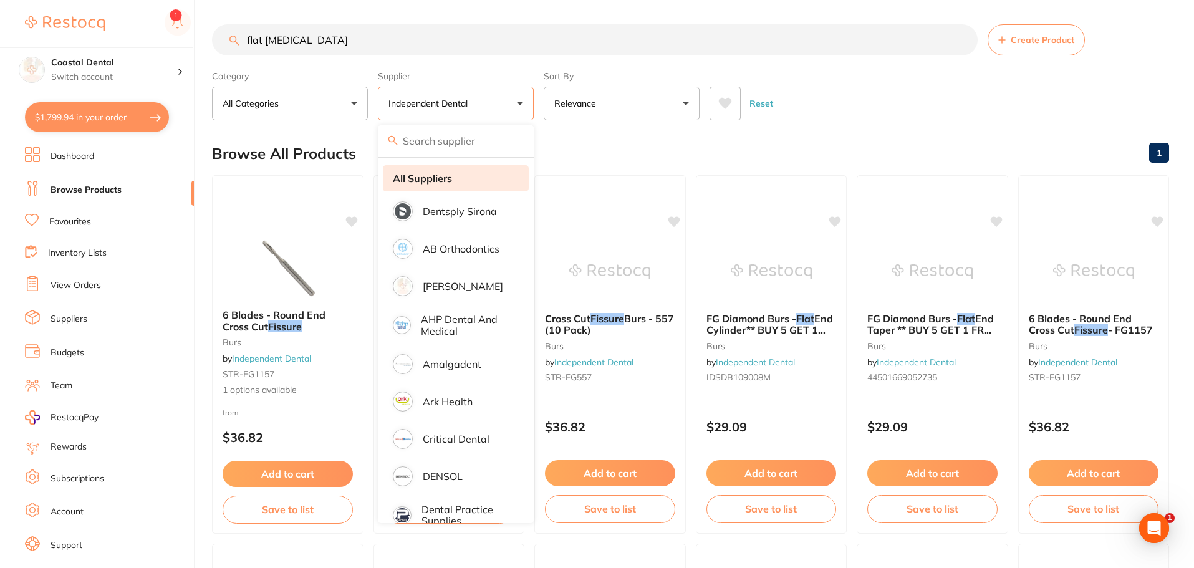
click at [443, 175] on strong "All Suppliers" at bounding box center [422, 178] width 59 height 11
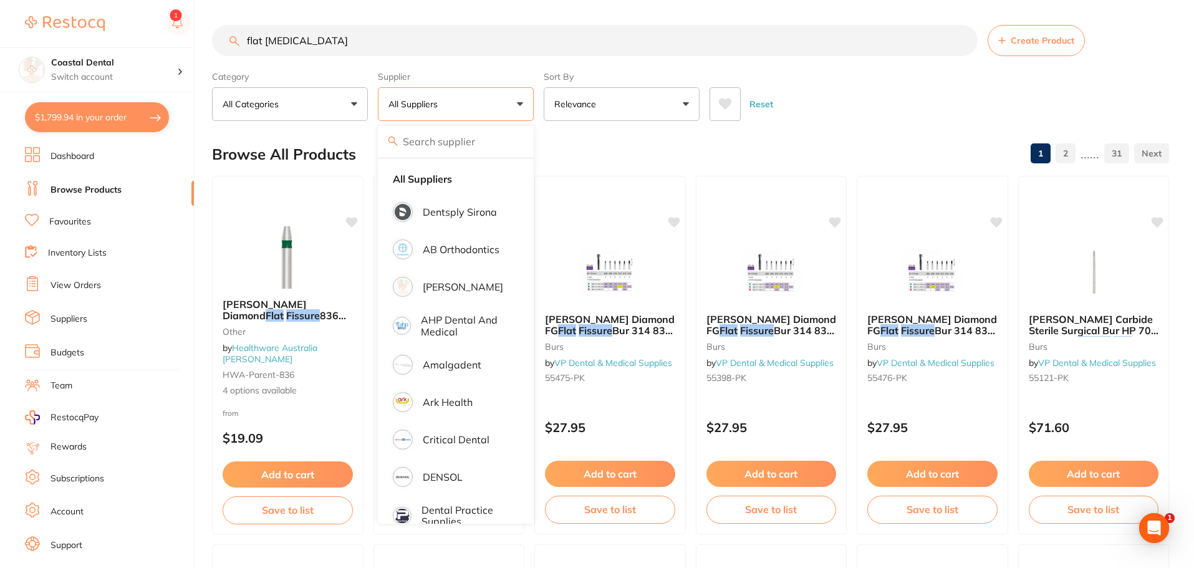
click at [85, 220] on link "Favourites" at bounding box center [70, 222] width 42 height 12
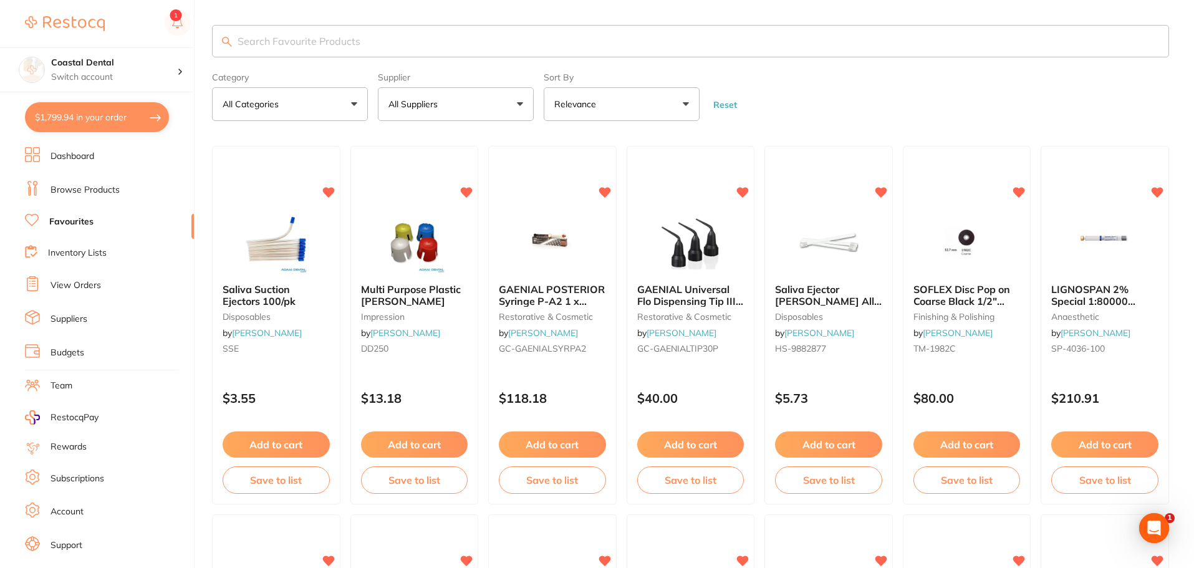
click at [297, 43] on input "search" at bounding box center [690, 41] width 957 height 32
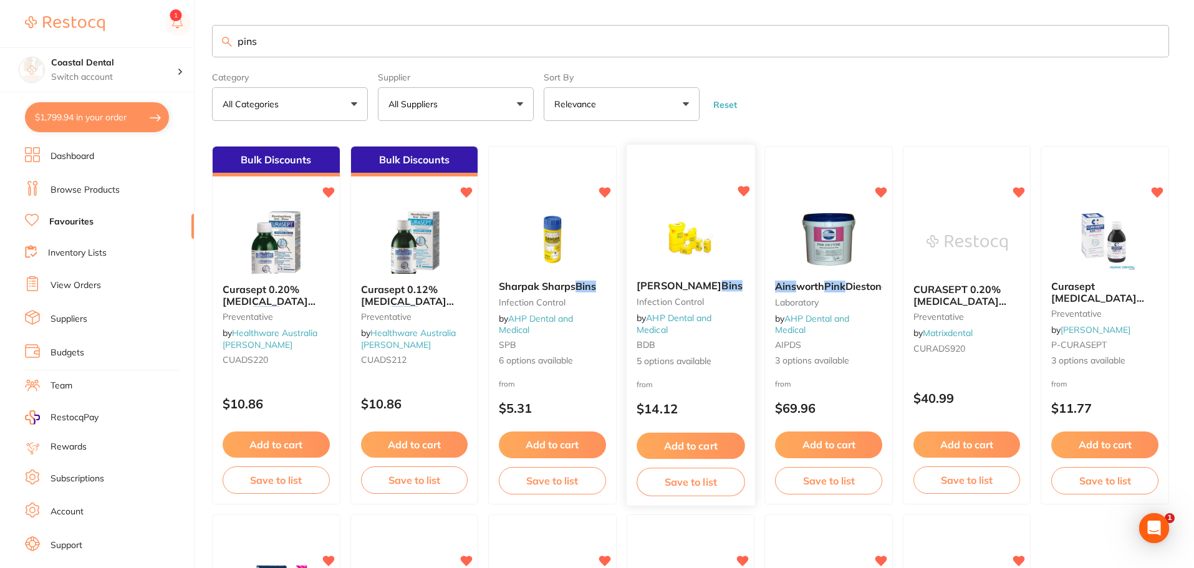
type input "pins"
click at [724, 338] on div "BD Sharps Bins infection control by AHP Dental and Medical BDB 5 options availa…" at bounding box center [691, 324] width 128 height 108
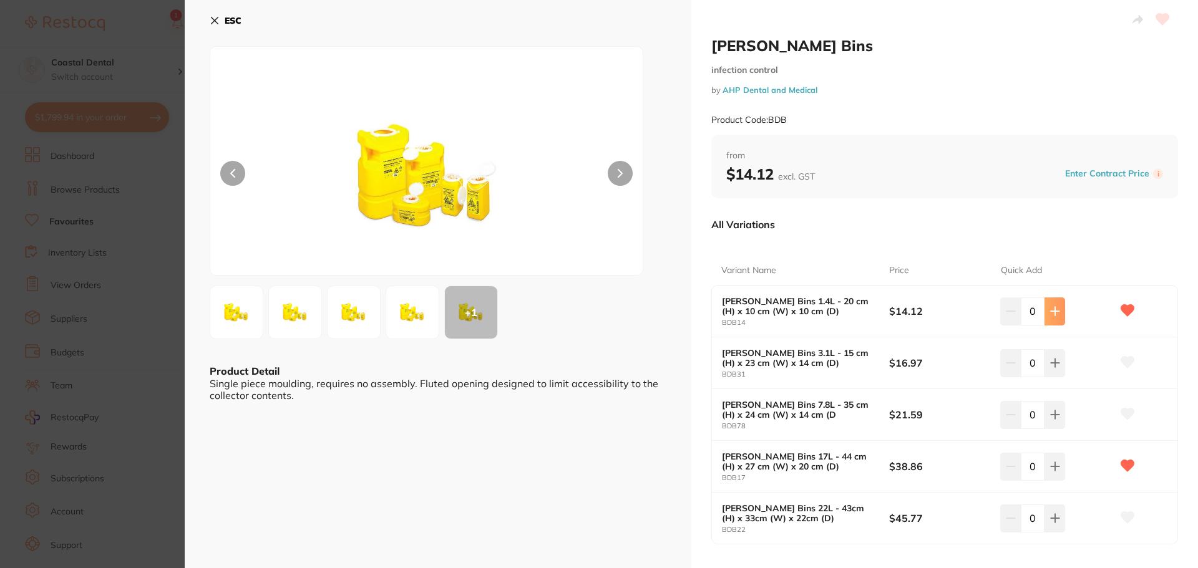
click at [1057, 314] on button at bounding box center [1054, 311] width 21 height 27
type input "4"
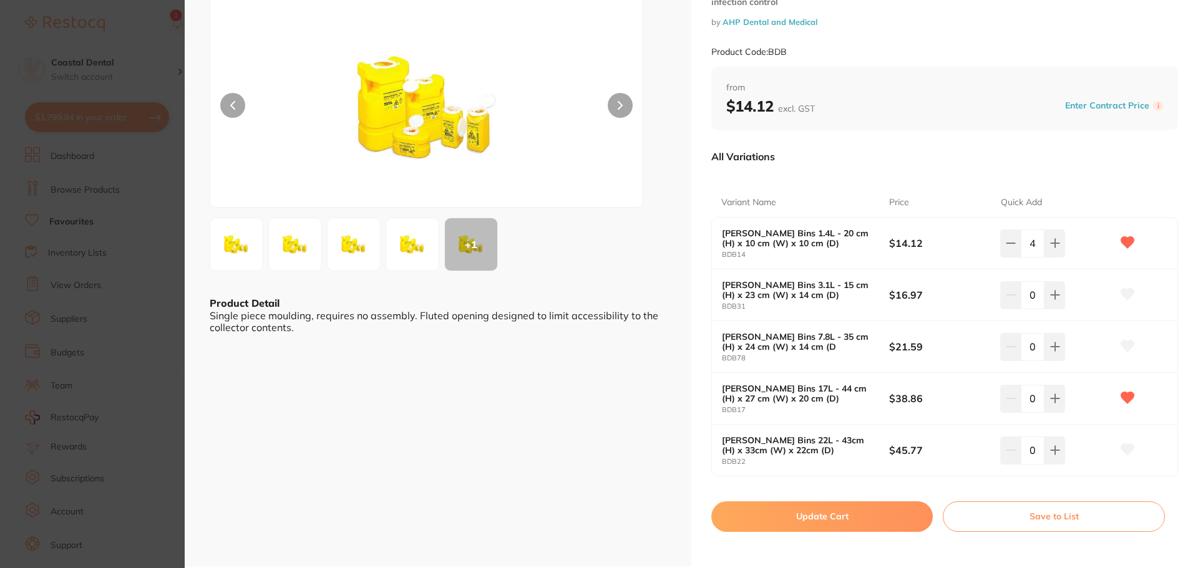
scroll to position [76, 0]
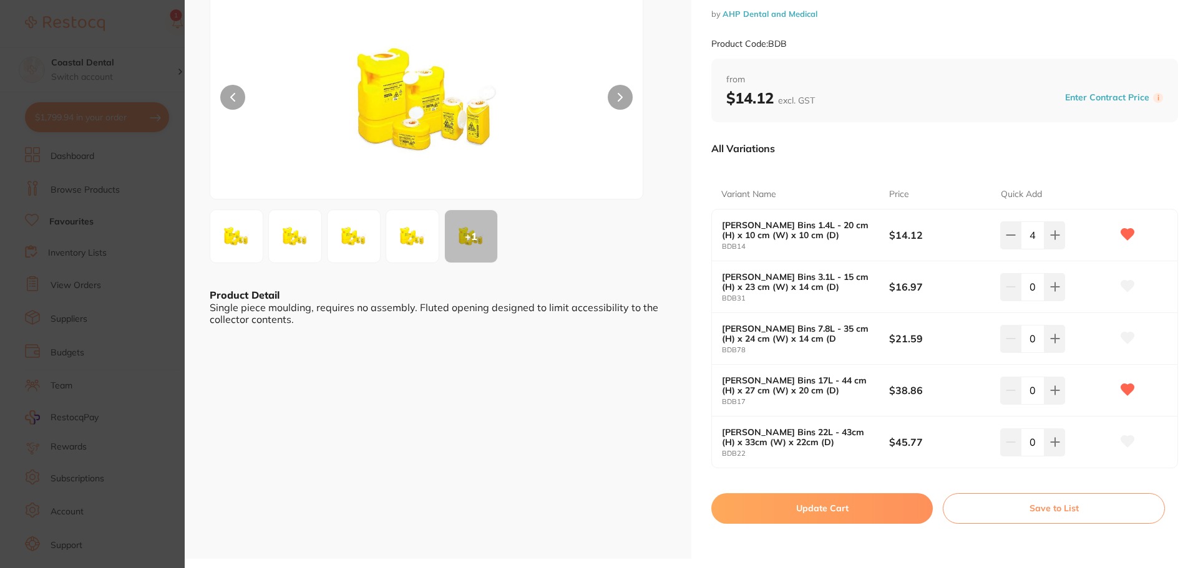
click at [751, 504] on button "Update Cart" at bounding box center [821, 508] width 221 height 30
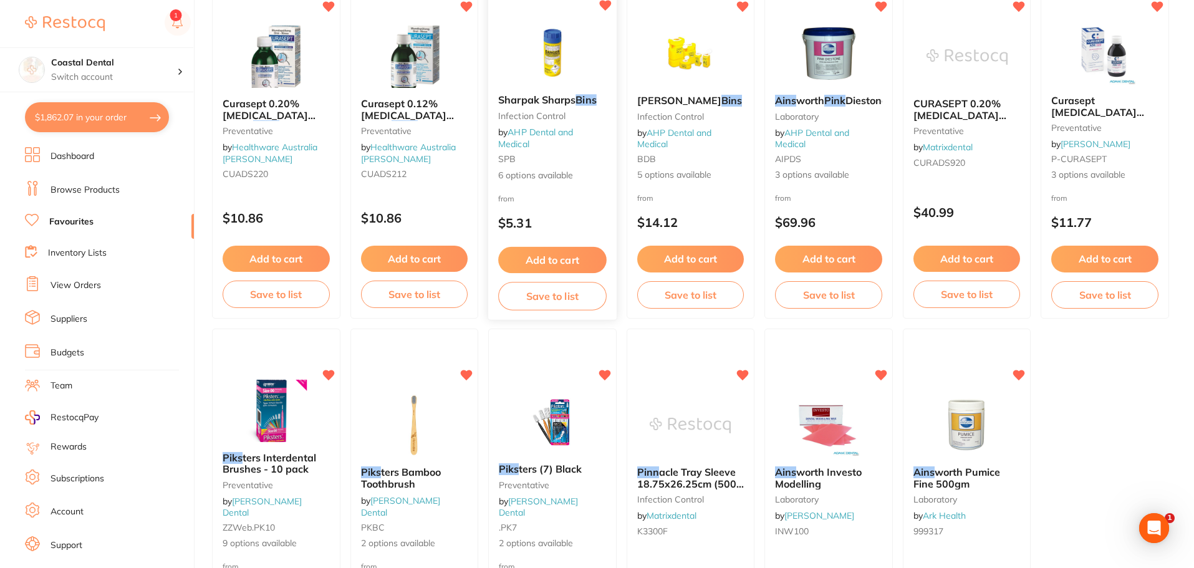
scroll to position [253, 0]
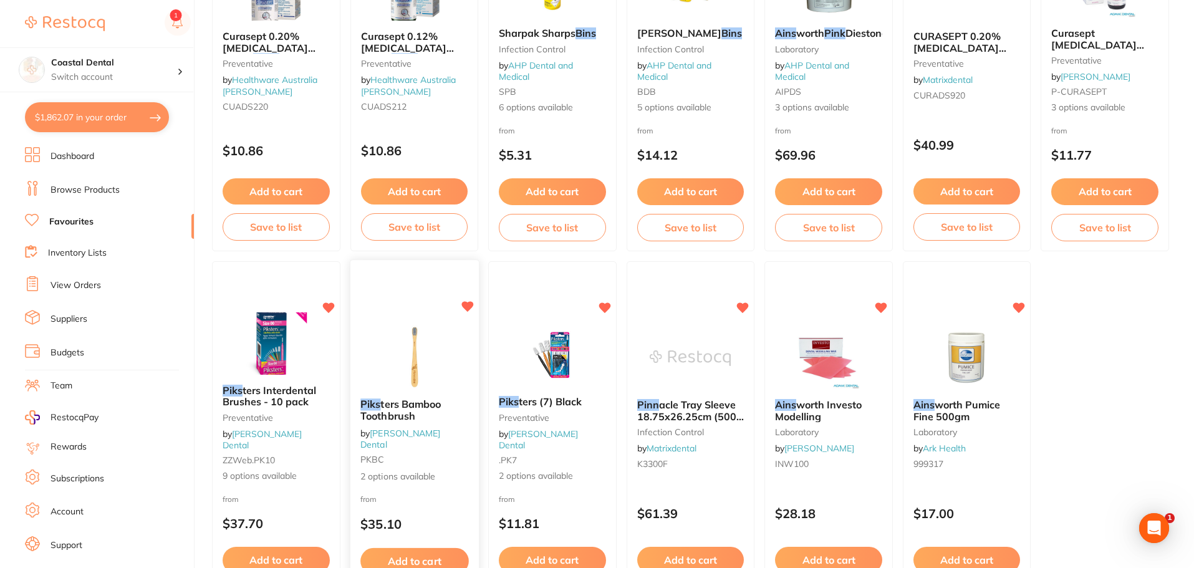
click at [444, 423] on div "Piks ters Bamboo Toothbrush by Erskine Dental PKBC 2 options available" at bounding box center [415, 441] width 128 height 104
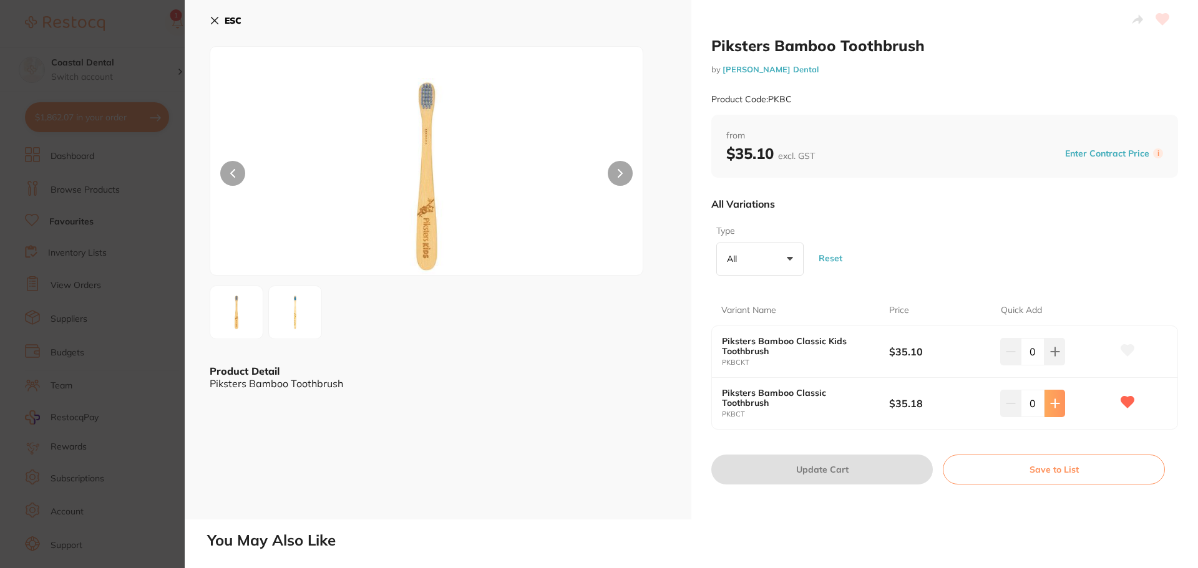
click at [1054, 404] on icon at bounding box center [1055, 404] width 10 height 10
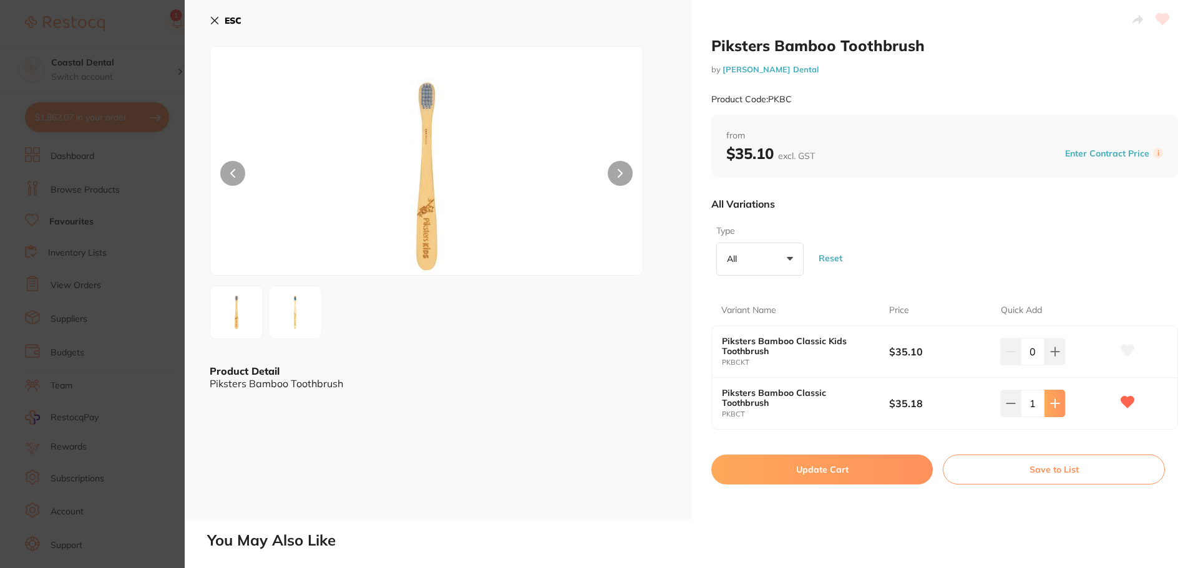
click at [1054, 404] on icon at bounding box center [1055, 404] width 10 height 10
type input "3"
click at [870, 472] on button "Update Cart" at bounding box center [821, 470] width 221 height 30
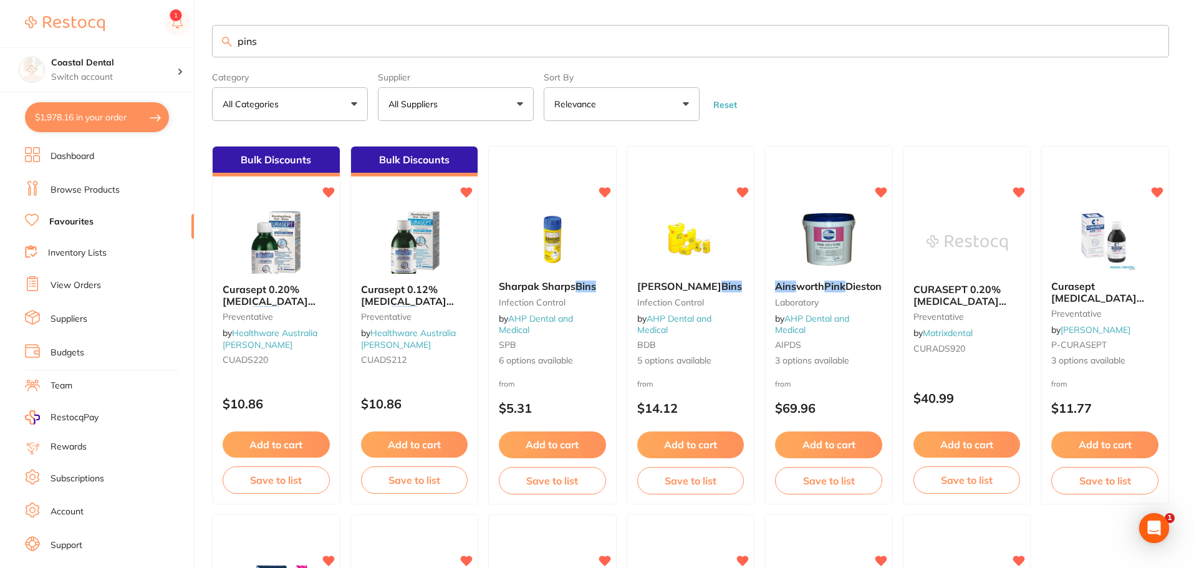
drag, startPoint x: 278, startPoint y: 41, endPoint x: 210, endPoint y: 43, distance: 68.0
click at [210, 43] on div "$1,978.16 Coastal Dental Switch account Coastal Dental Dental Sanctuary $1,978.…" at bounding box center [597, 284] width 1194 height 568
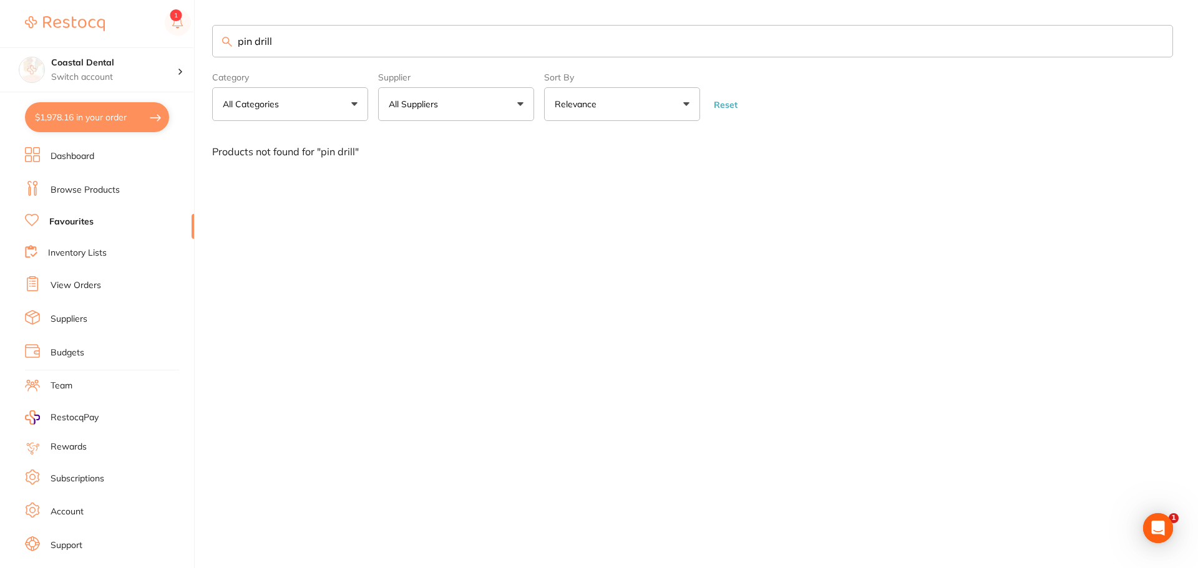
type input "pin drill"
click at [112, 191] on link "Browse Products" at bounding box center [85, 190] width 69 height 12
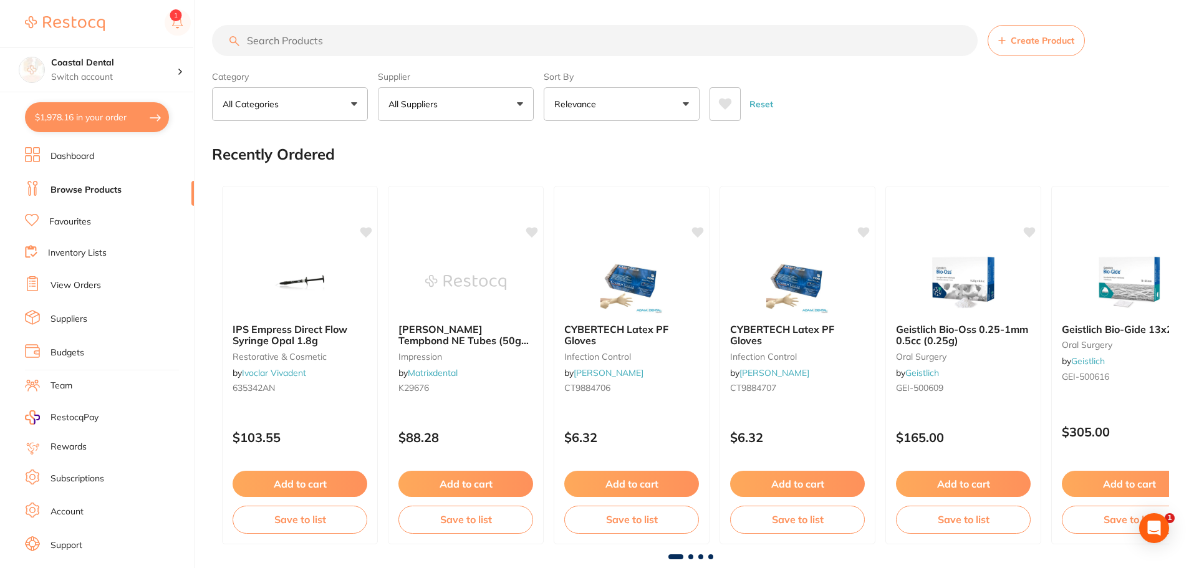
click at [286, 41] on input "search" at bounding box center [595, 40] width 766 height 31
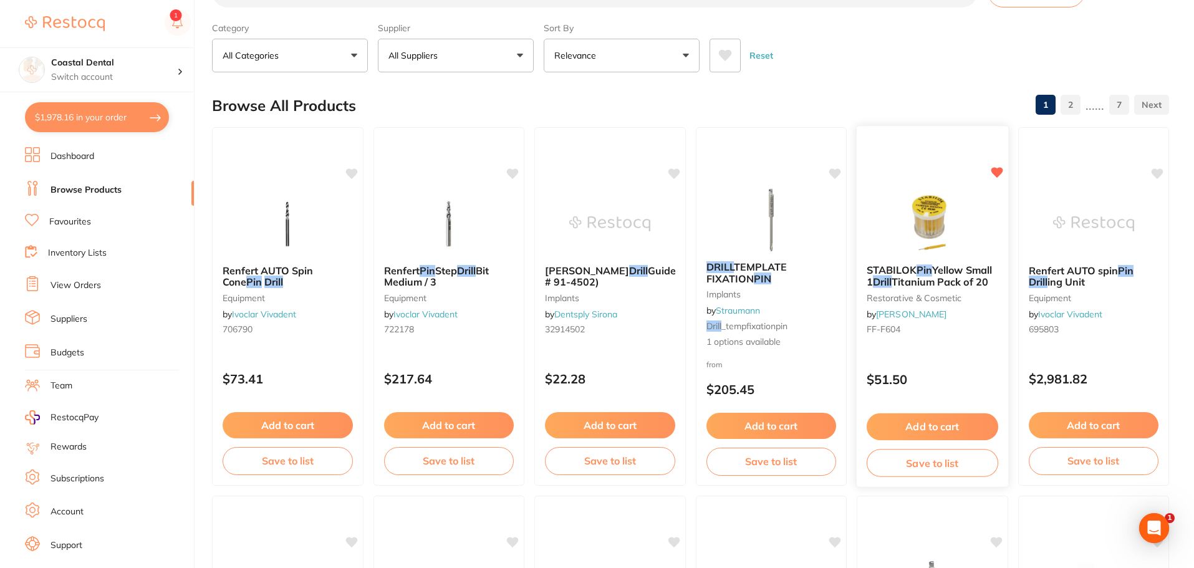
scroll to position [62, 0]
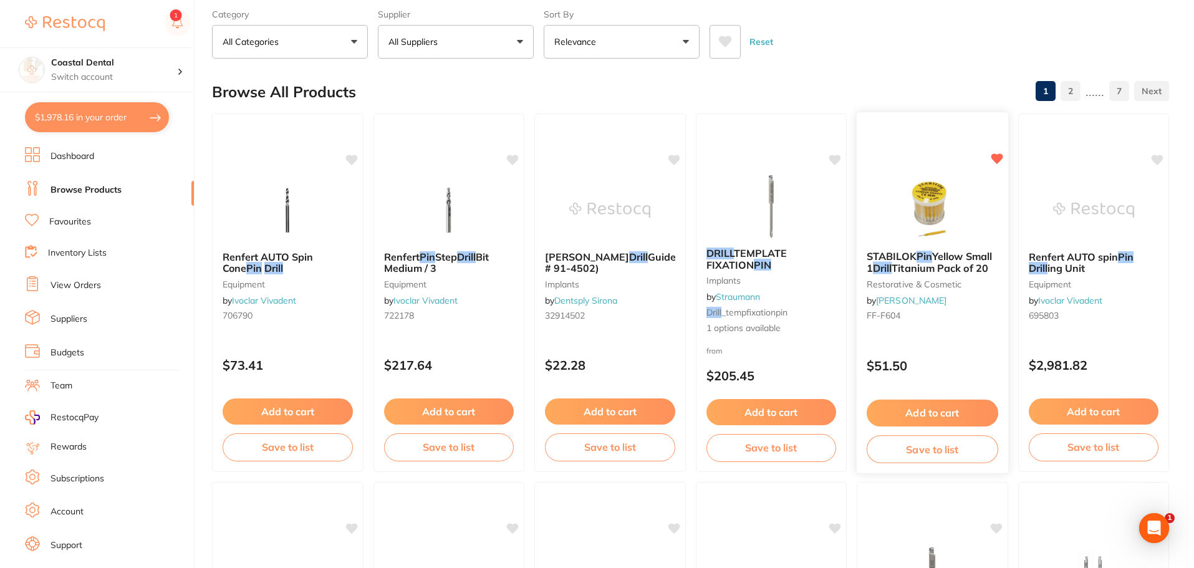
type input "pin drill"
click at [939, 334] on div "STABILOK Pin Yellow Small 1 Drill Titanium Pack of 20 restorative & cosmetic by…" at bounding box center [933, 288] width 152 height 95
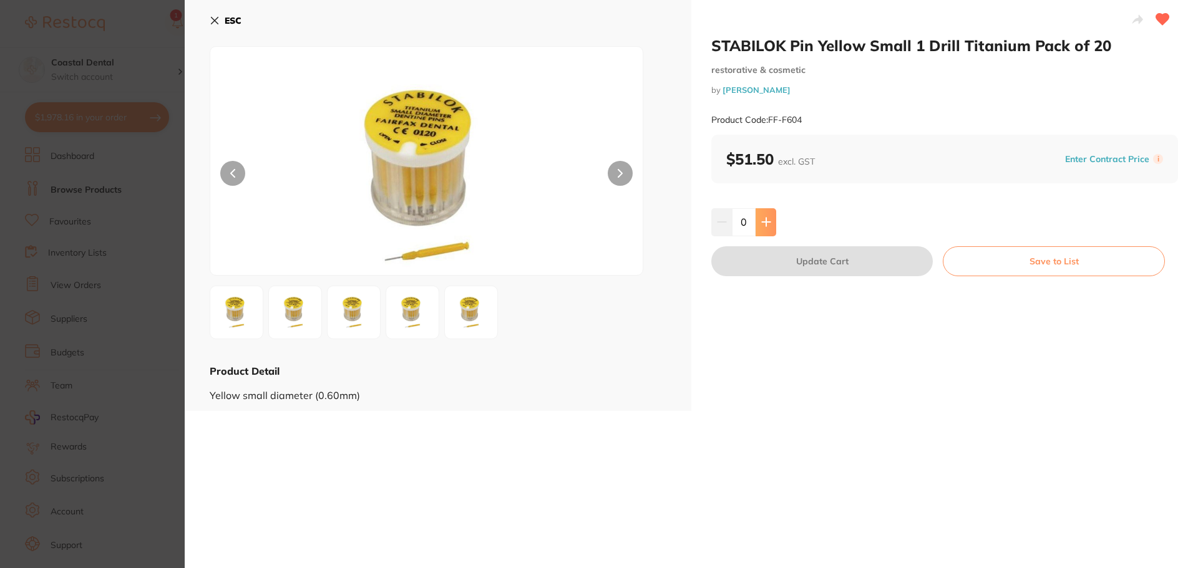
click at [766, 221] on icon at bounding box center [766, 222] width 10 height 10
type input "1"
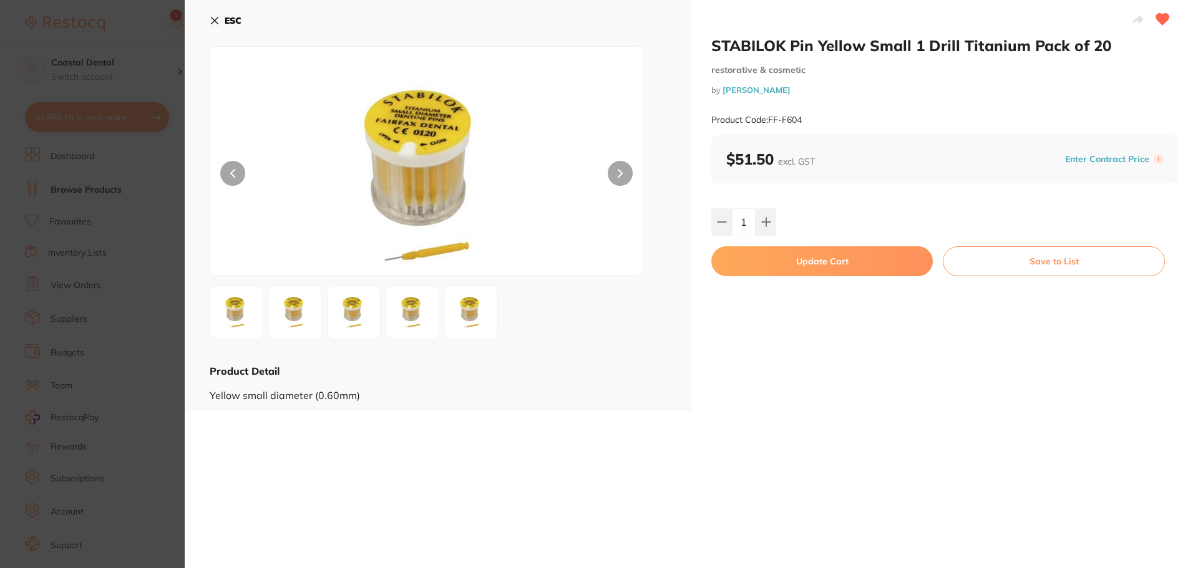
click at [778, 271] on button "Update Cart" at bounding box center [821, 261] width 221 height 30
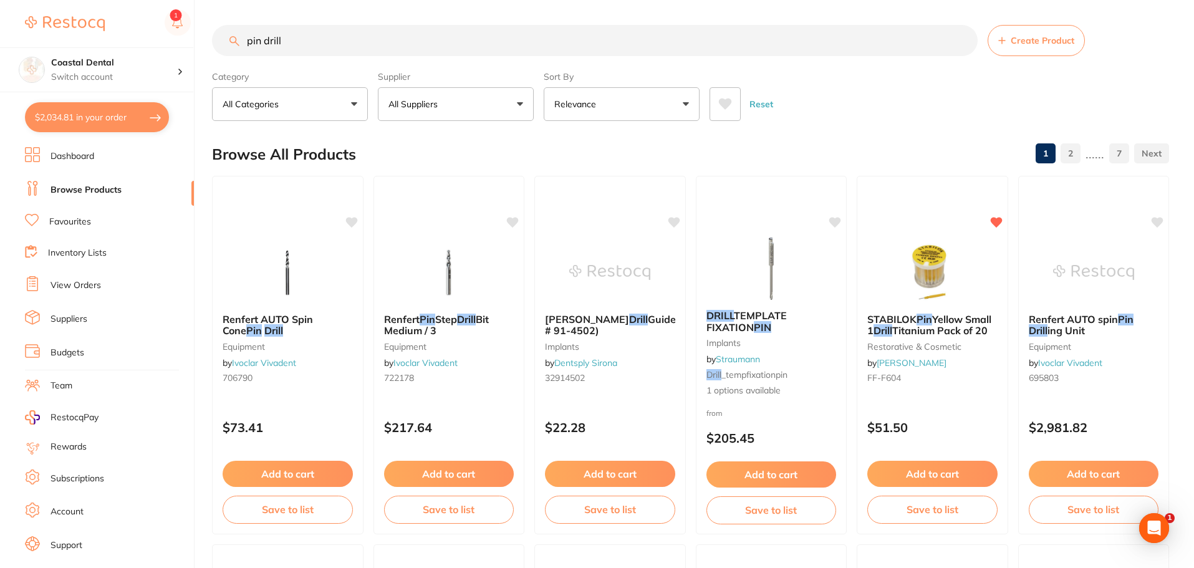
drag, startPoint x: 315, startPoint y: 41, endPoint x: 165, endPoint y: 42, distance: 149.7
click at [185, 42] on div "$2,034.81 Coastal Dental Switch account Coastal Dental Dental Sanctuary $2,034.…" at bounding box center [597, 284] width 1194 height 568
click at [84, 223] on link "Favourites" at bounding box center [70, 222] width 42 height 12
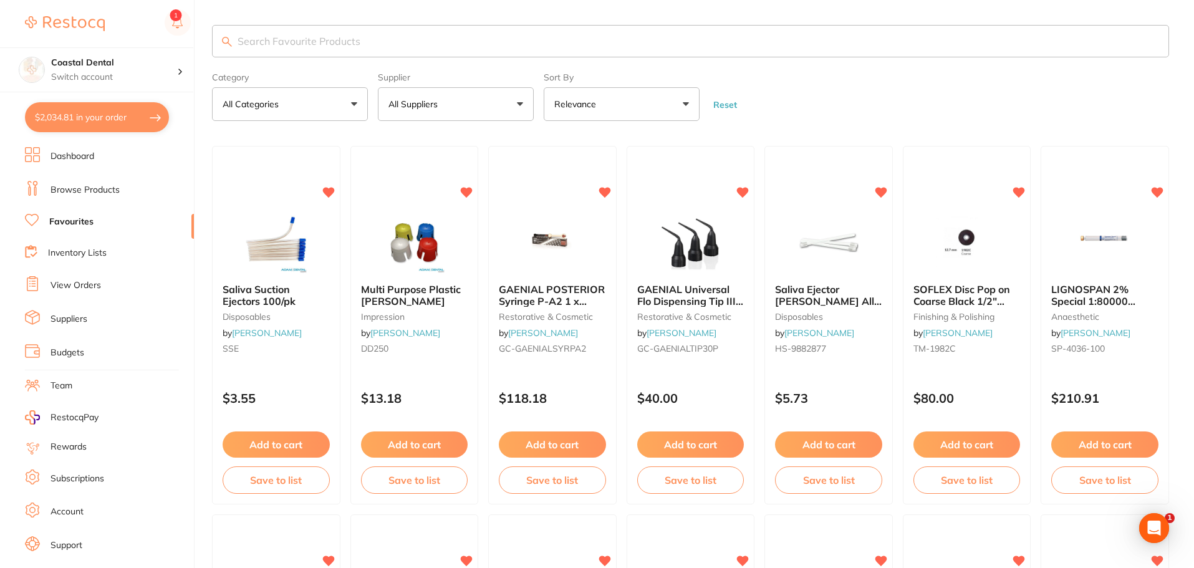
click at [319, 42] on input "search" at bounding box center [690, 41] width 957 height 32
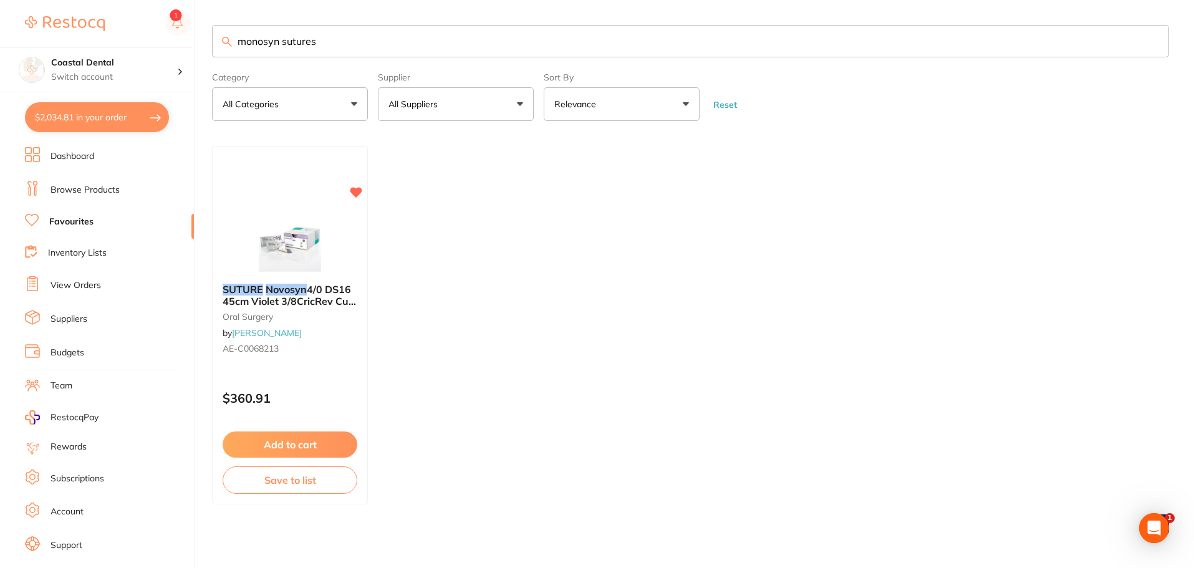
type input "monosyn sutures"
click at [83, 188] on link "Browse Products" at bounding box center [85, 190] width 69 height 12
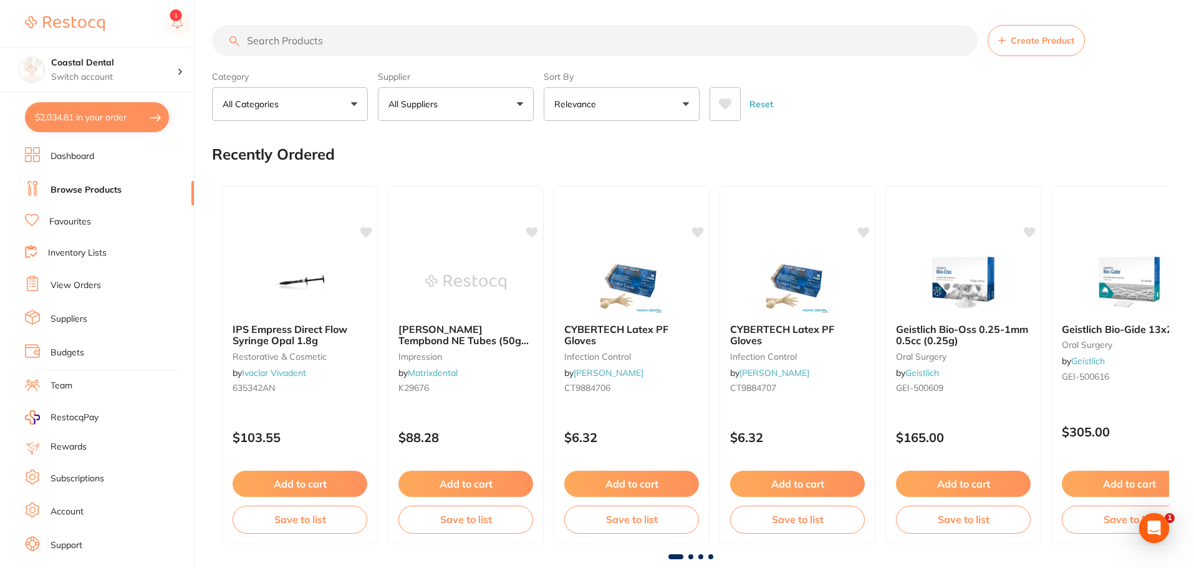
click at [293, 41] on input "search" at bounding box center [595, 40] width 766 height 31
type input "monosyn surures"
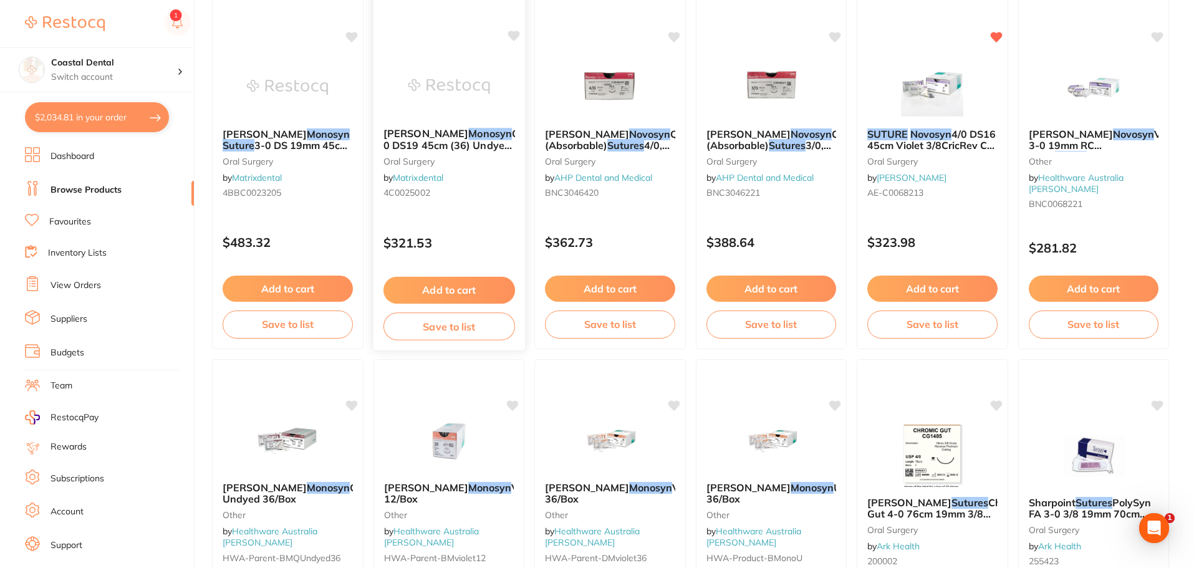
scroll to position [187, 0]
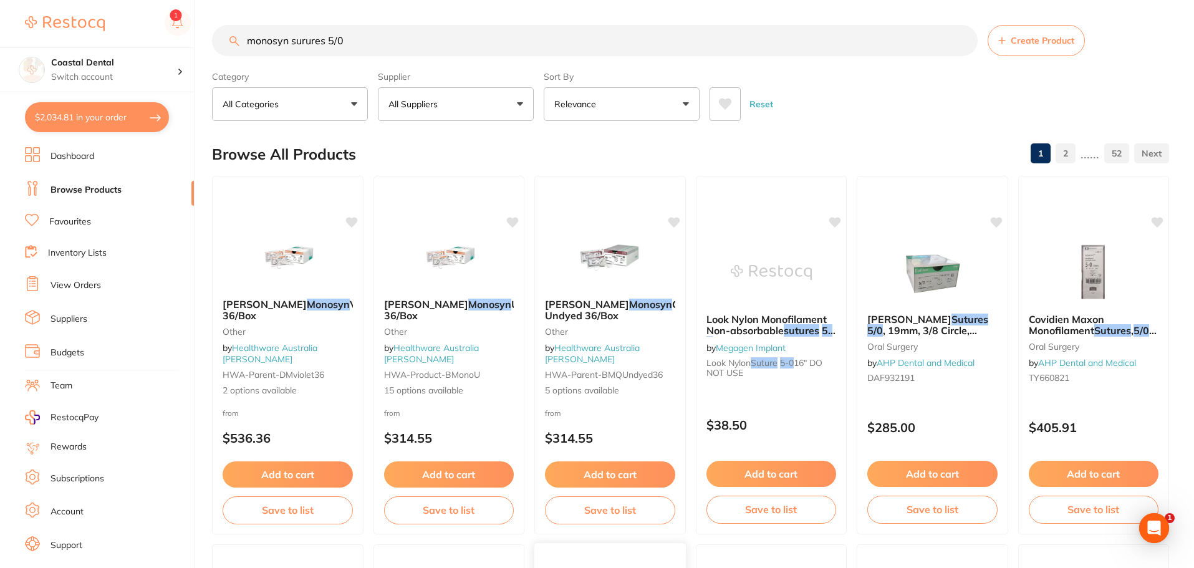
type input "monosyn surures 5/0"
click at [92, 225] on li "Favourites" at bounding box center [109, 222] width 169 height 16
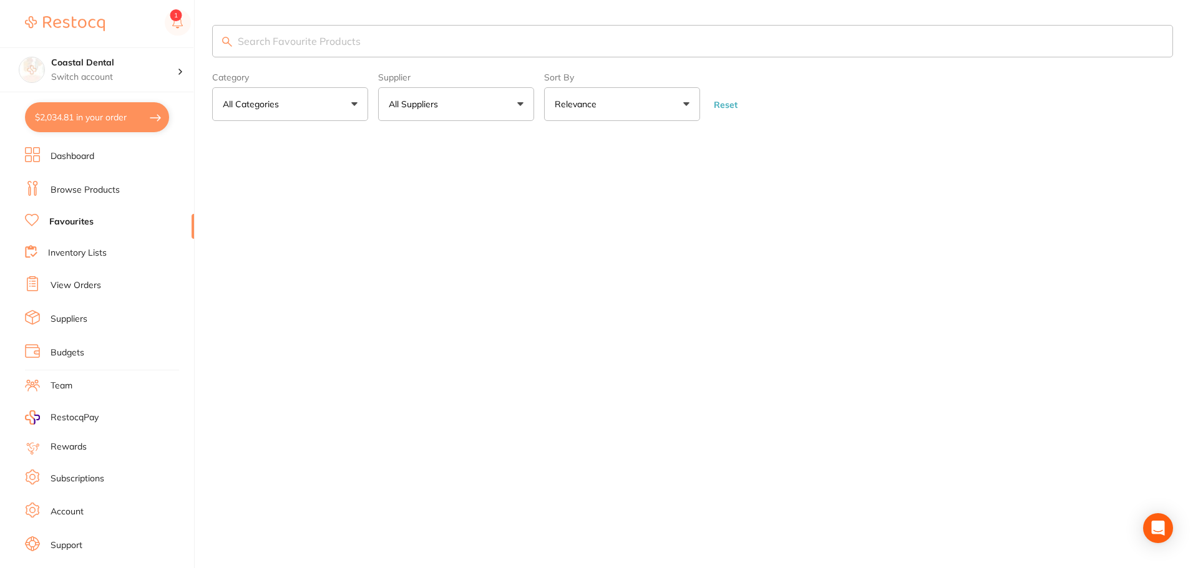
click at [361, 51] on input "search" at bounding box center [692, 41] width 961 height 32
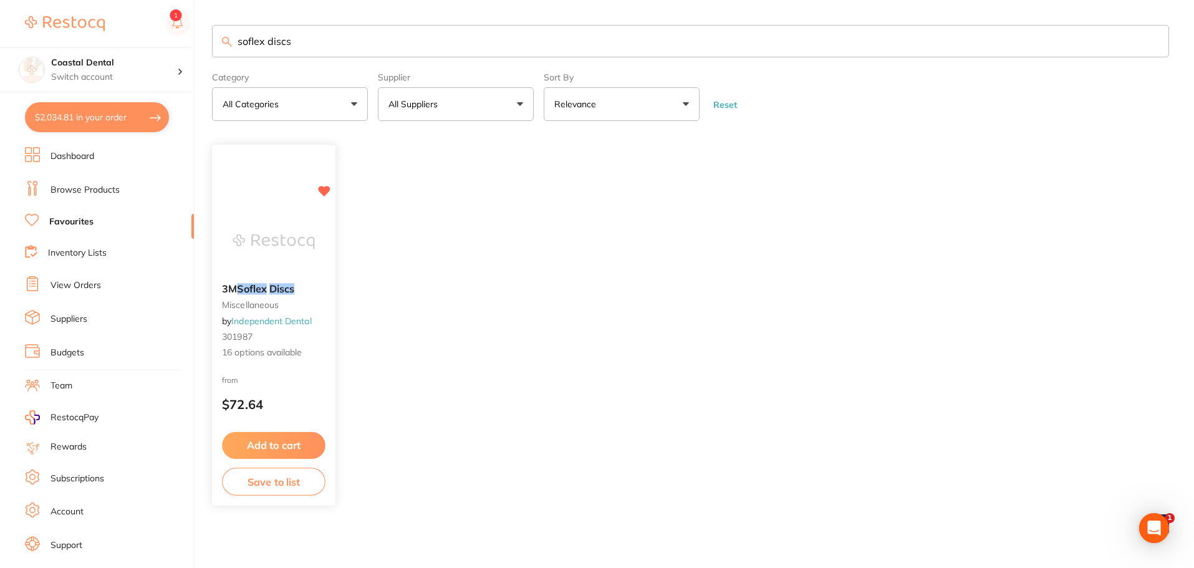
click at [306, 384] on div "from $72.64" at bounding box center [273, 396] width 123 height 45
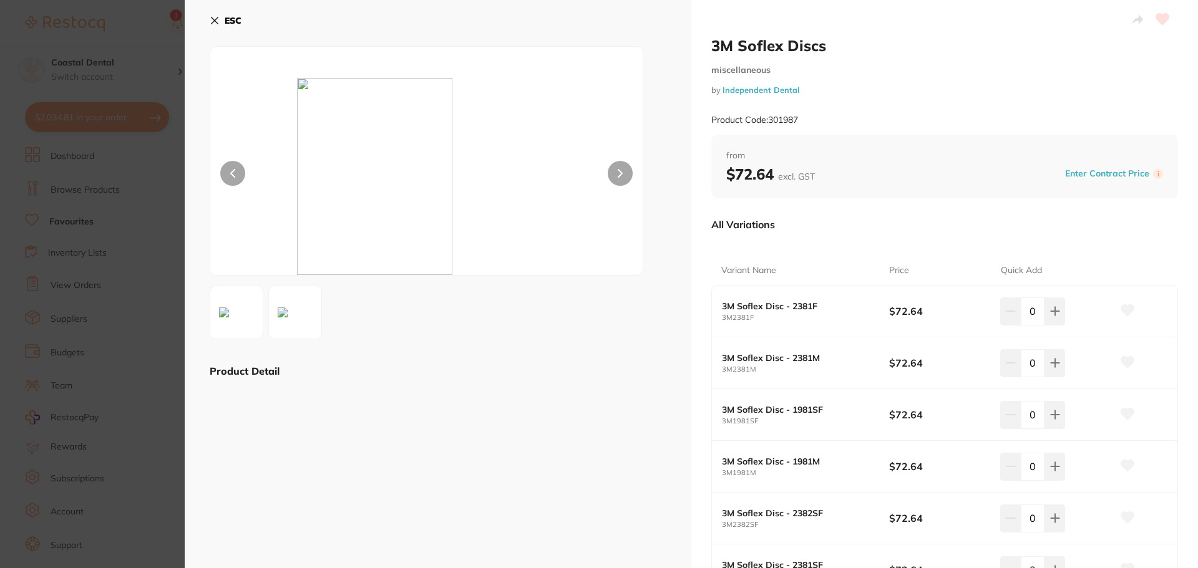
click at [621, 172] on button at bounding box center [619, 173] width 25 height 25
click at [215, 16] on icon at bounding box center [215, 21] width 10 height 10
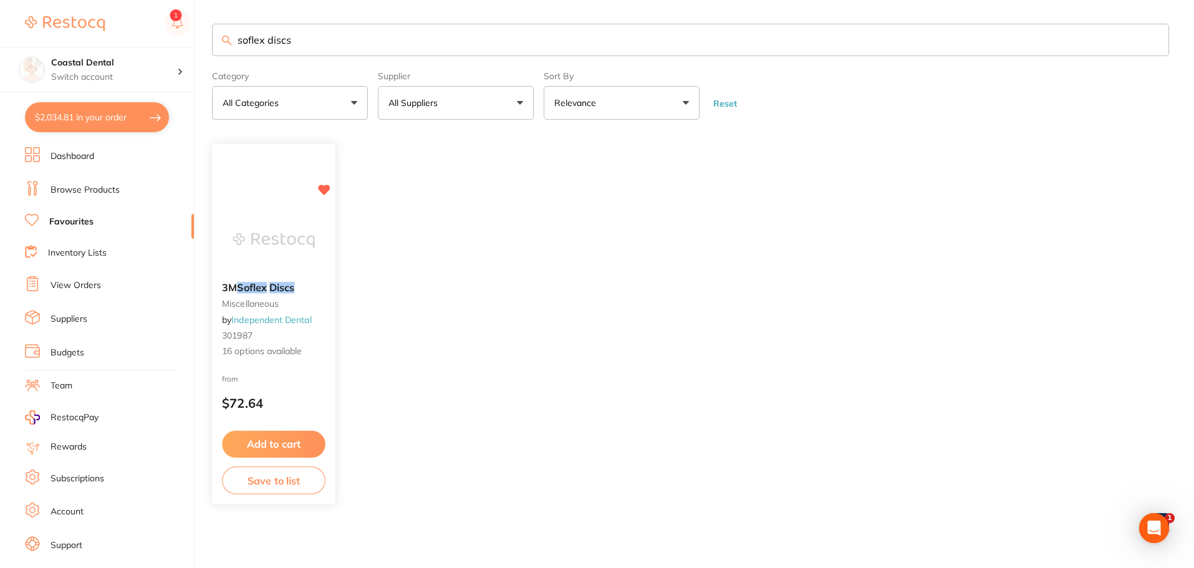
click at [287, 378] on div "from $72.64" at bounding box center [273, 394] width 123 height 45
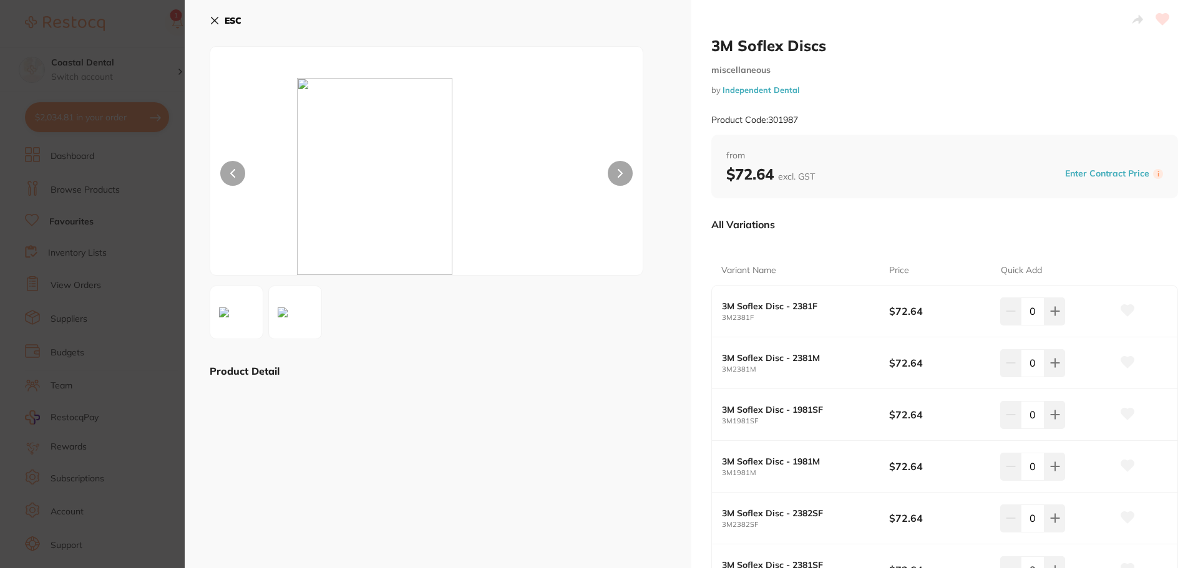
click at [216, 21] on icon at bounding box center [214, 20] width 7 height 7
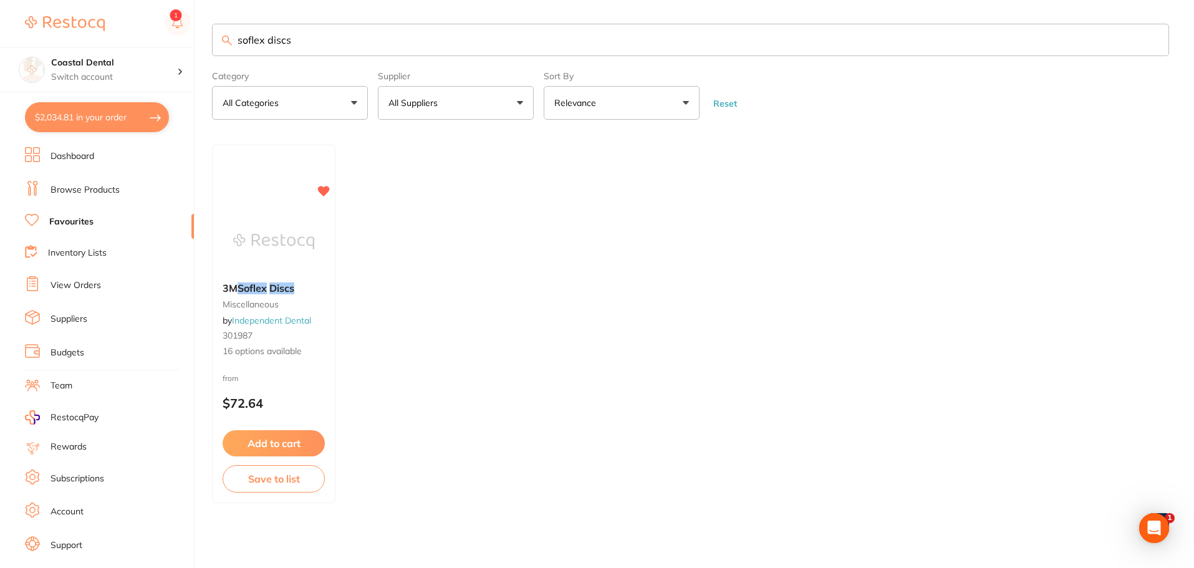
drag, startPoint x: 308, startPoint y: 41, endPoint x: 79, endPoint y: 33, distance: 229.0
click at [79, 33] on div "$2,034.81 Coastal Dental Switch account Coastal Dental Dental Sanctuary $2,034.…" at bounding box center [597, 283] width 1194 height 568
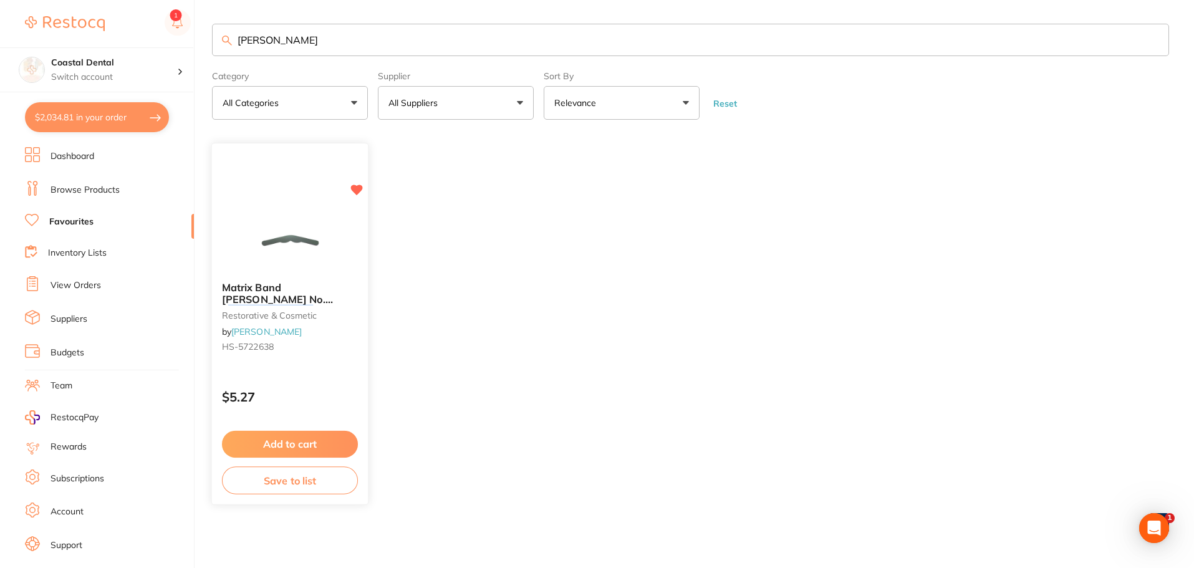
type input "tofflemire"
click at [332, 351] on small "HS-5722638" at bounding box center [290, 347] width 136 height 10
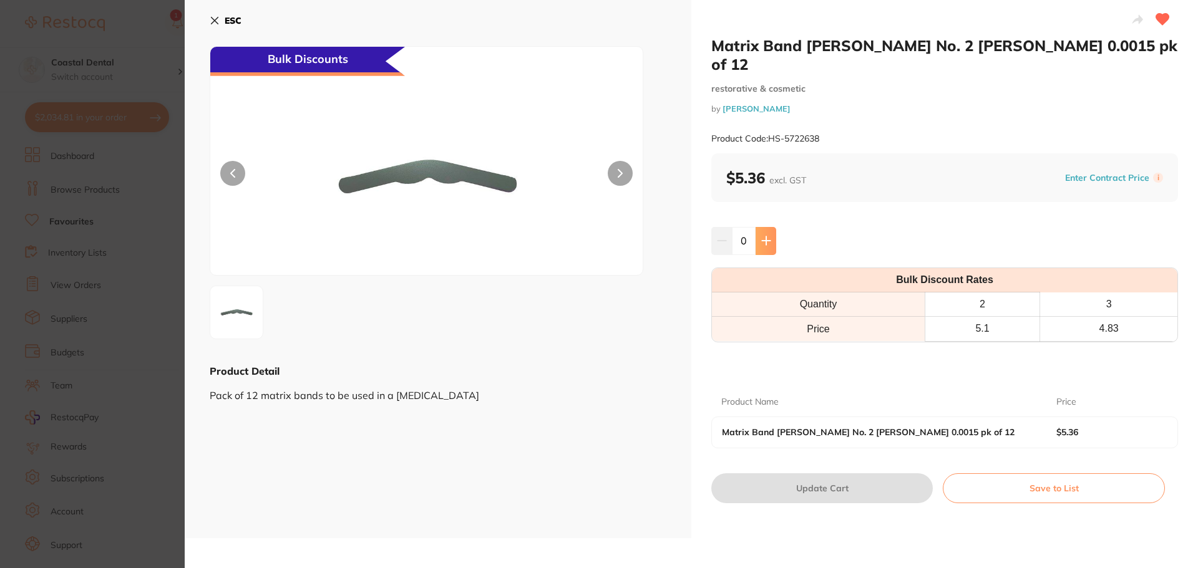
click at [765, 237] on icon at bounding box center [766, 241] width 8 height 8
type input "1"
click at [846, 473] on button "Update Cart" at bounding box center [821, 488] width 221 height 30
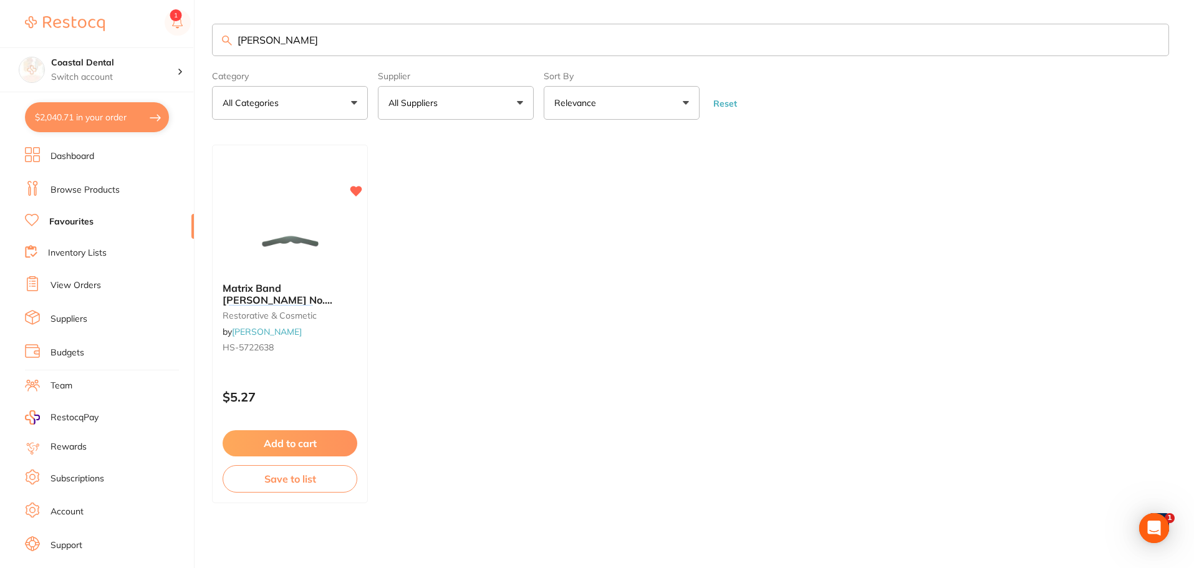
drag, startPoint x: 301, startPoint y: 41, endPoint x: 166, endPoint y: 41, distance: 135.3
click at [166, 41] on div "$2,040.71 Coastal Dental Switch account Coastal Dental Dental Sanctuary $2,040.…" at bounding box center [597, 283] width 1194 height 568
type input "etch"
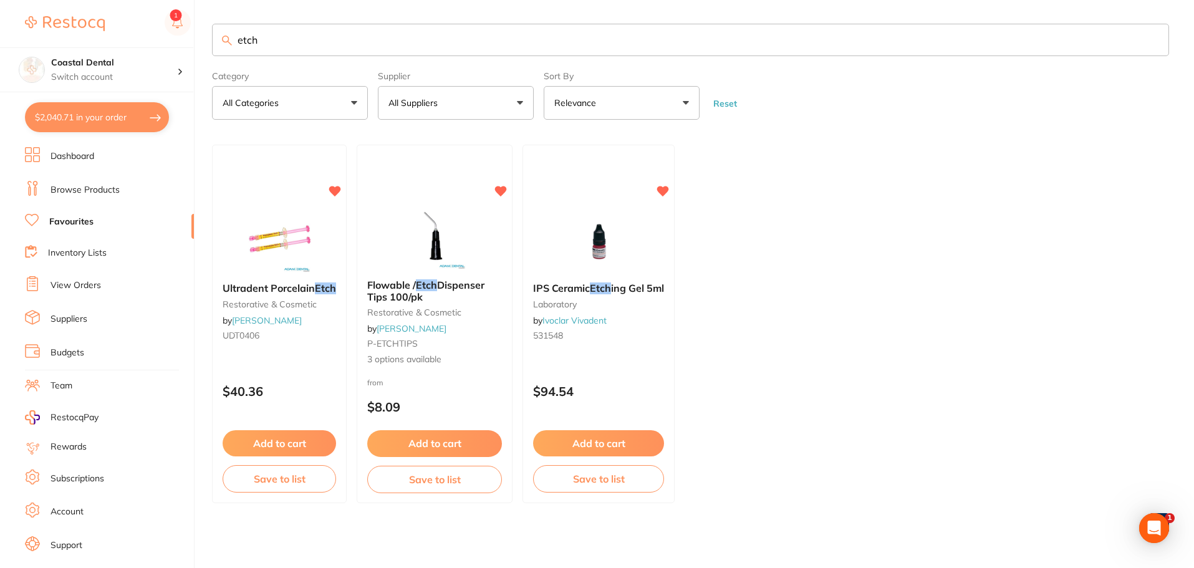
click at [88, 188] on link "Browse Products" at bounding box center [85, 190] width 69 height 12
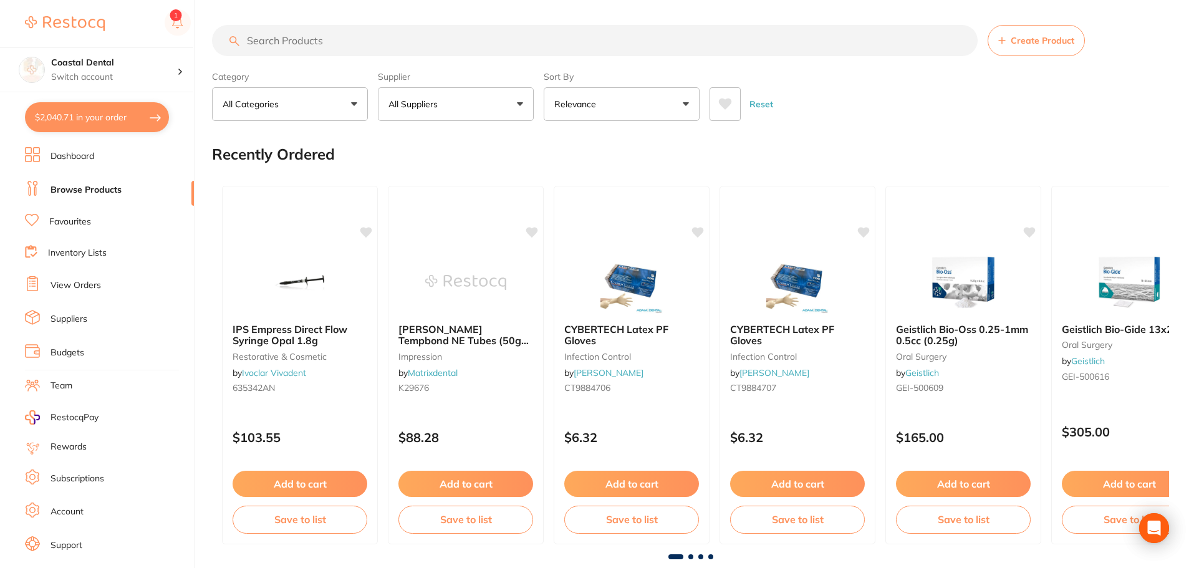
click at [271, 40] on input "search" at bounding box center [595, 40] width 766 height 31
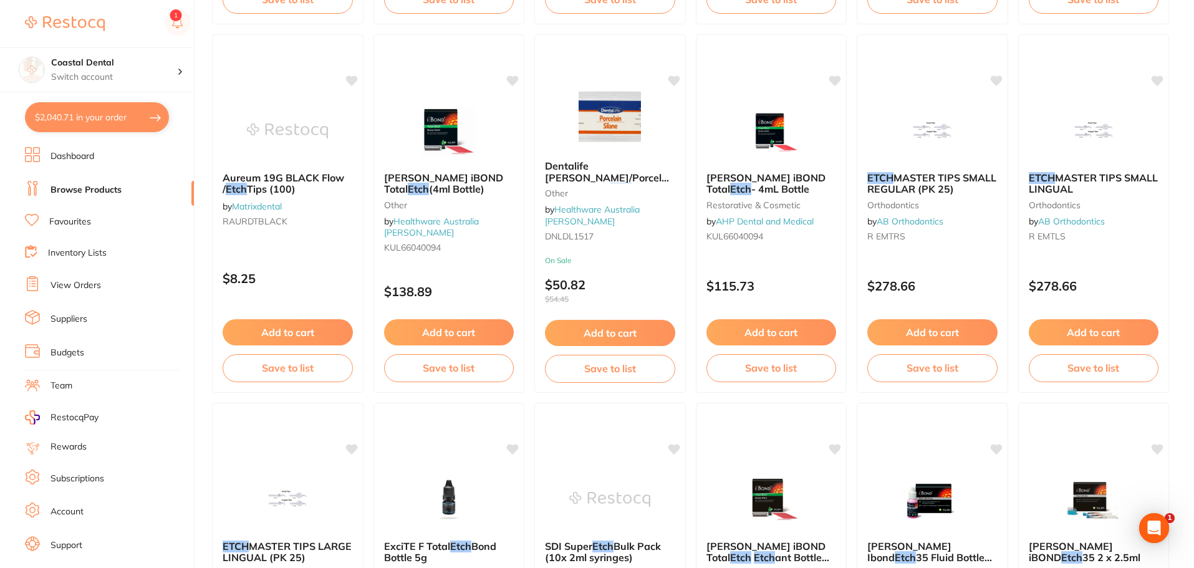
scroll to position [873, 0]
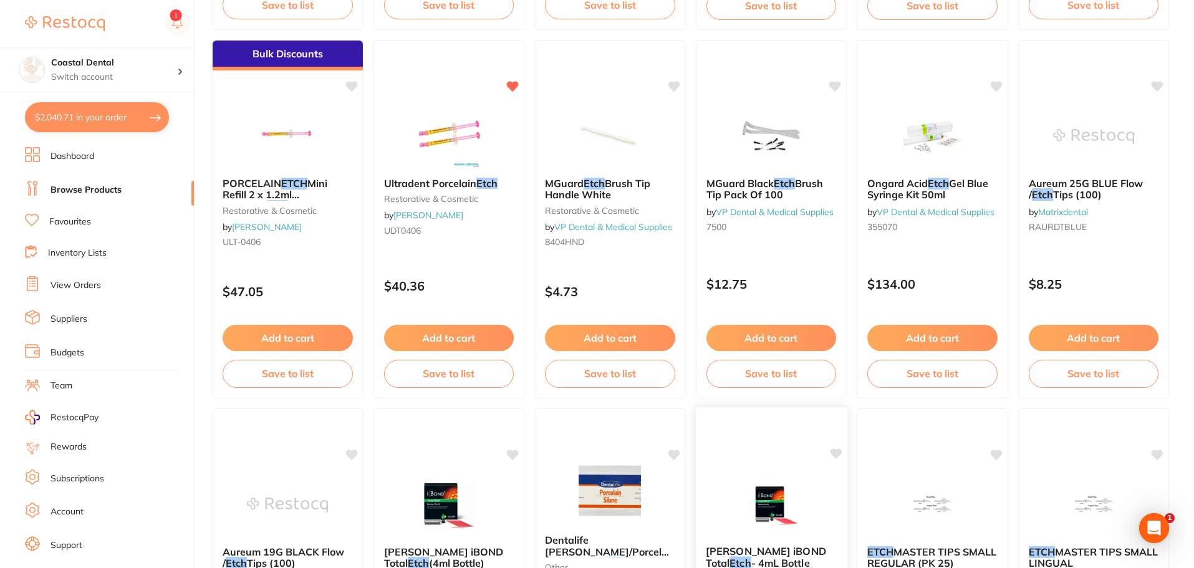
type input "etch"
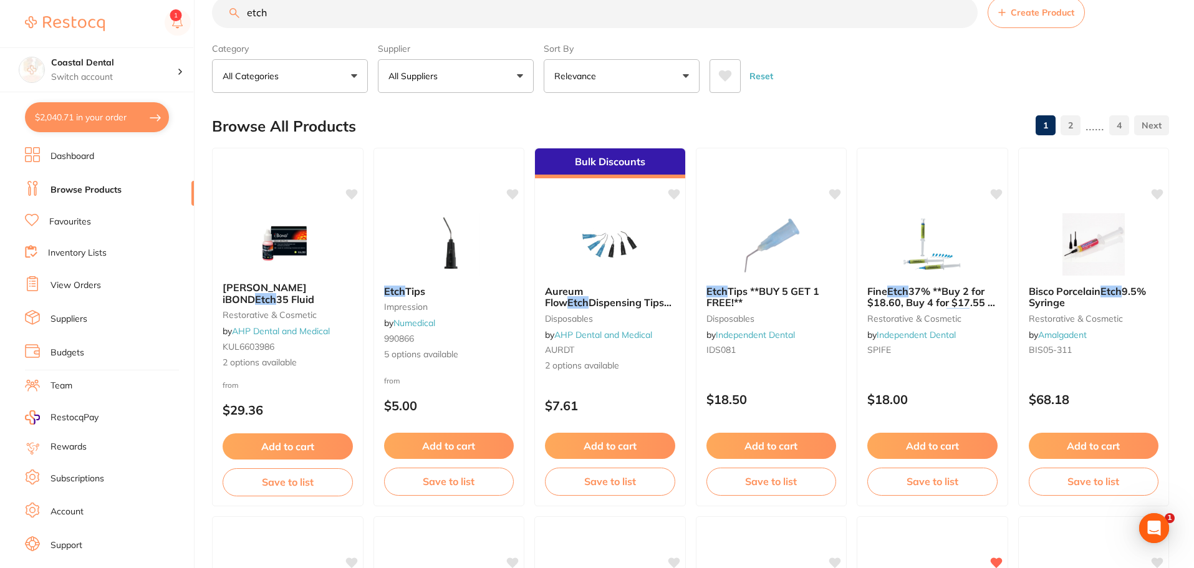
scroll to position [0, 0]
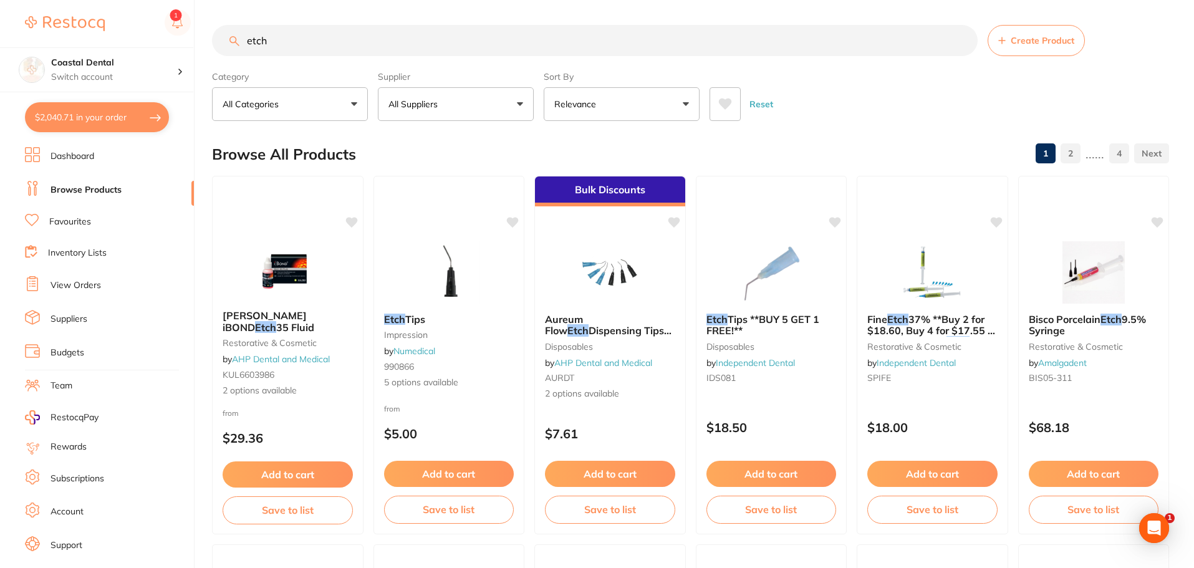
click at [87, 219] on link "Favourites" at bounding box center [70, 222] width 42 height 12
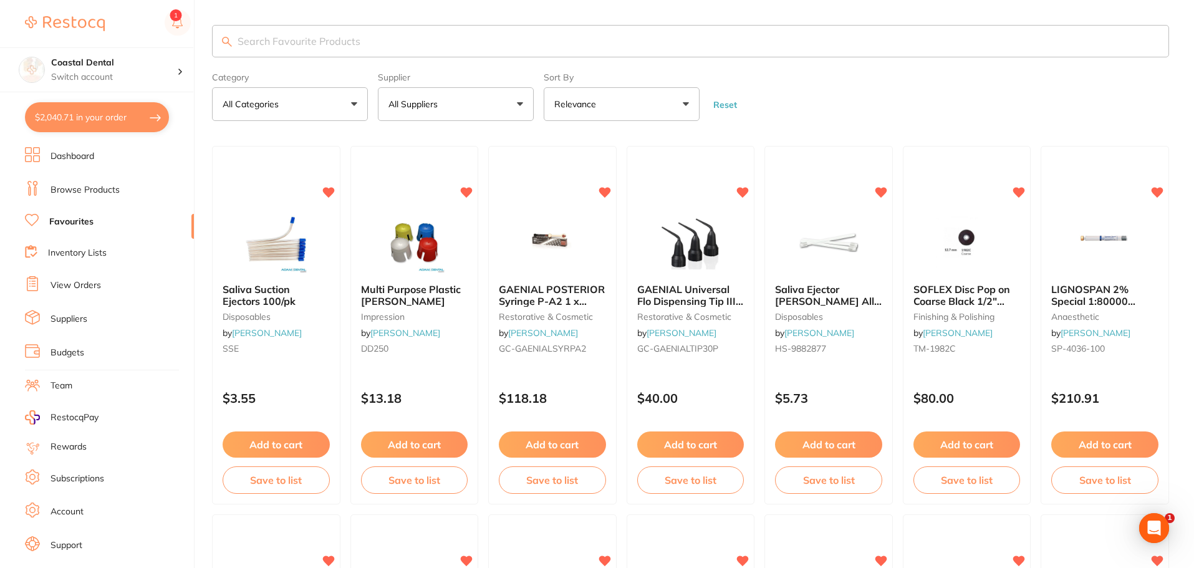
click at [267, 41] on input "search" at bounding box center [690, 41] width 957 height 32
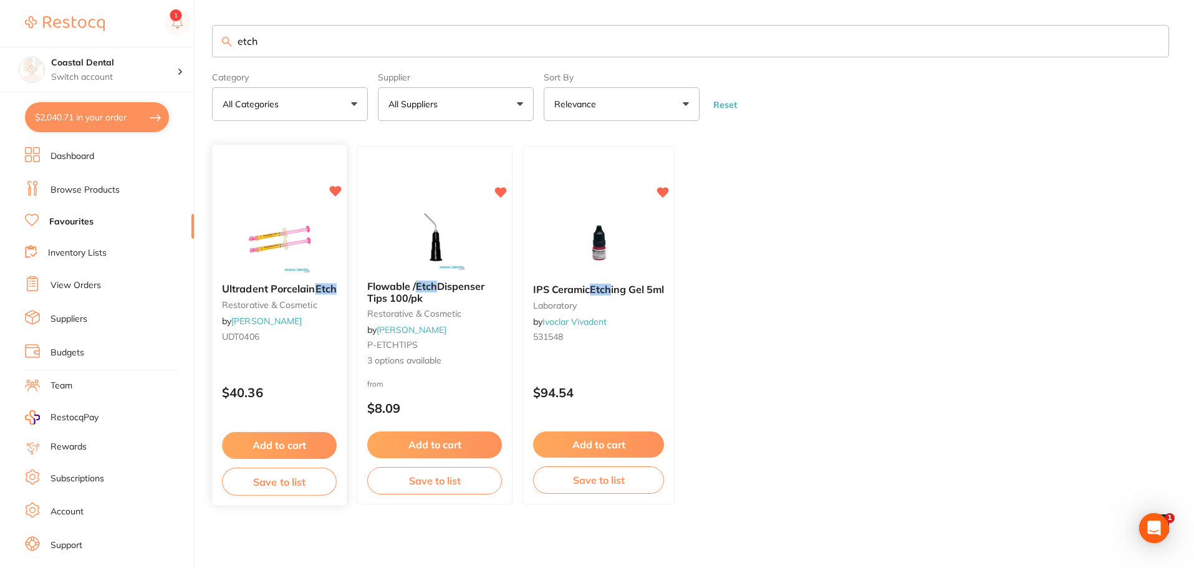
type input "etch"
click at [279, 358] on div "Ultradent Porcelain Etch restorative & cosmetic by Adam Dental UDT0406 $40.36 A…" at bounding box center [279, 326] width 136 height 362
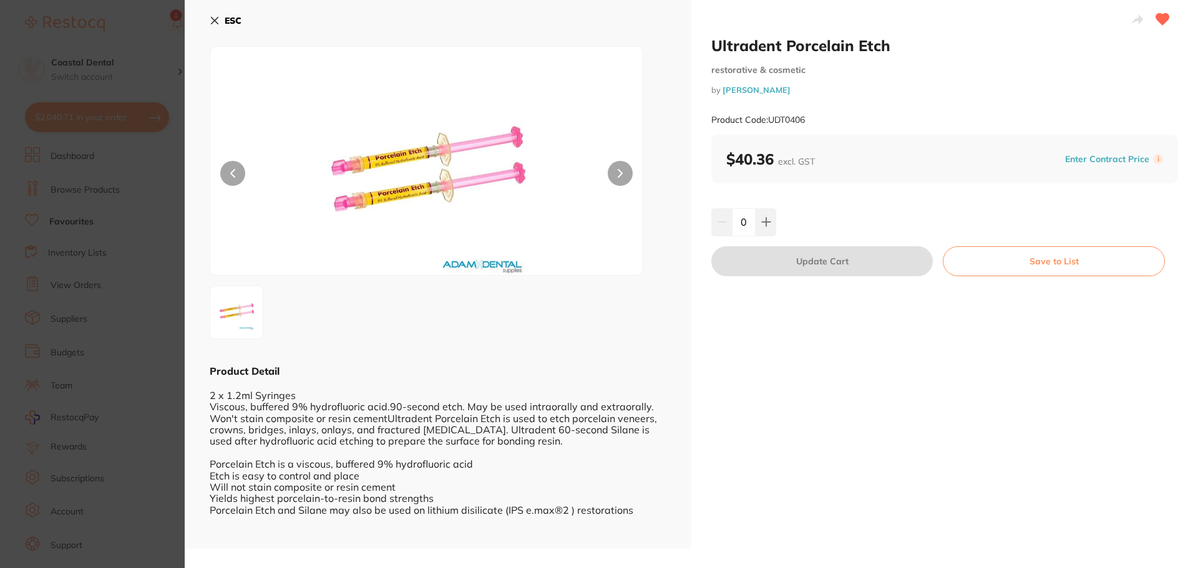
click at [216, 21] on icon at bounding box center [214, 20] width 7 height 7
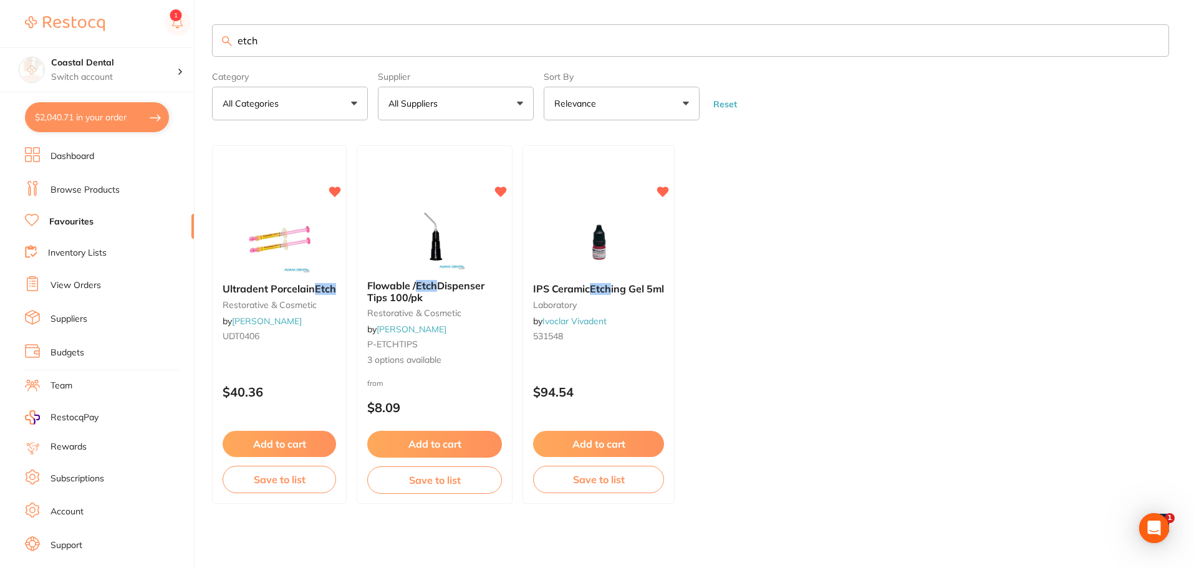
click at [95, 190] on link "Browse Products" at bounding box center [85, 190] width 69 height 12
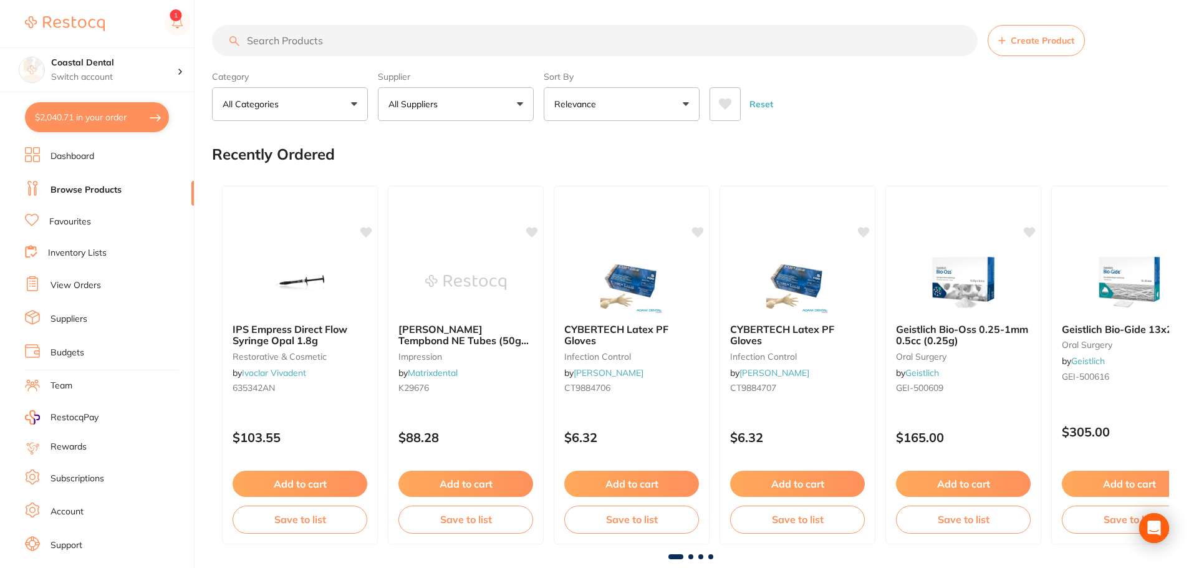
click at [281, 39] on input "search" at bounding box center [595, 40] width 766 height 31
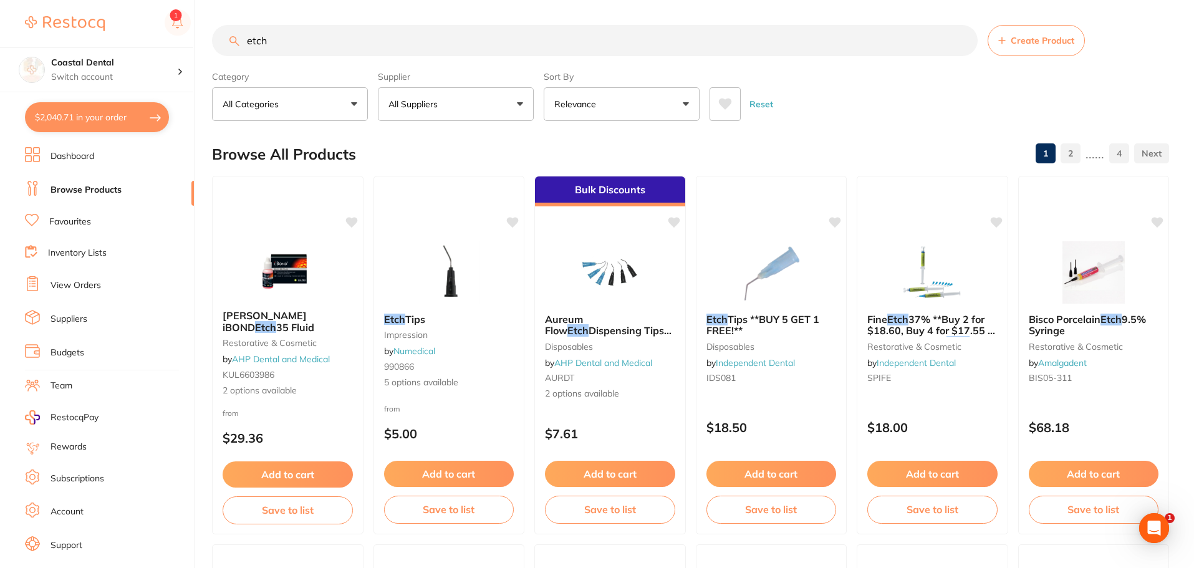
type input "etch"
click at [79, 223] on link "Favourites" at bounding box center [70, 222] width 42 height 12
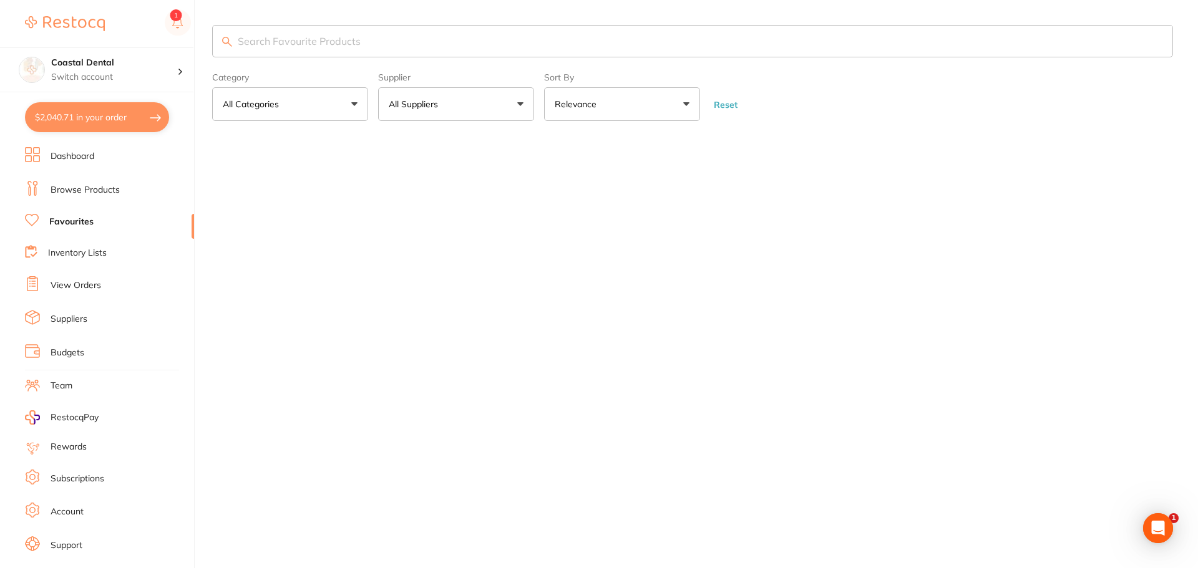
click at [260, 44] on input "search" at bounding box center [692, 41] width 961 height 32
type input "articadent"
click at [521, 106] on button "All Suppliers" at bounding box center [456, 104] width 156 height 34
click at [522, 105] on button "All Suppliers" at bounding box center [456, 104] width 156 height 34
click at [417, 45] on input "articadent" at bounding box center [692, 41] width 961 height 32
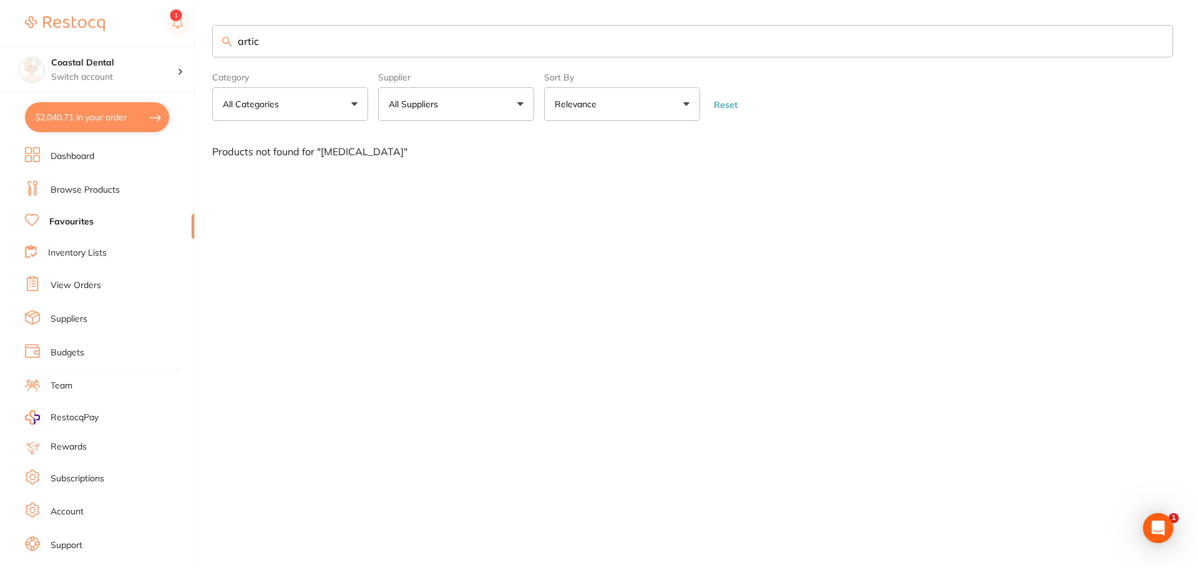
type input "artic"
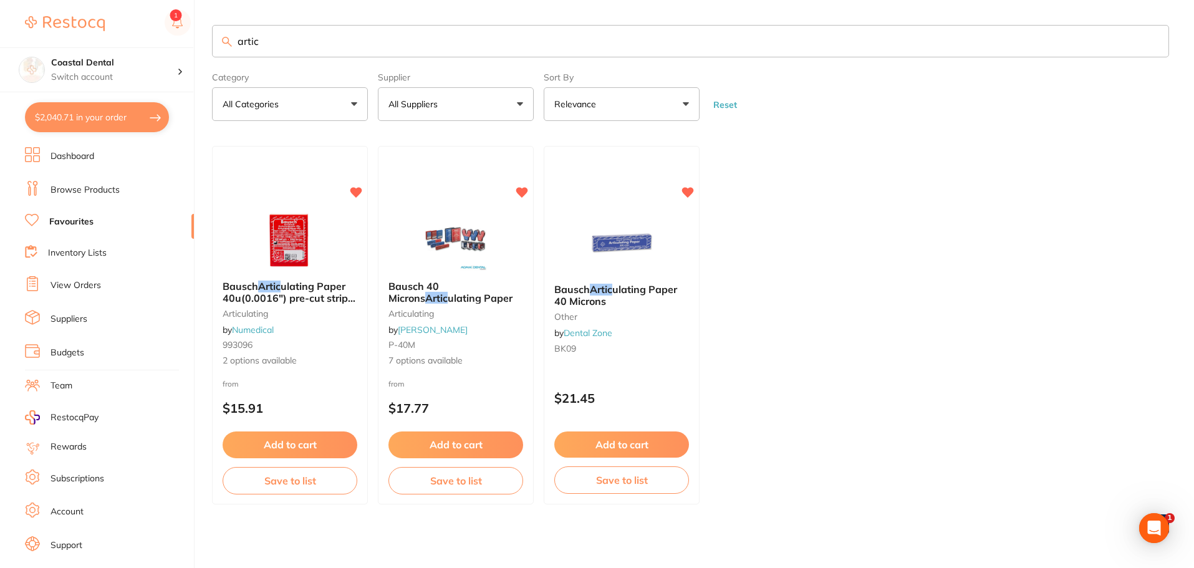
click at [85, 191] on link "Browse Products" at bounding box center [85, 190] width 69 height 12
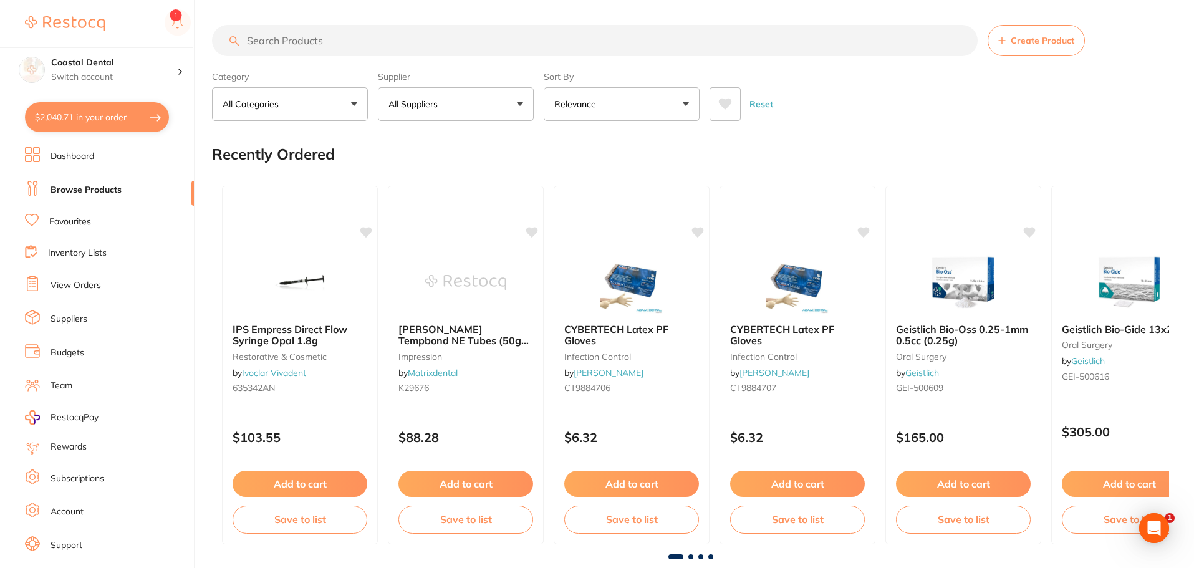
click at [447, 110] on button "All Suppliers" at bounding box center [456, 104] width 156 height 34
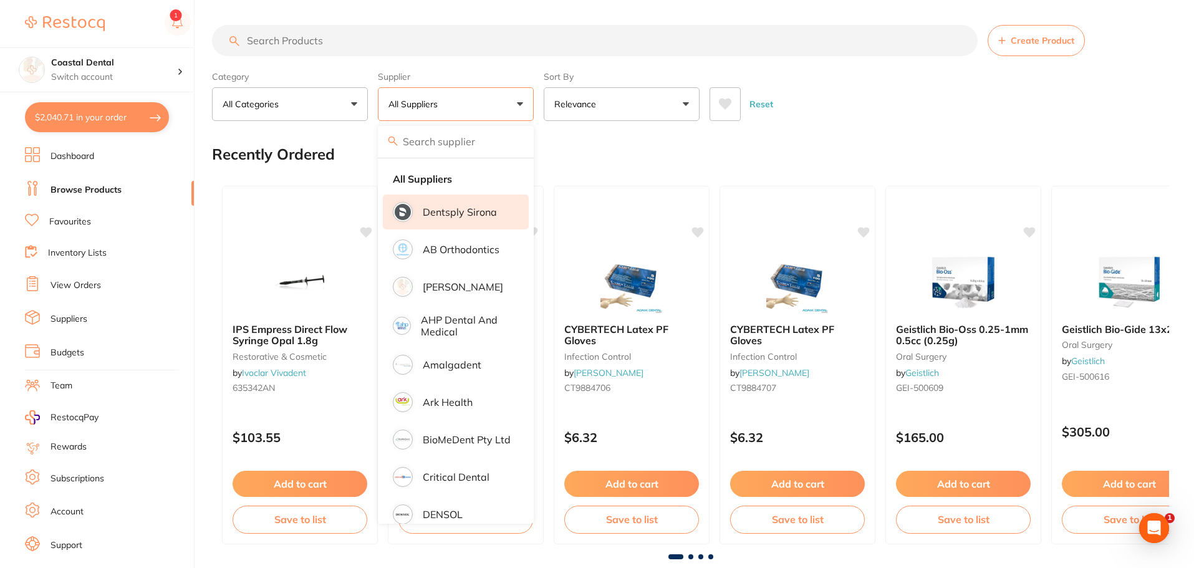
click at [486, 210] on p "Dentsply Sirona" at bounding box center [460, 211] width 74 height 11
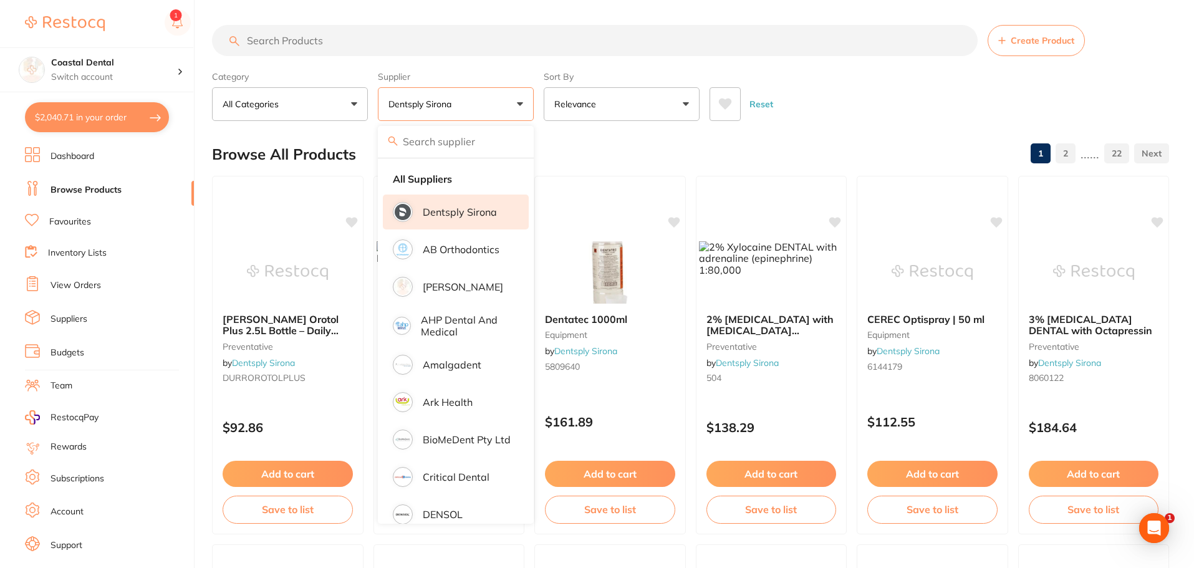
click at [328, 42] on input "search" at bounding box center [595, 40] width 766 height 31
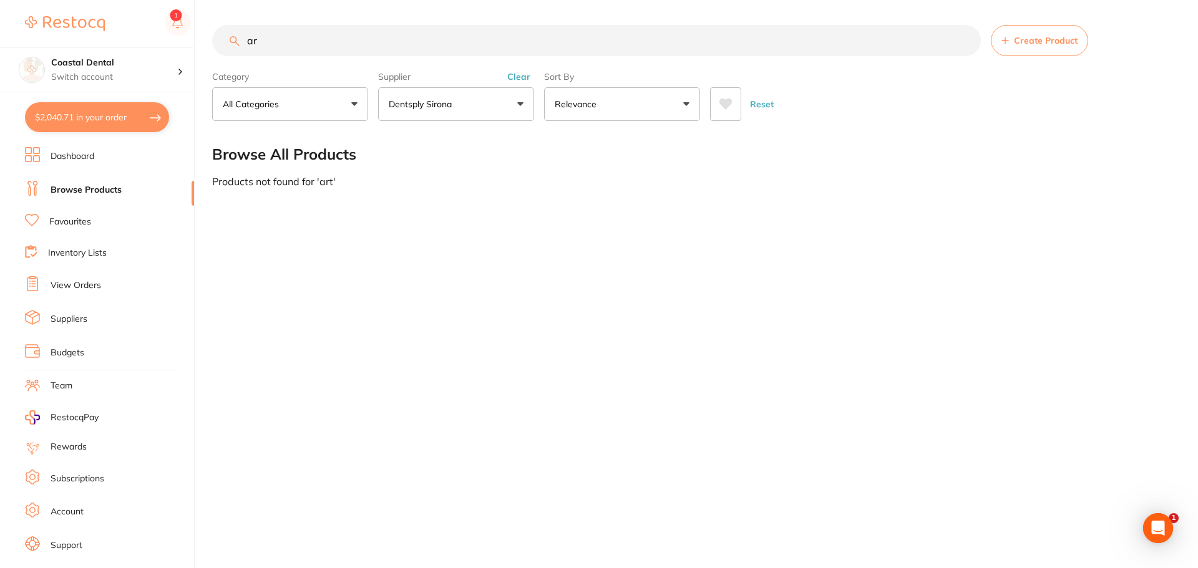
type input "a"
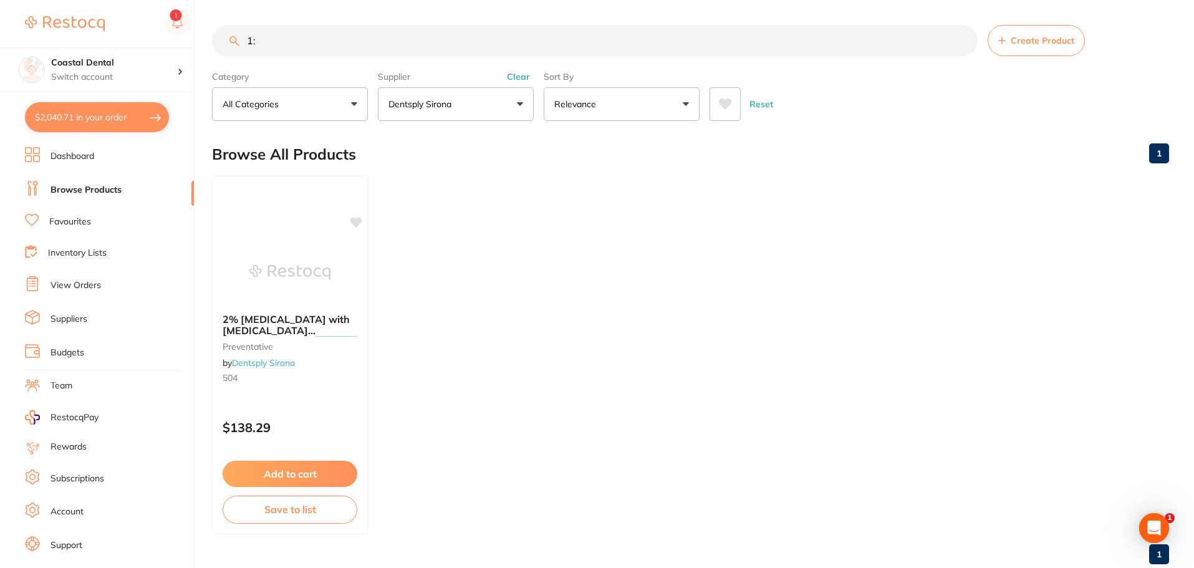
type input "1"
type input "a"
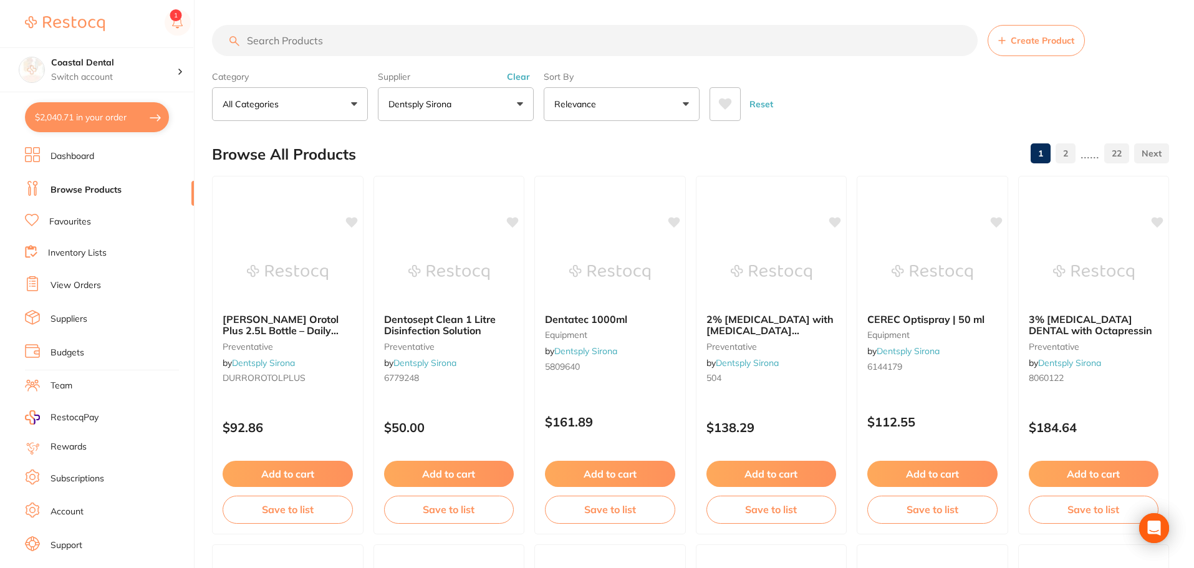
click at [121, 230] on li "Favourites" at bounding box center [109, 222] width 169 height 16
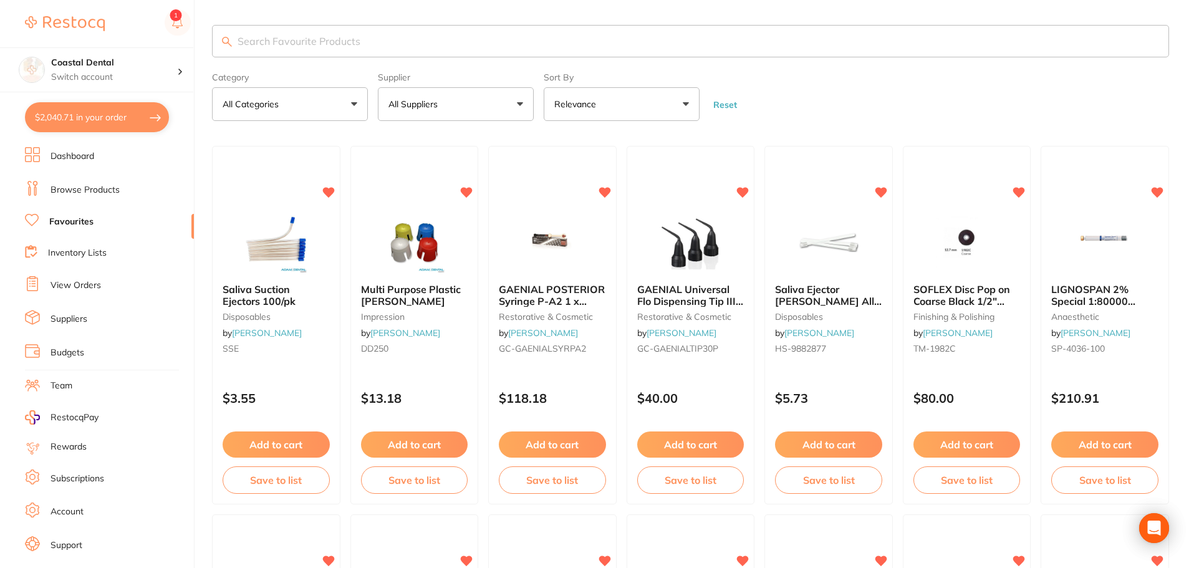
click at [341, 43] on input "search" at bounding box center [690, 41] width 957 height 32
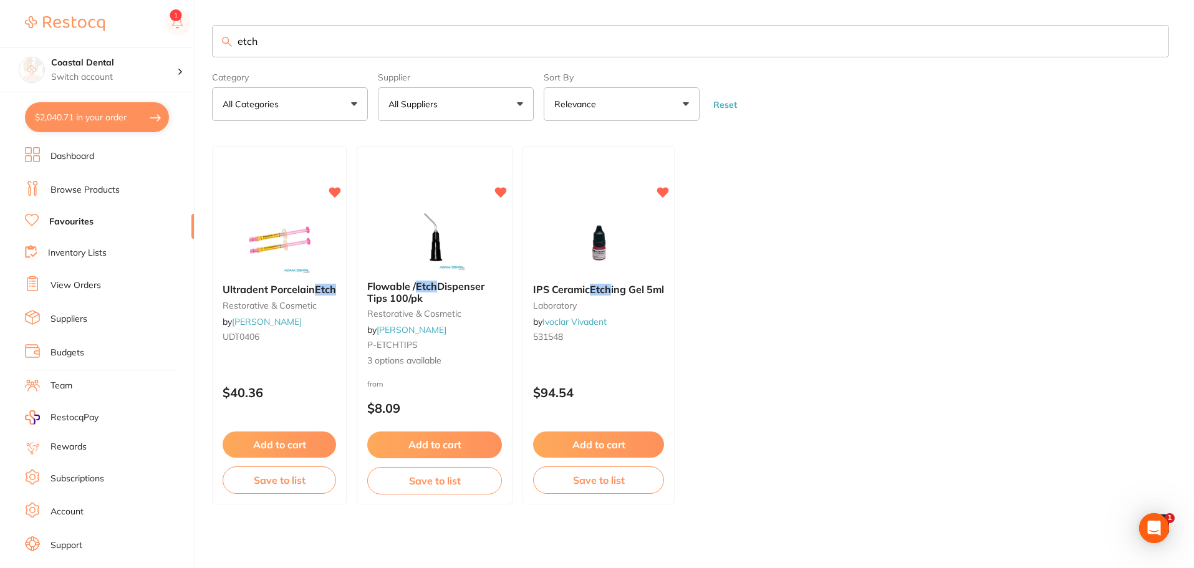
type input "etch"
click at [84, 284] on link "View Orders" at bounding box center [76, 285] width 51 height 12
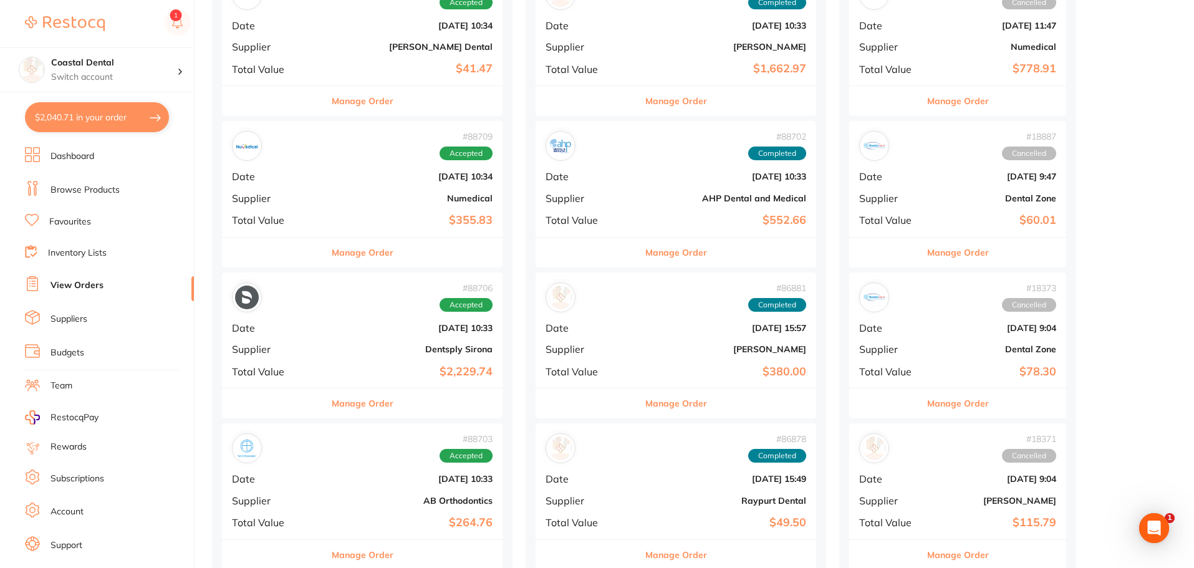
scroll to position [811, 0]
click at [340, 250] on button "Manage Order" at bounding box center [363, 251] width 62 height 30
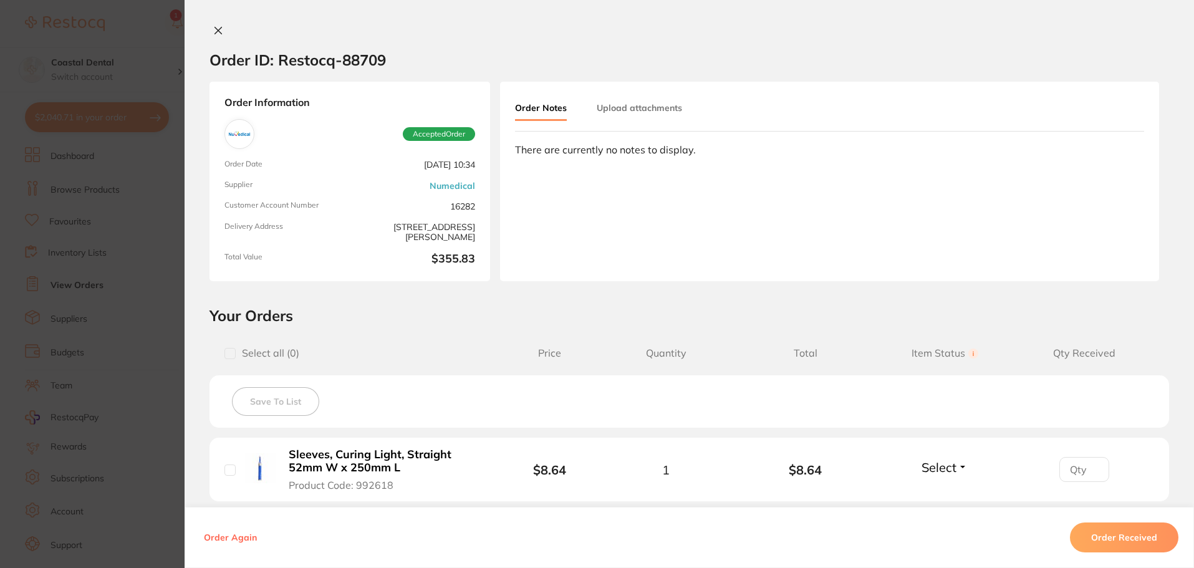
click at [215, 32] on icon at bounding box center [218, 31] width 10 height 10
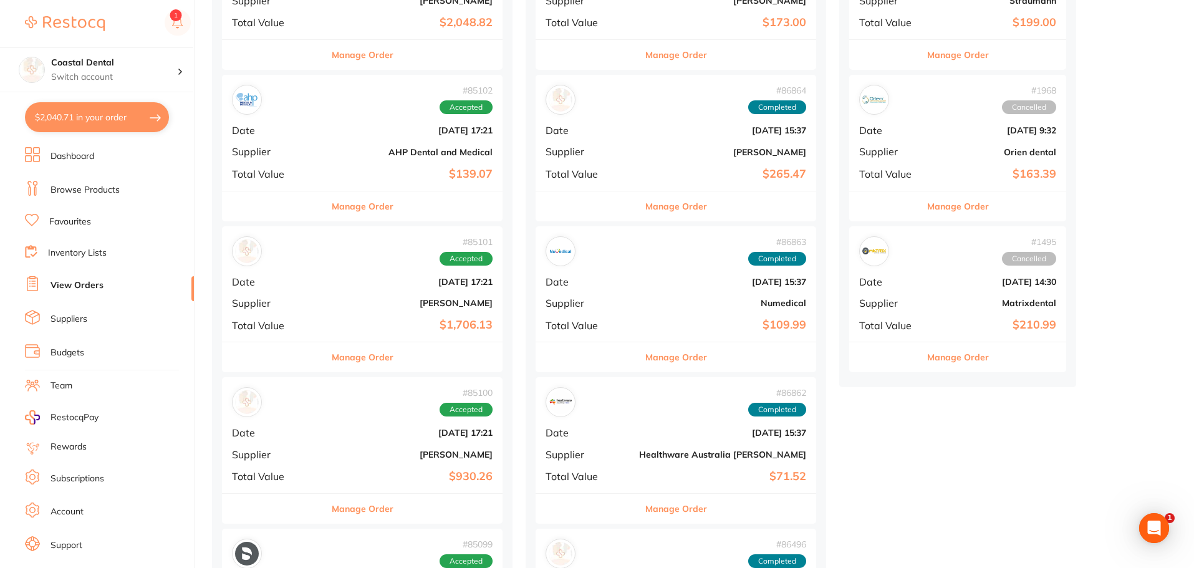
scroll to position [1684, 0]
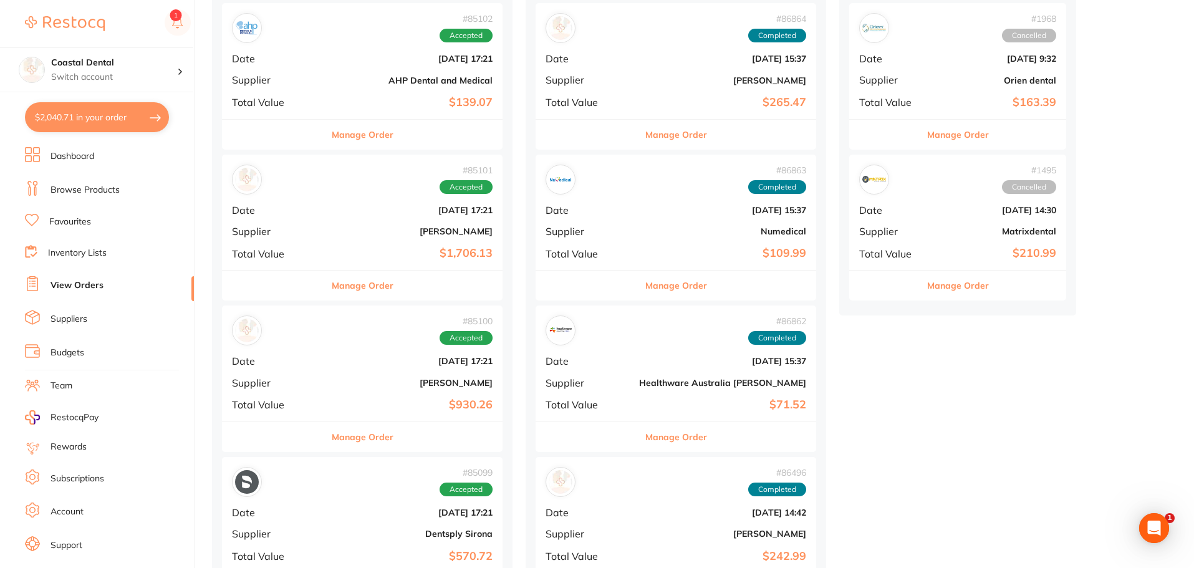
click at [356, 438] on button "Manage Order" at bounding box center [363, 437] width 62 height 30
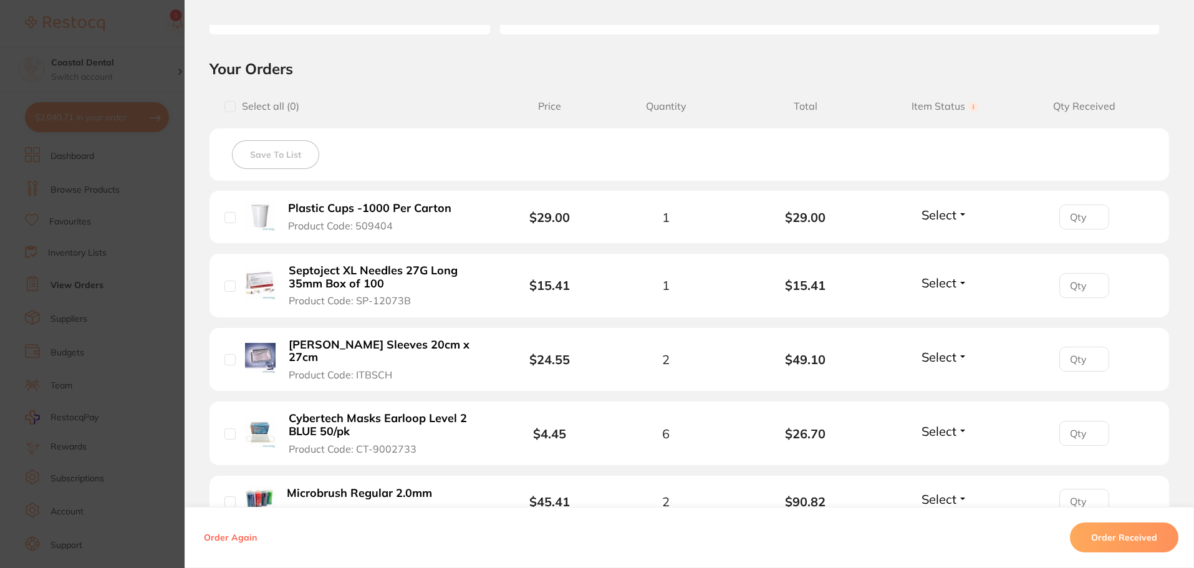
scroll to position [249, 0]
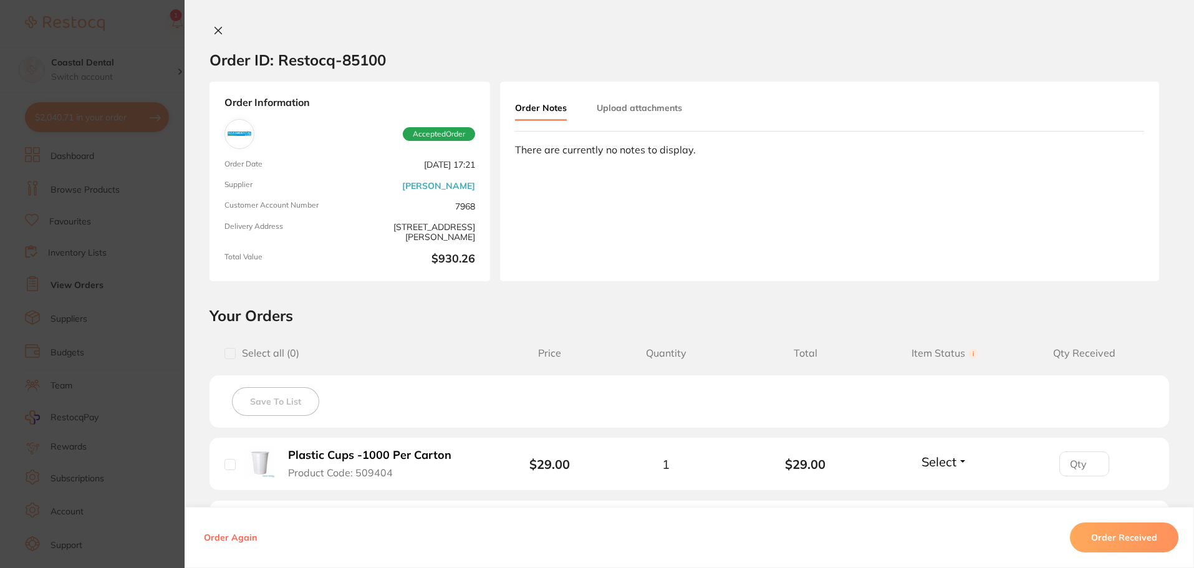
click at [213, 27] on icon at bounding box center [218, 31] width 10 height 10
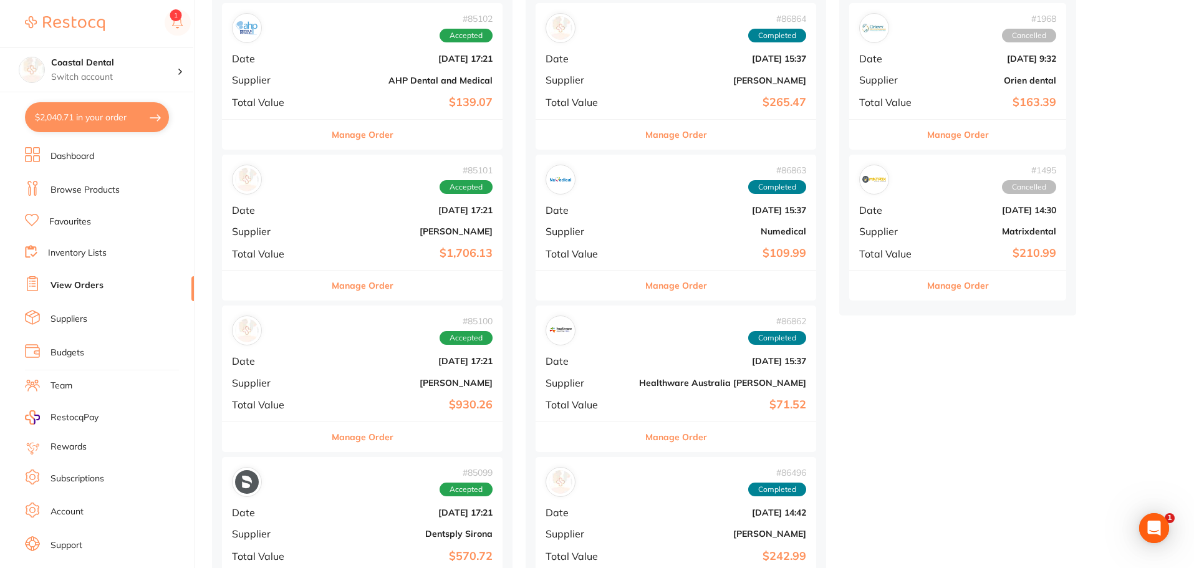
click at [75, 218] on link "Favourites" at bounding box center [70, 222] width 42 height 12
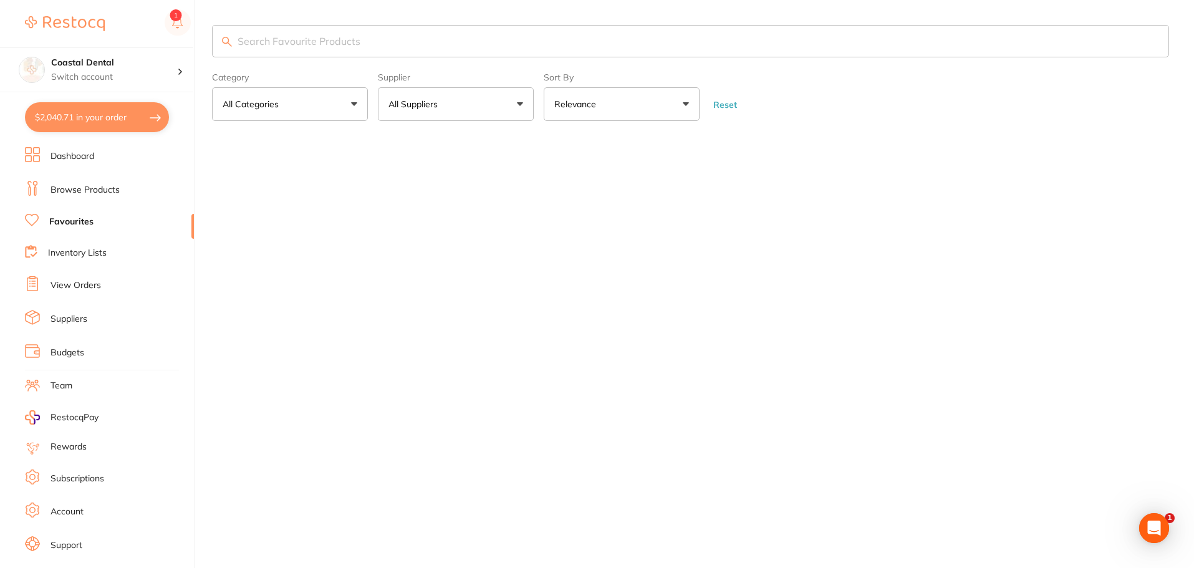
click at [287, 39] on input "search" at bounding box center [690, 41] width 957 height 32
click at [287, 39] on input "activ" at bounding box center [690, 41] width 957 height 32
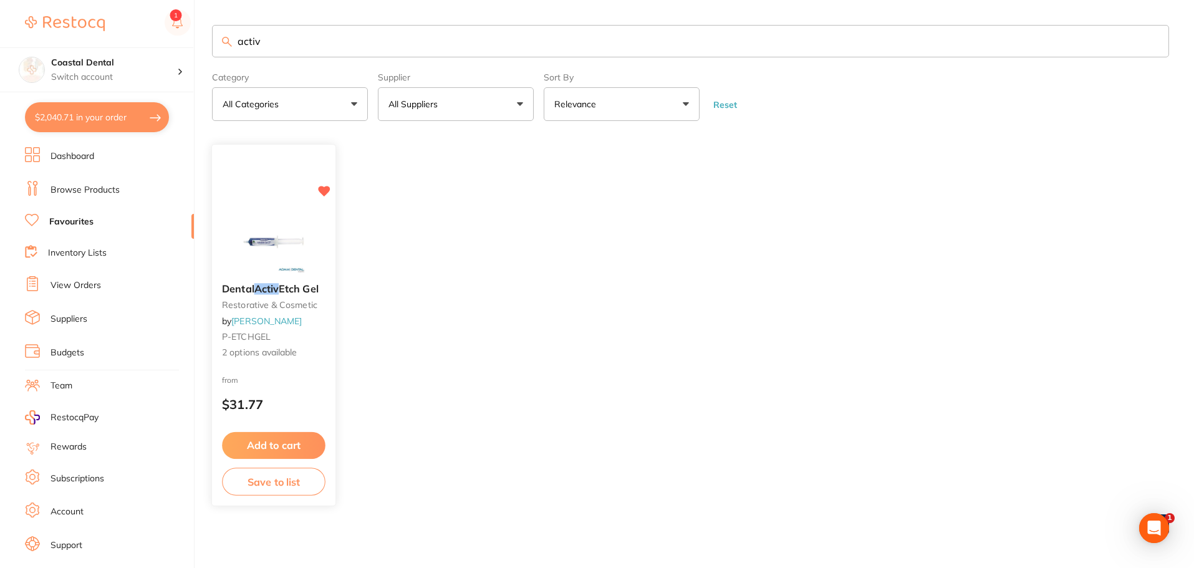
type input "activ"
click at [284, 396] on div "from $31.77" at bounding box center [273, 396] width 123 height 45
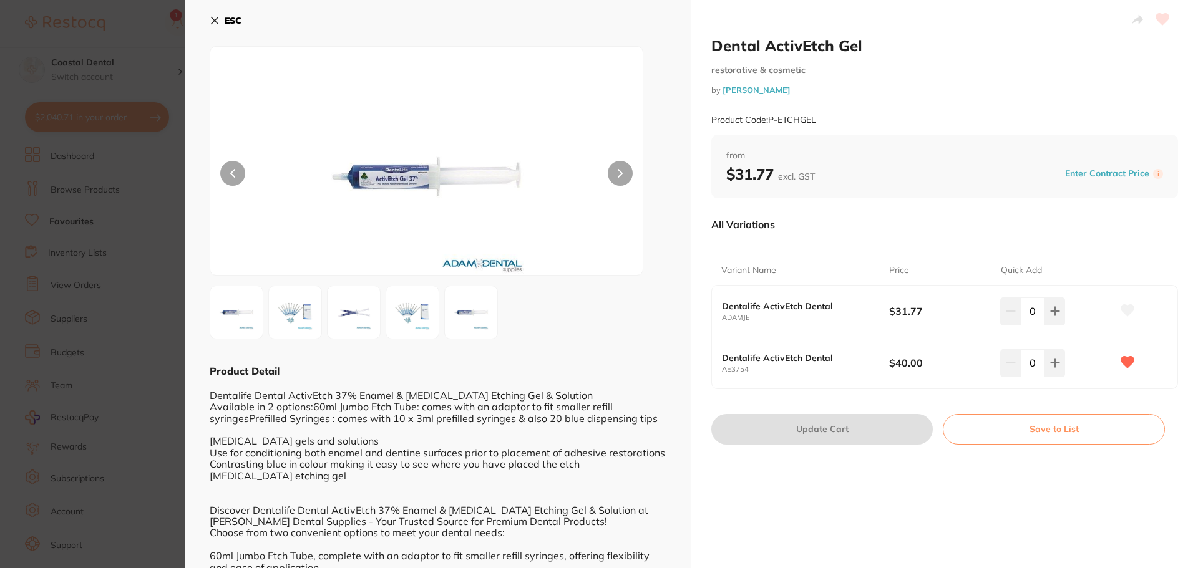
click at [304, 320] on img at bounding box center [295, 312] width 45 height 45
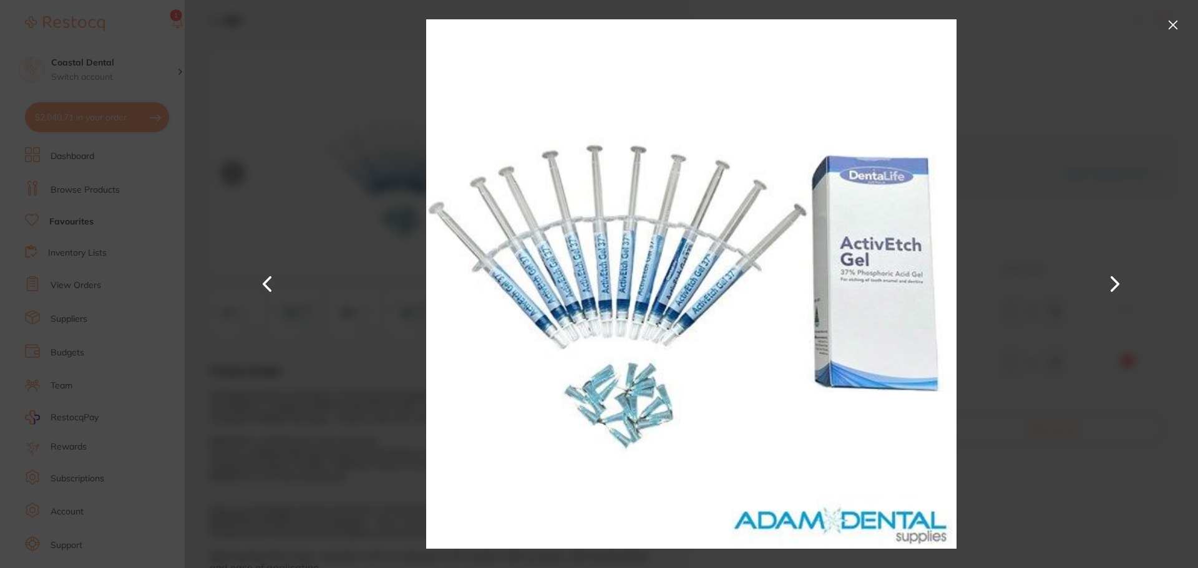
click at [1171, 24] on button at bounding box center [1173, 25] width 20 height 20
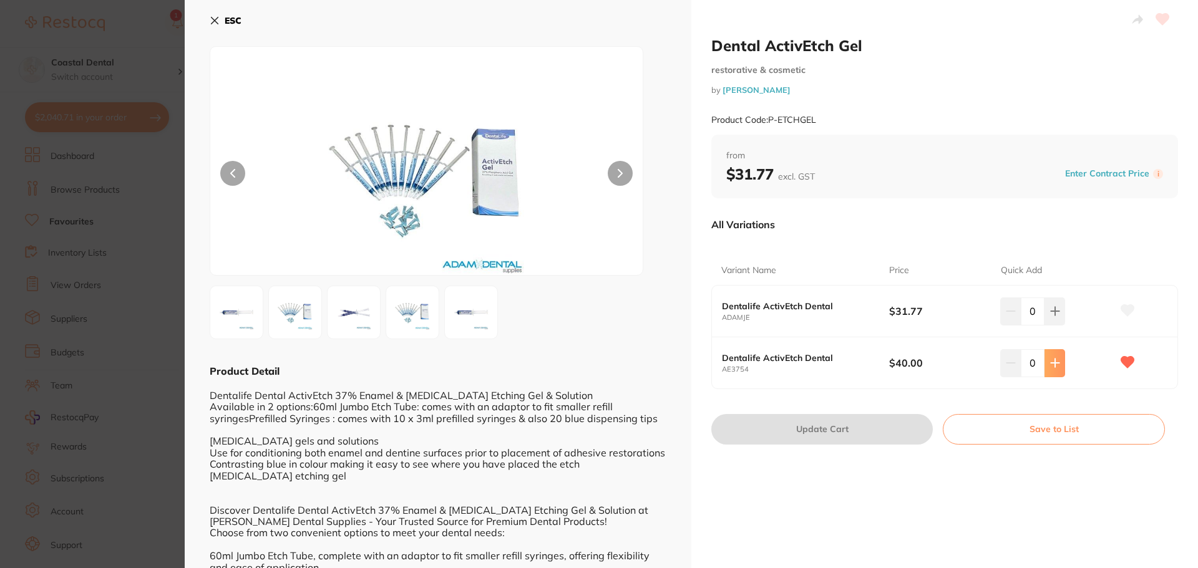
click at [1046, 362] on button at bounding box center [1054, 362] width 21 height 27
type input "1"
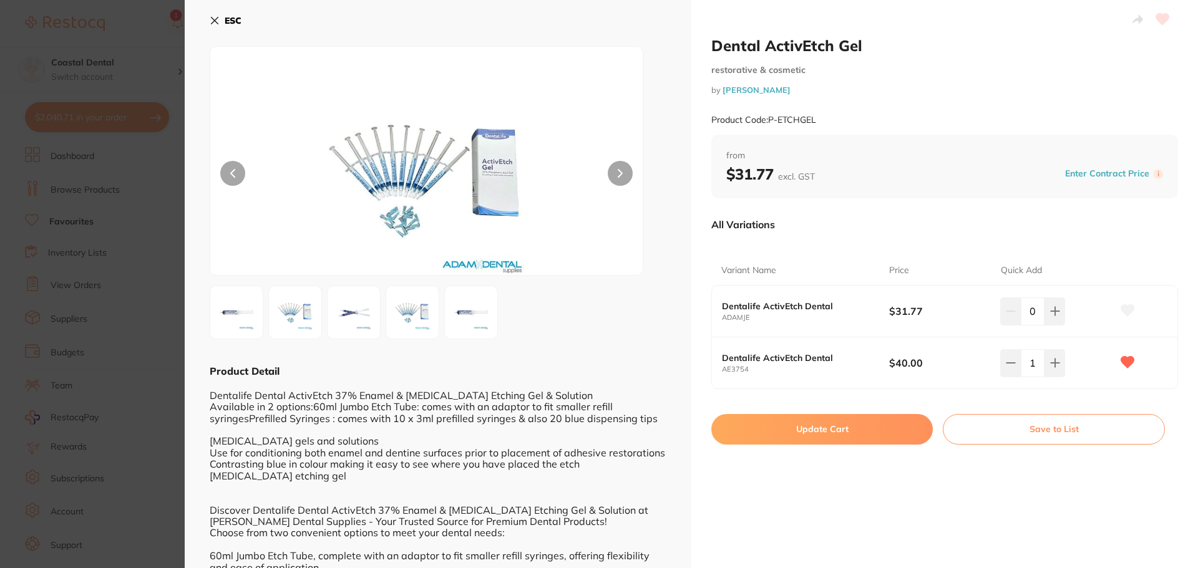
click at [787, 433] on button "Update Cart" at bounding box center [821, 429] width 221 height 30
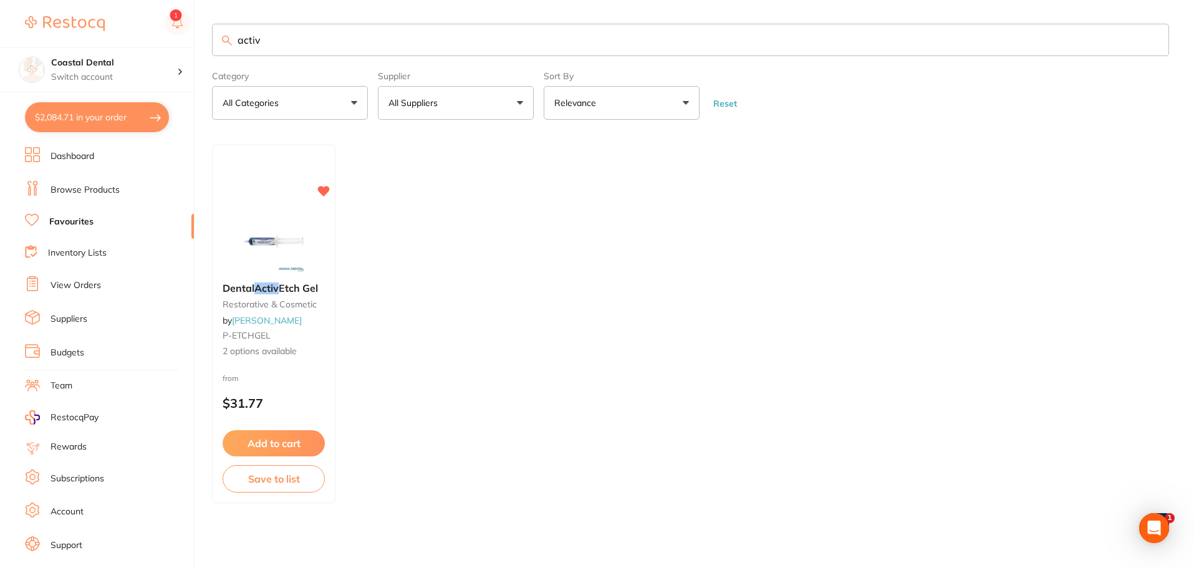
click at [115, 130] on button "$2,084.71 in your order" at bounding box center [97, 117] width 144 height 30
checkbox input "true"
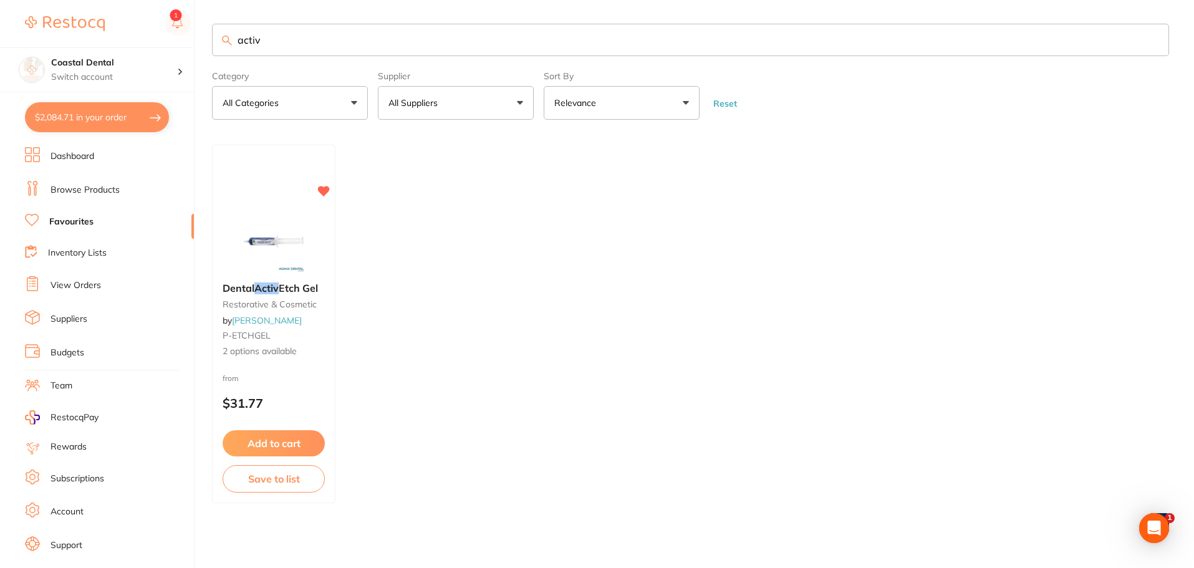
checkbox input "true"
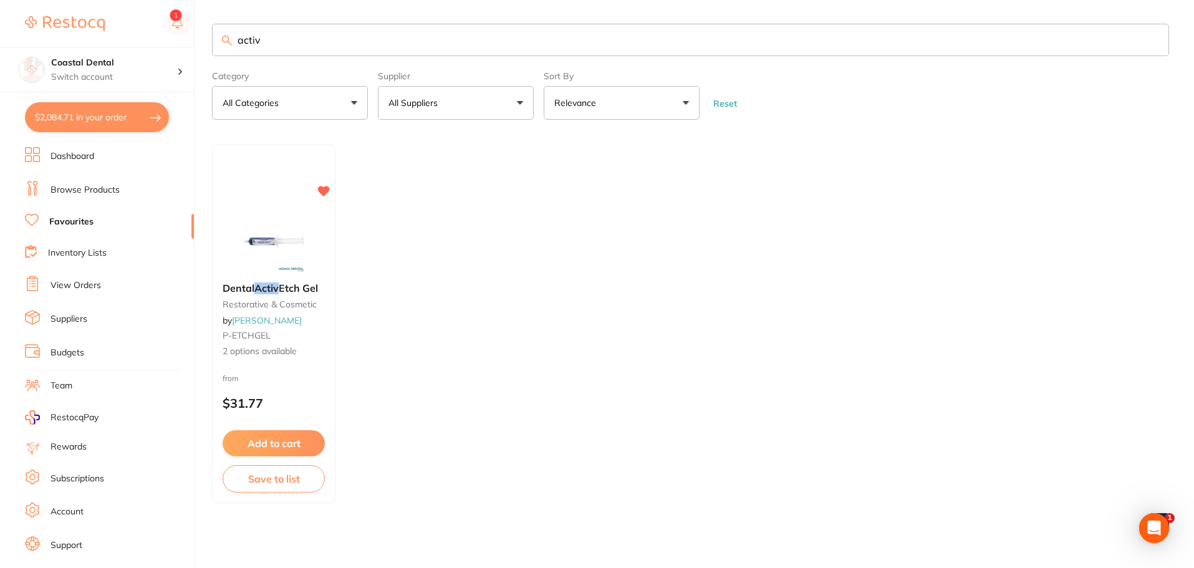
checkbox input "true"
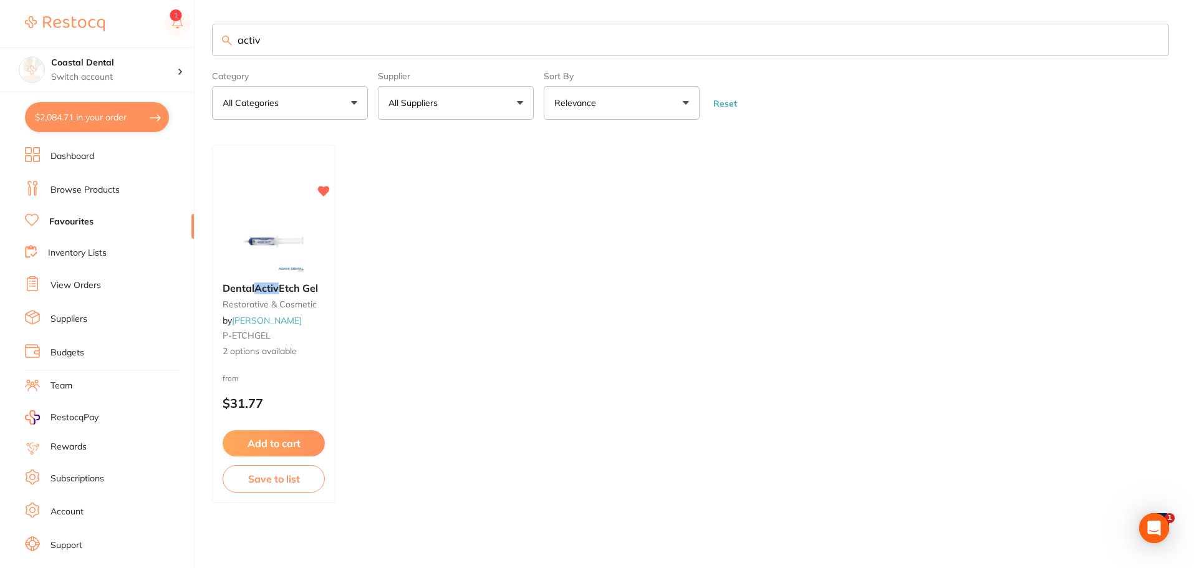
checkbox input "true"
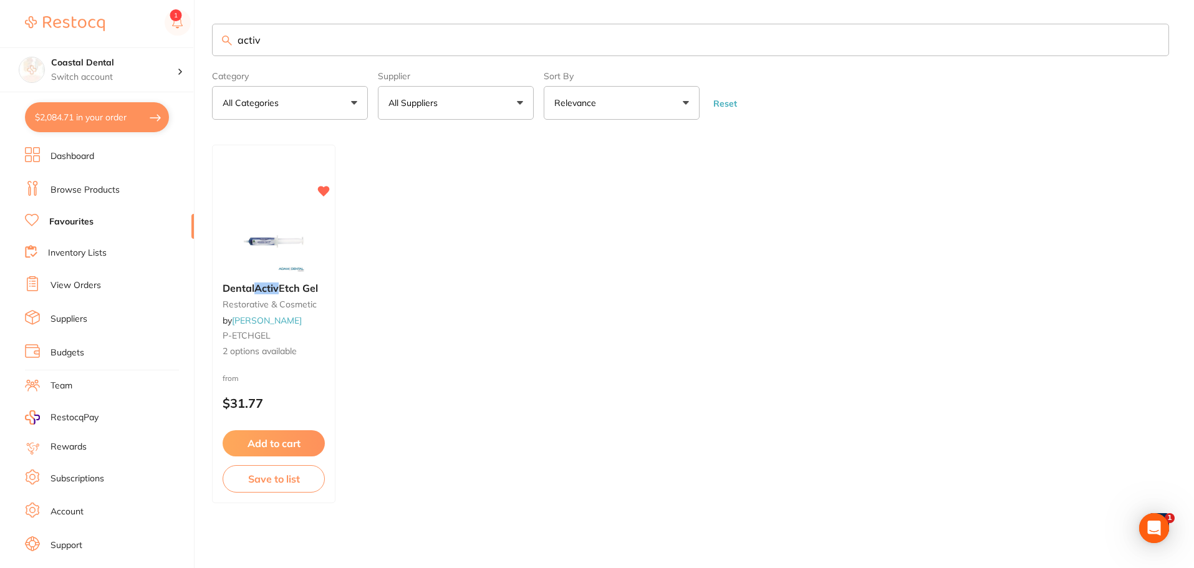
checkbox input "true"
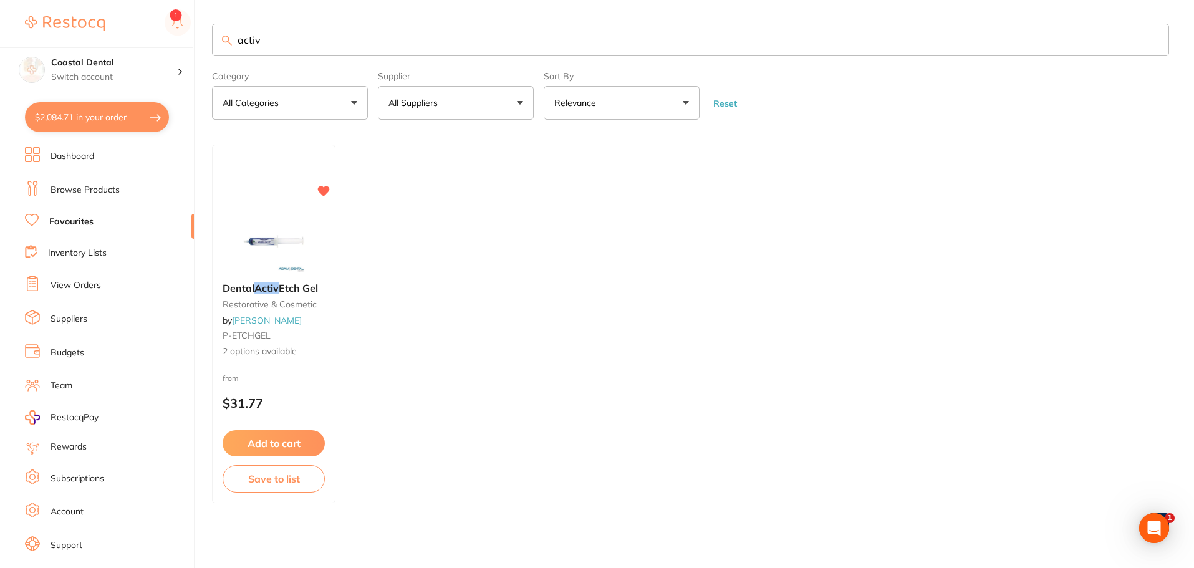
checkbox input "true"
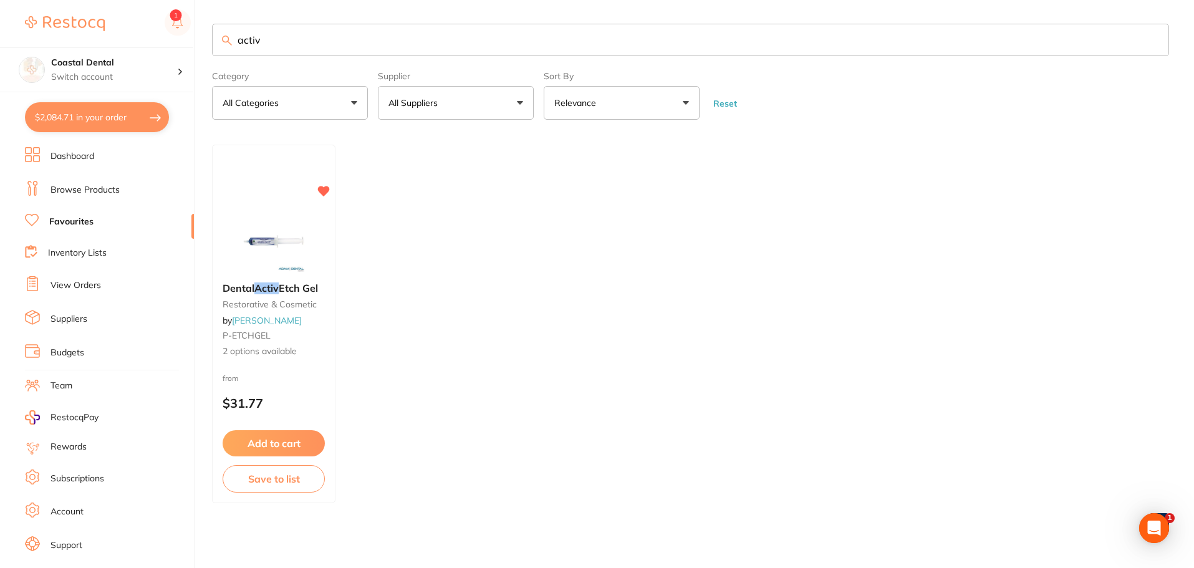
checkbox input "true"
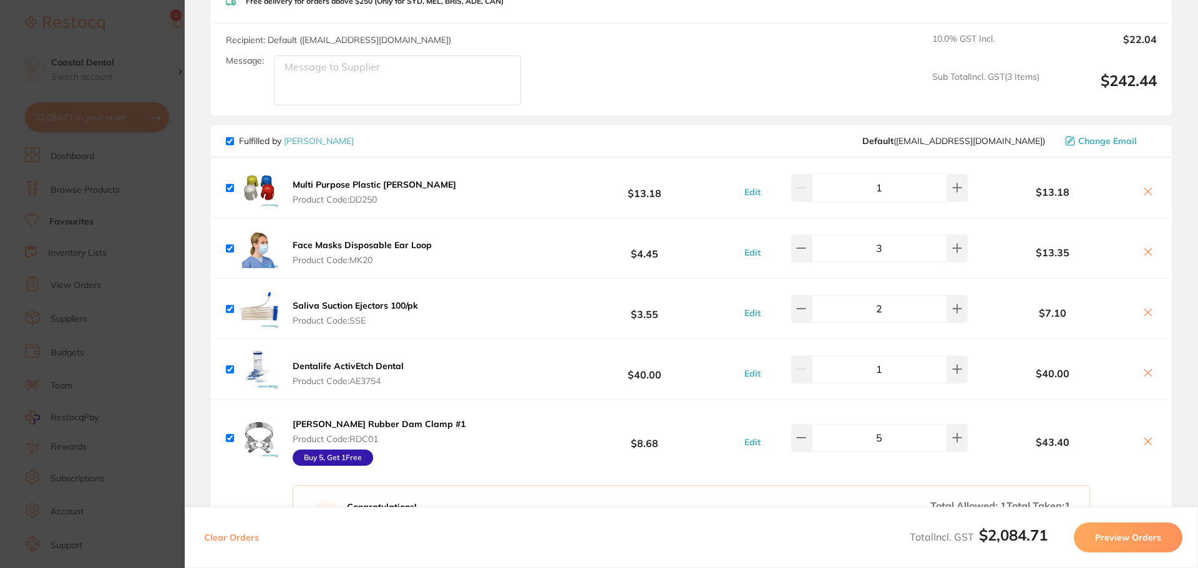
scroll to position [2744, 0]
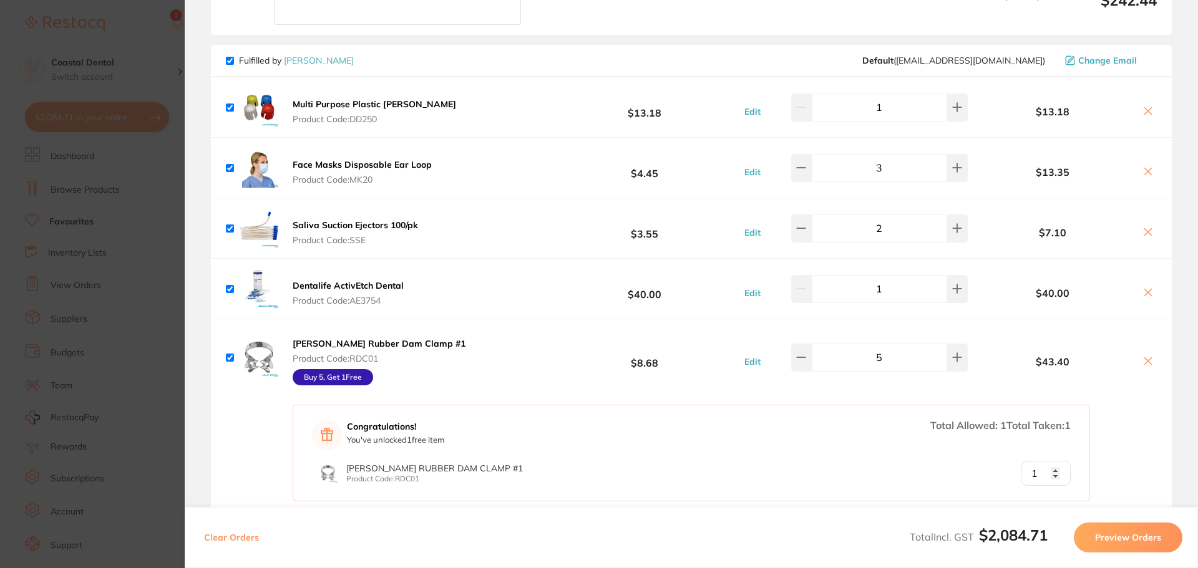
click at [389, 280] on b "Dentalife ActivEtch Dental" at bounding box center [348, 285] width 111 height 11
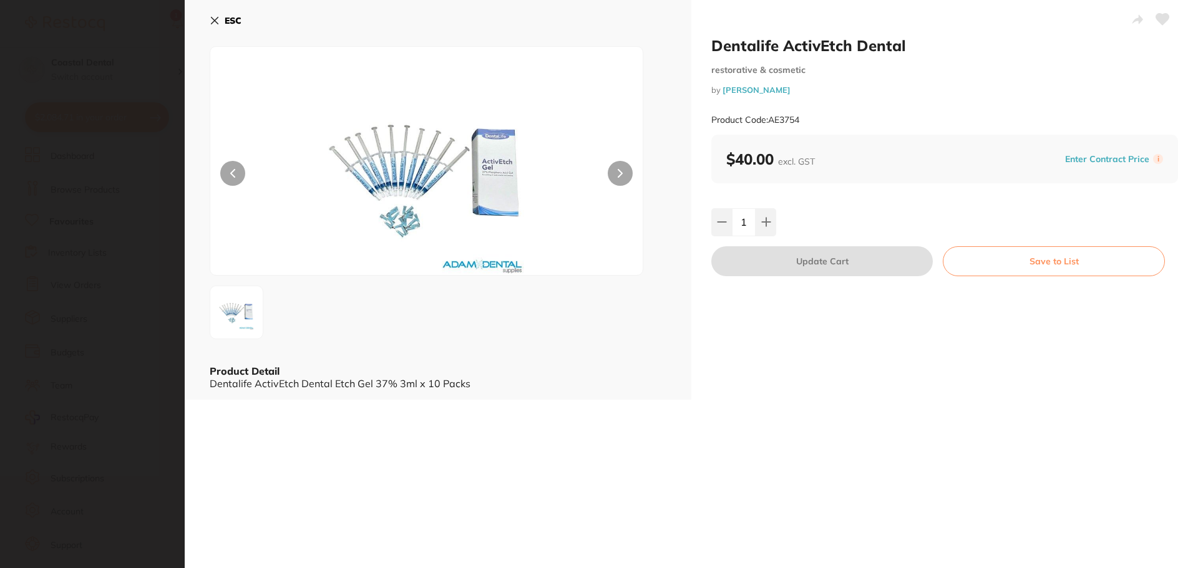
scroll to position [0, 0]
click at [214, 17] on icon at bounding box center [215, 21] width 10 height 10
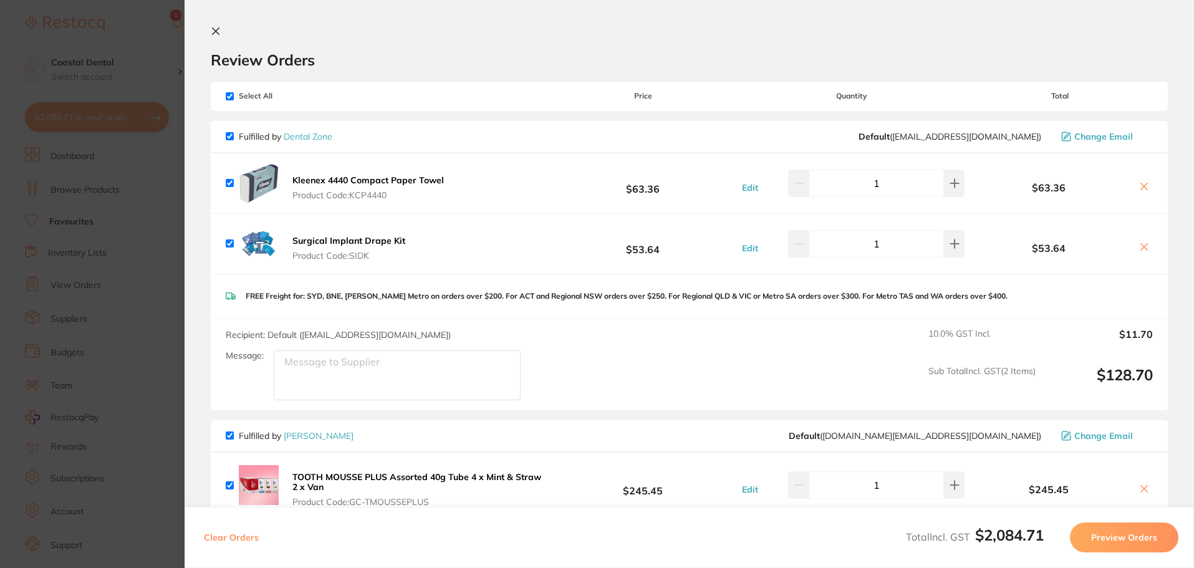
click at [213, 31] on icon at bounding box center [216, 31] width 7 height 7
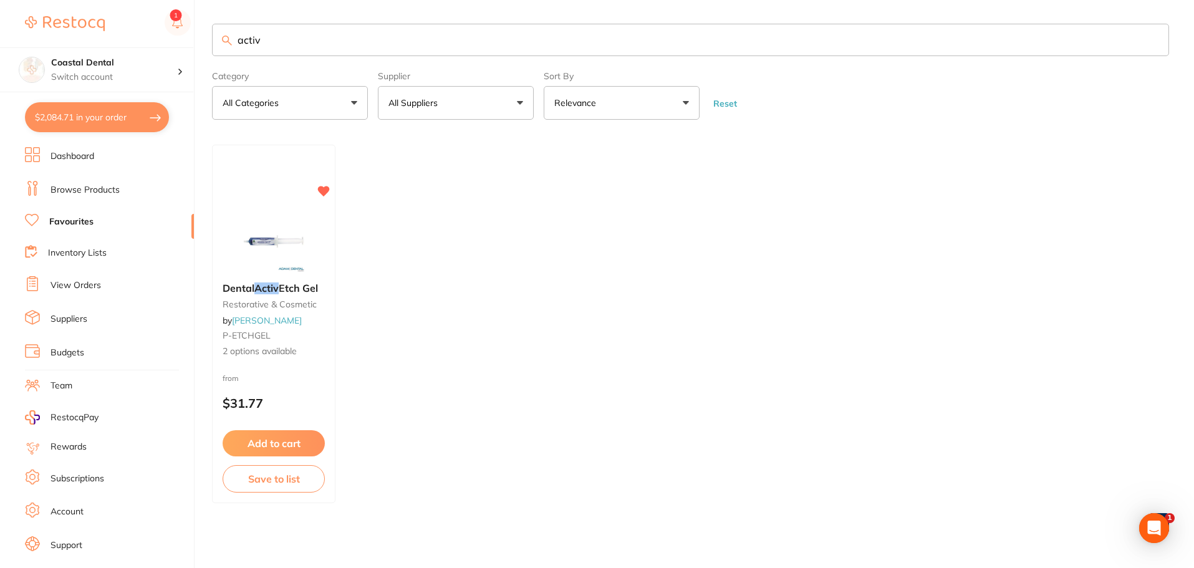
drag, startPoint x: 294, startPoint y: 49, endPoint x: 228, endPoint y: 27, distance: 70.2
click at [183, 45] on div "$2,084.71 Coastal Dental Switch account Coastal Dental Dental Sanctuary $2,084.…" at bounding box center [597, 283] width 1194 height 568
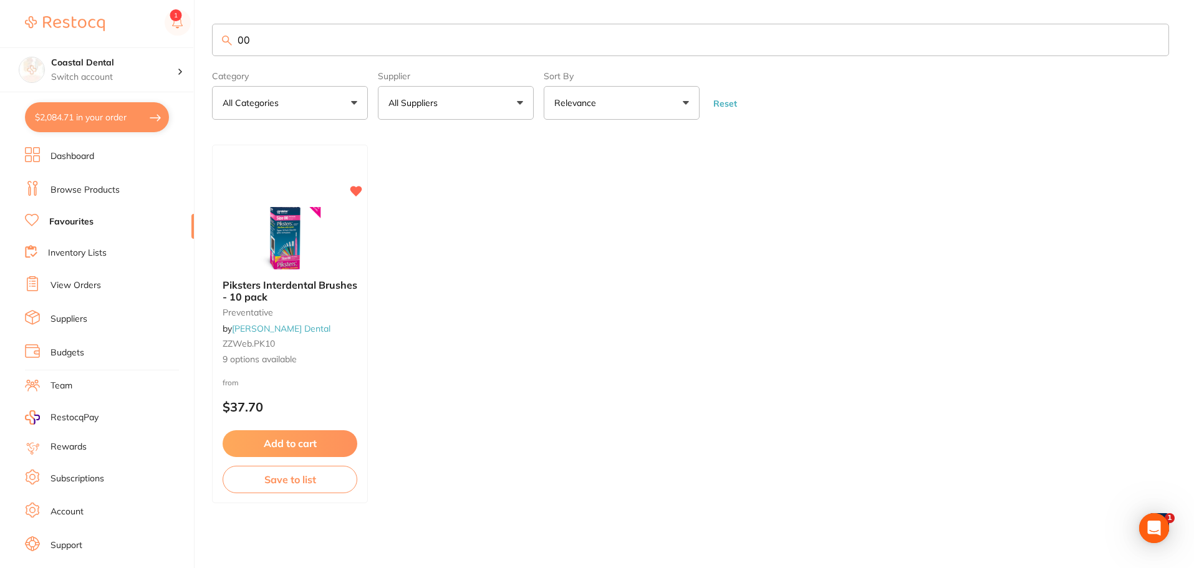
type input "0"
type input "retraction cord"
click at [95, 191] on link "Browse Products" at bounding box center [85, 190] width 69 height 12
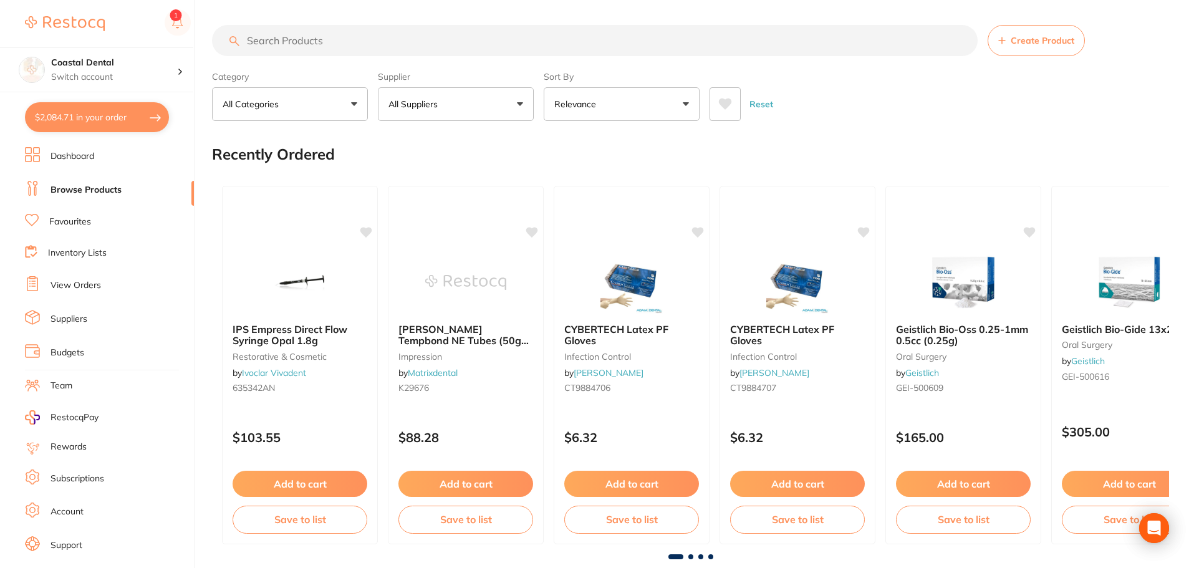
click at [297, 34] on input "search" at bounding box center [595, 40] width 766 height 31
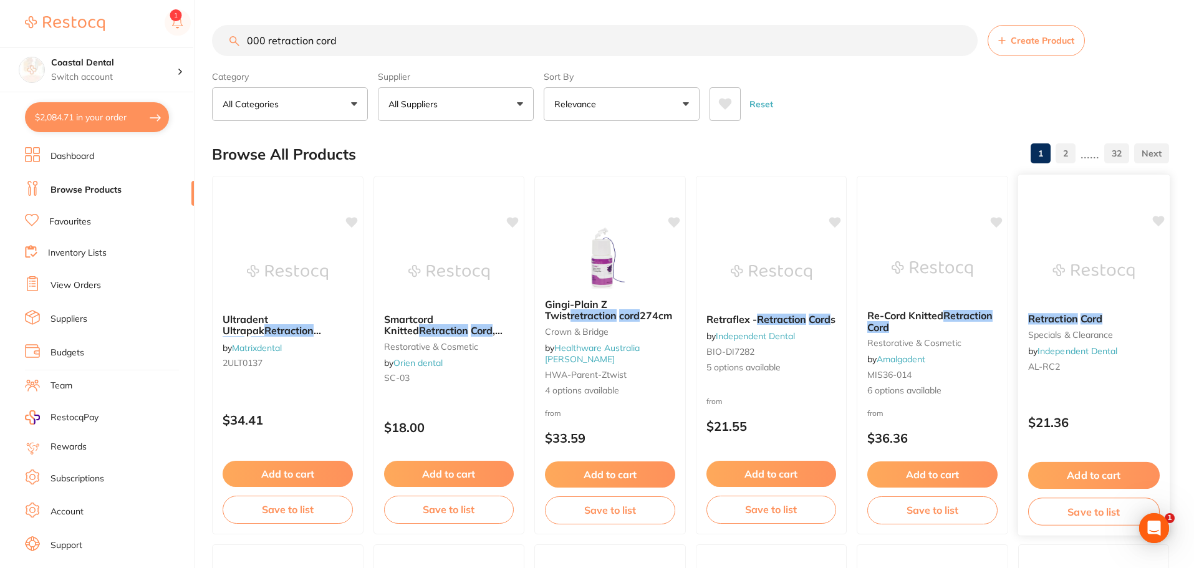
type input "000 retraction cord"
click at [1090, 403] on div "$21.36" at bounding box center [1094, 420] width 152 height 34
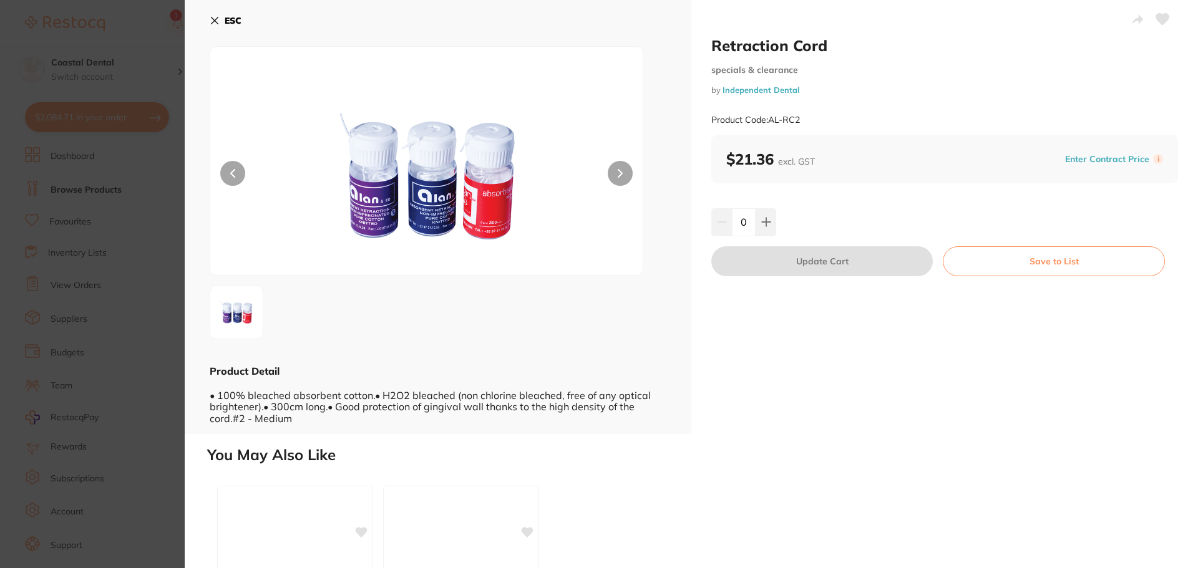
click at [213, 19] on icon at bounding box center [214, 20] width 7 height 7
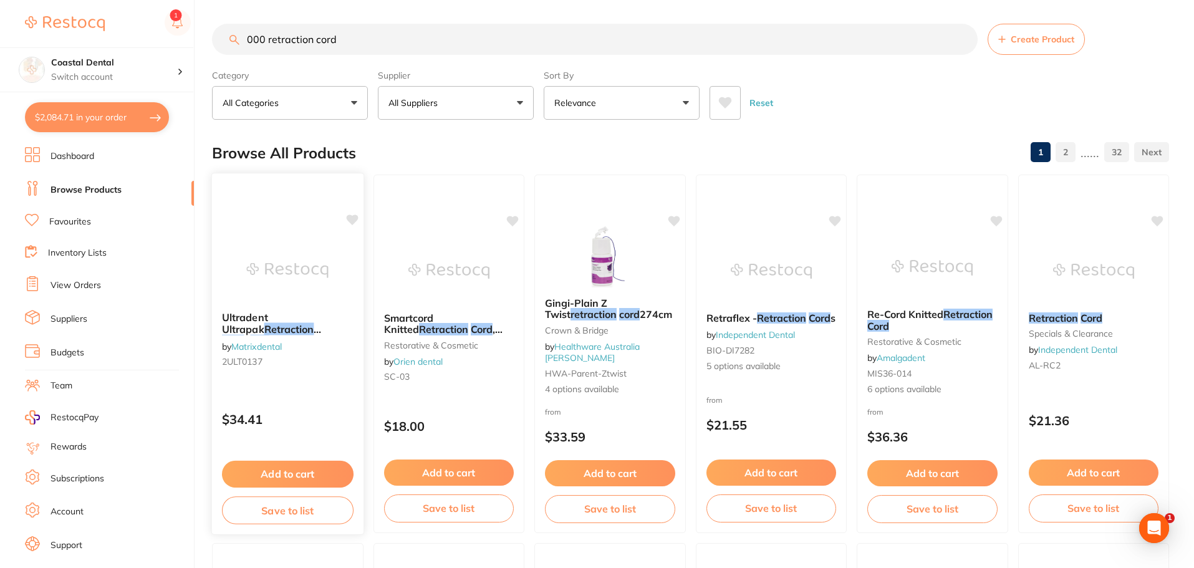
click at [302, 380] on div "Ultradent Ultrapak Retraction Cord # 000 by Matrixdental 2ULT0137" at bounding box center [288, 342] width 152 height 80
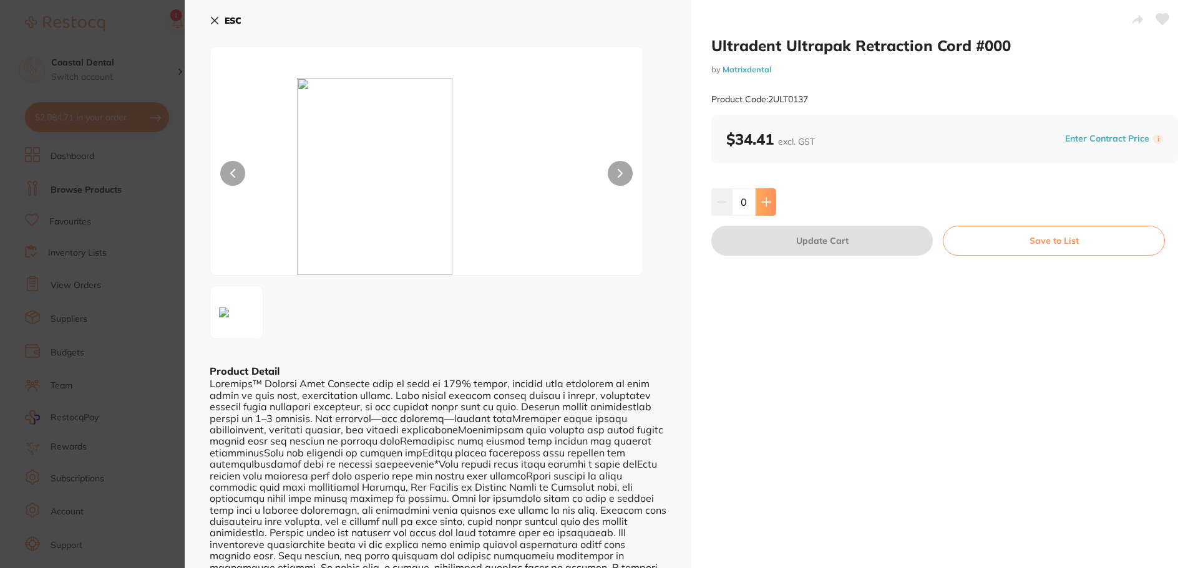
click at [766, 199] on icon at bounding box center [766, 202] width 10 height 10
type input "1"
click at [786, 247] on button "Update Cart" at bounding box center [821, 241] width 221 height 30
checkbox input "false"
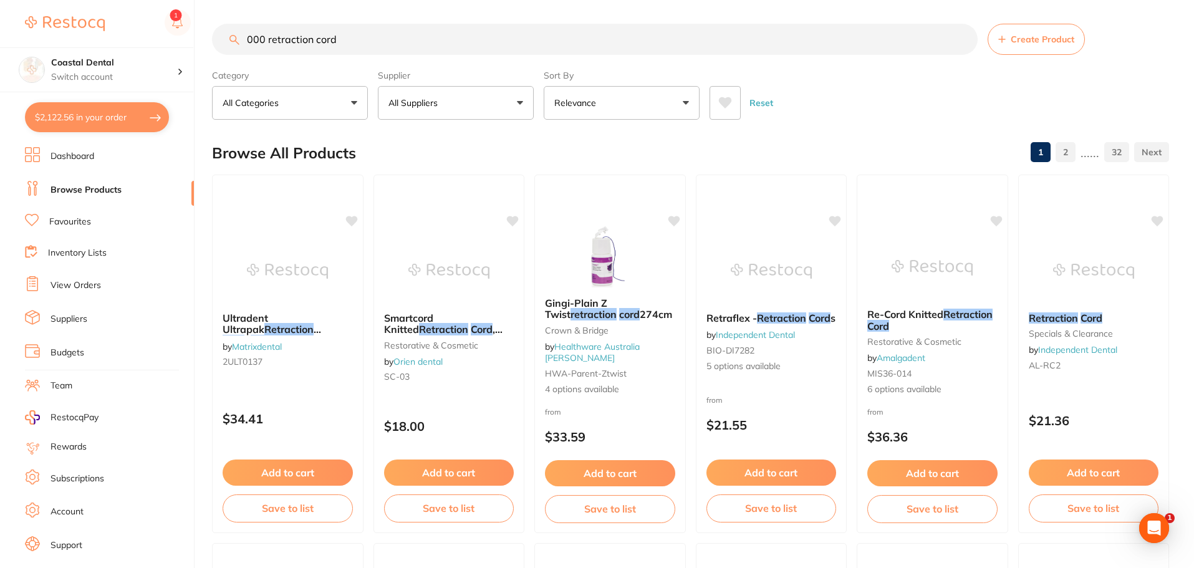
drag, startPoint x: 372, startPoint y: 34, endPoint x: 161, endPoint y: 23, distance: 211.1
click at [160, 29] on div "$2,122.56 Coastal Dental Switch account Coastal Dental Dental Sanctuary $2,122.…" at bounding box center [597, 283] width 1194 height 568
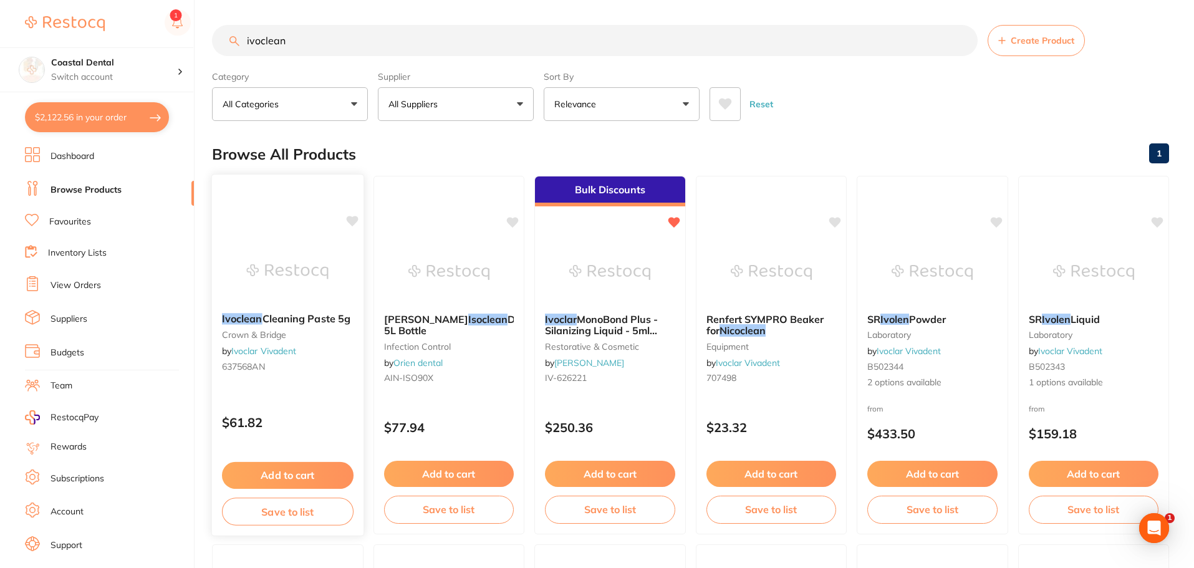
type input "ivoclean"
click at [304, 371] on small "637568AN" at bounding box center [288, 367] width 132 height 10
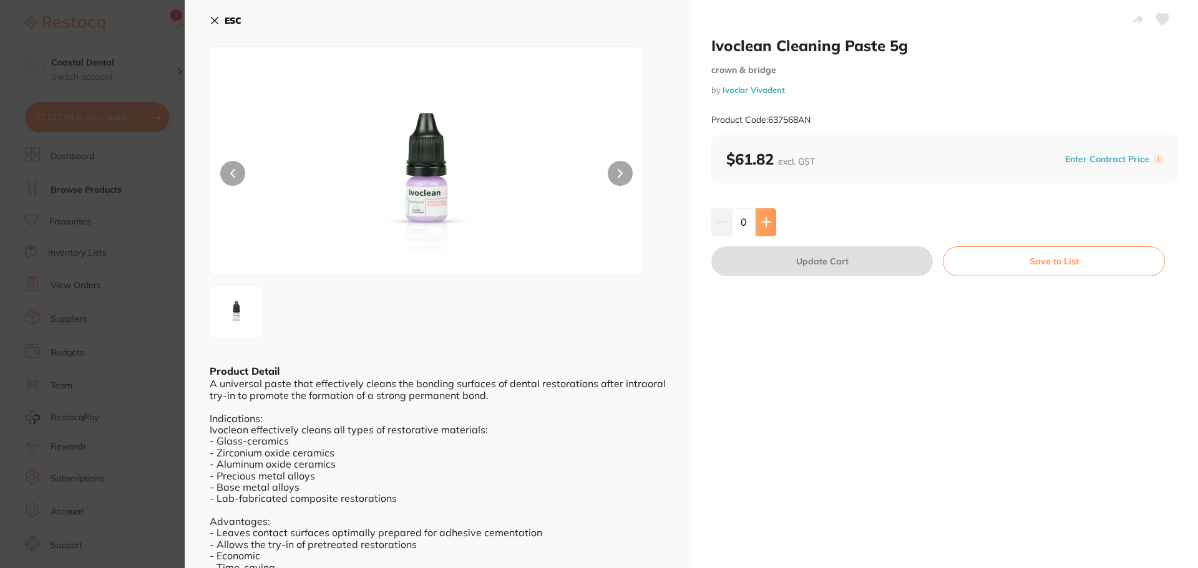
click at [763, 220] on icon at bounding box center [766, 222] width 10 height 10
type input "1"
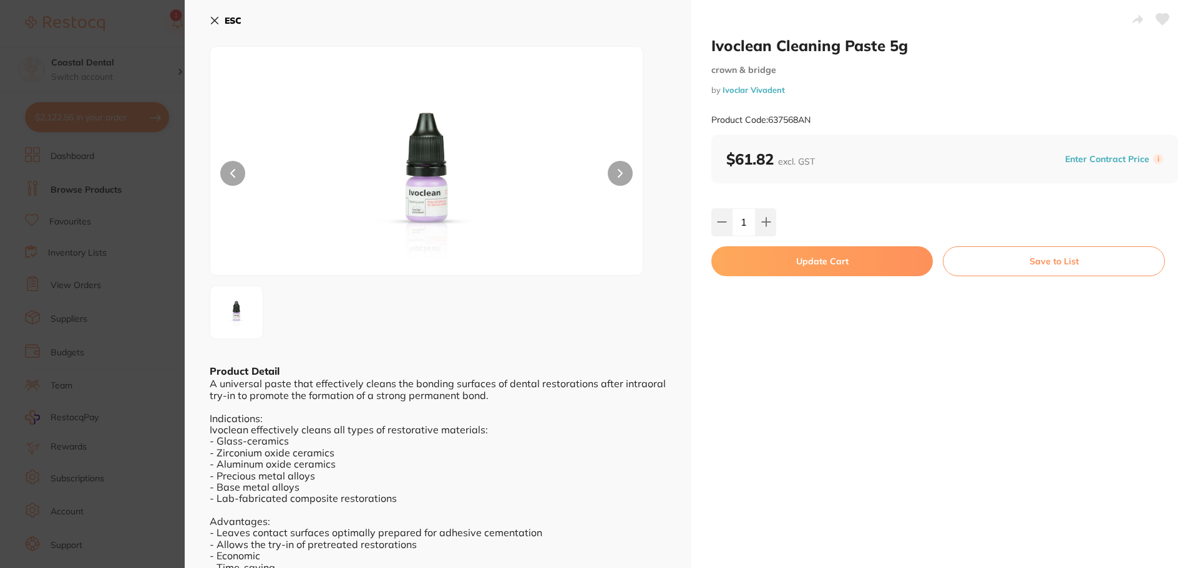
click at [768, 261] on button "Update Cart" at bounding box center [821, 261] width 221 height 30
